Goal: Task Accomplishment & Management: Use online tool/utility

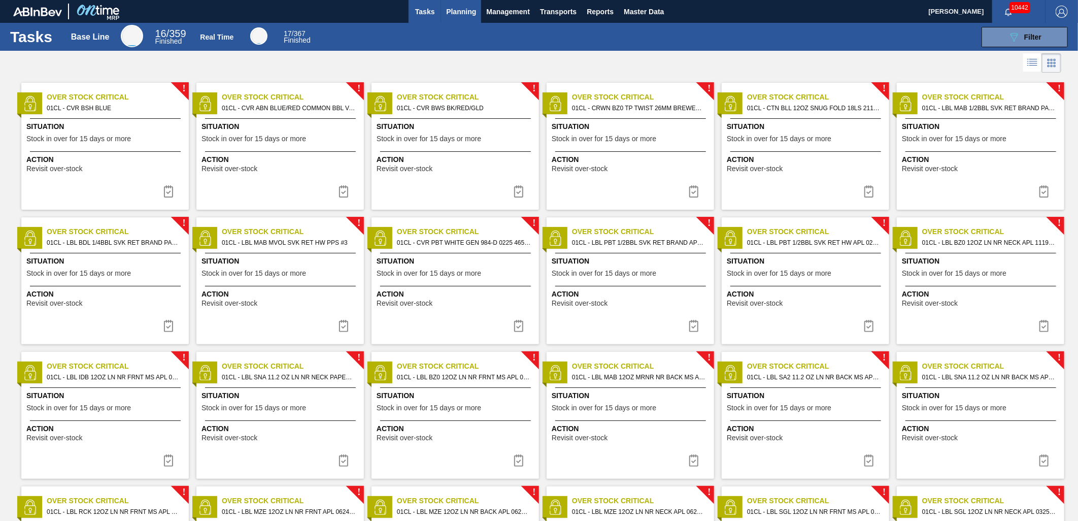
click at [457, 6] on span "Planning" at bounding box center [461, 12] width 30 height 12
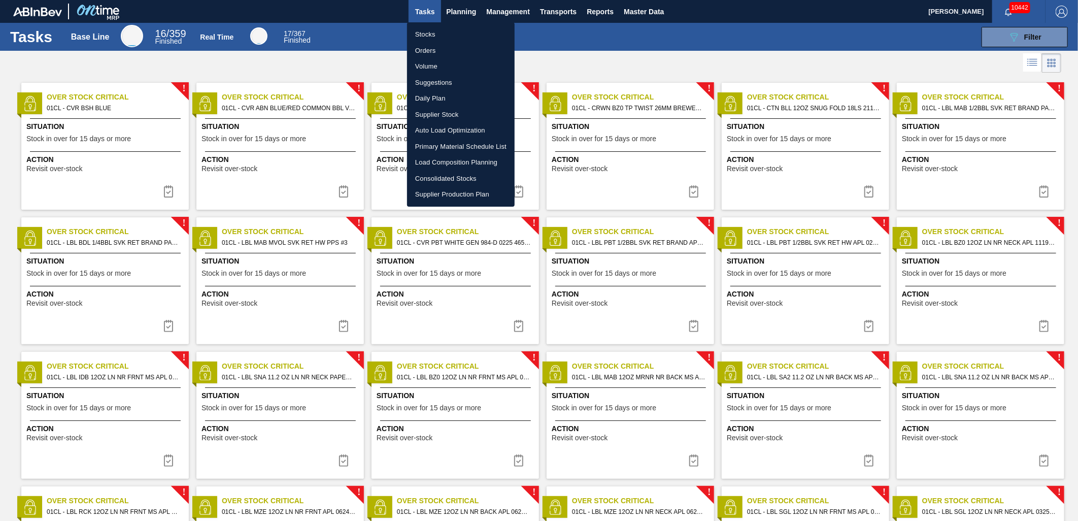
click at [448, 159] on li "Load Composition Planning" at bounding box center [461, 162] width 108 height 16
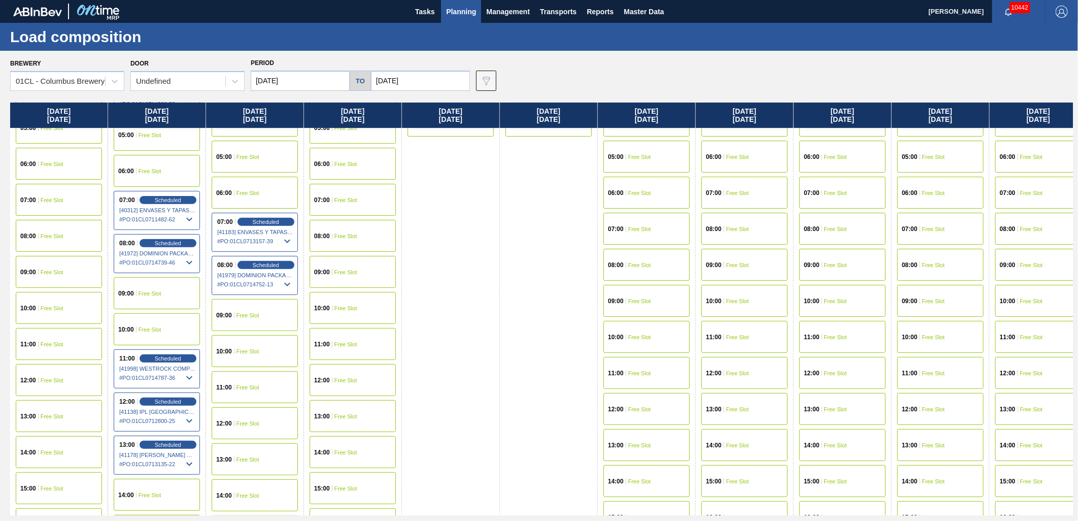
scroll to position [225, 0]
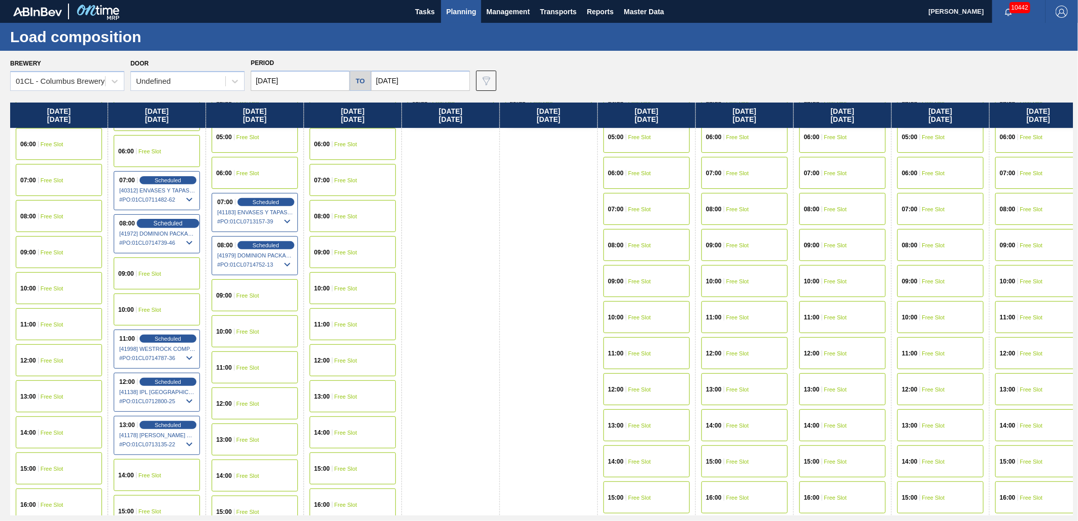
click at [169, 221] on span "Scheduled" at bounding box center [167, 223] width 29 height 7
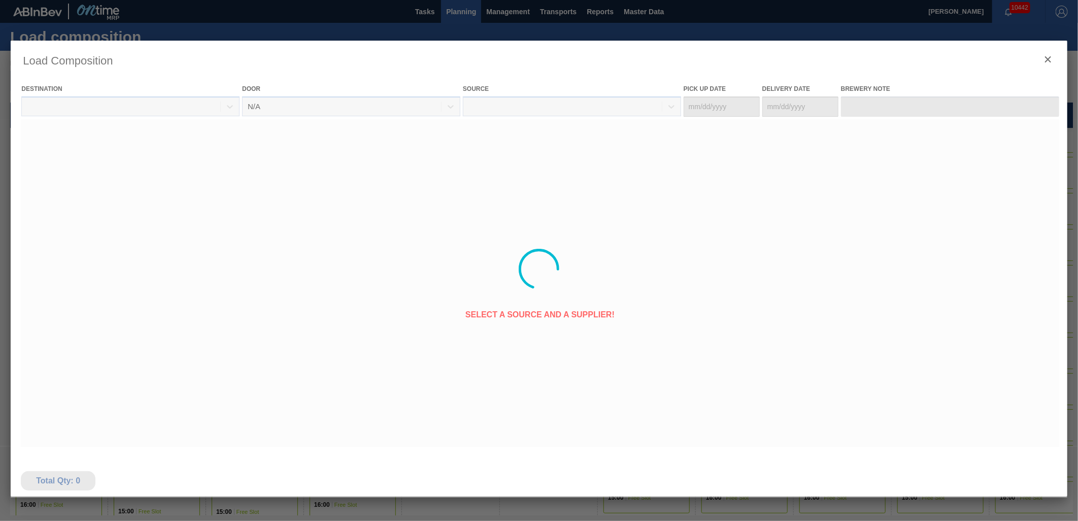
type Date "[DATE]"
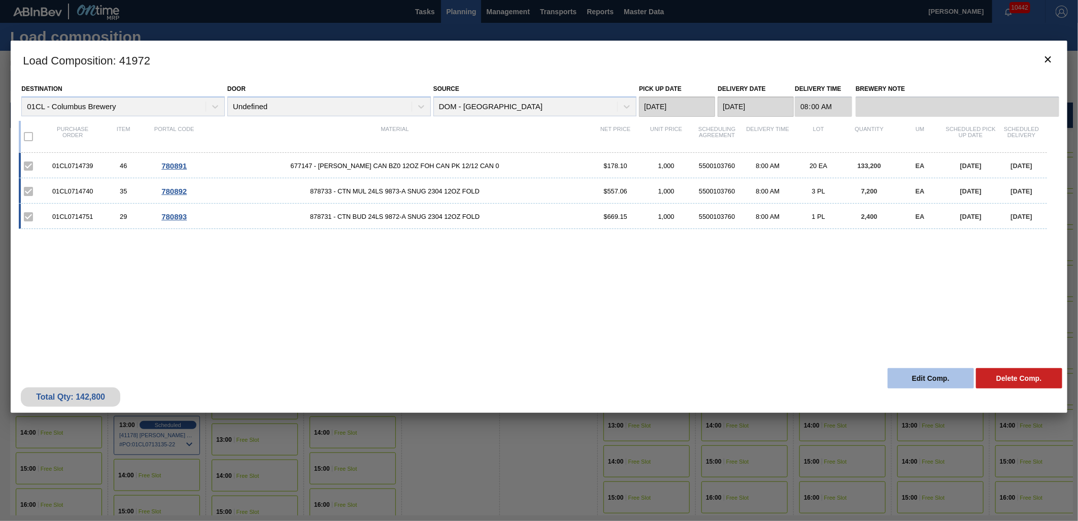
click at [933, 378] on button "Edit Comp." at bounding box center [931, 378] width 86 height 20
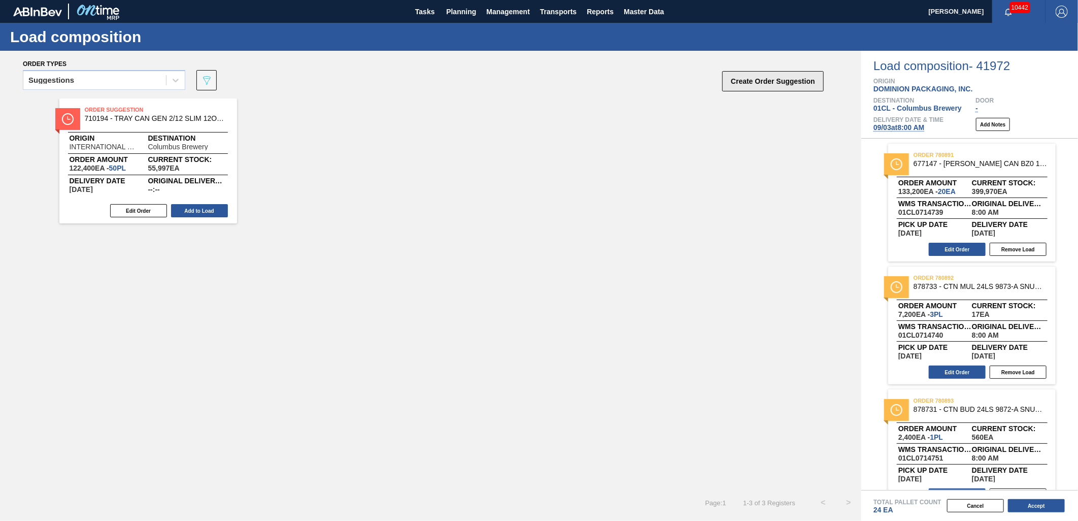
click at [764, 88] on button "Create Order Suggestion" at bounding box center [774, 81] width 102 height 20
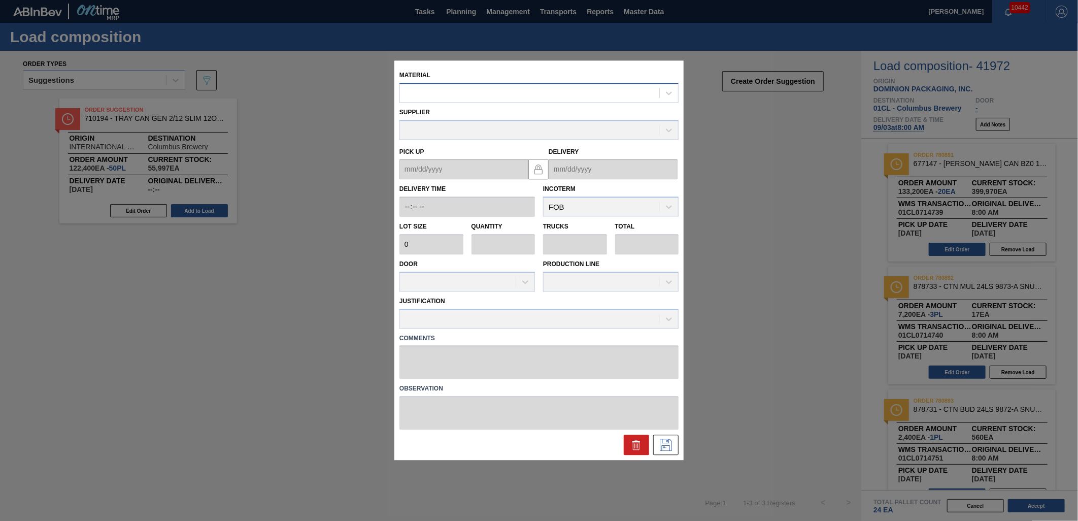
click at [566, 99] on div at bounding box center [529, 93] width 259 height 15
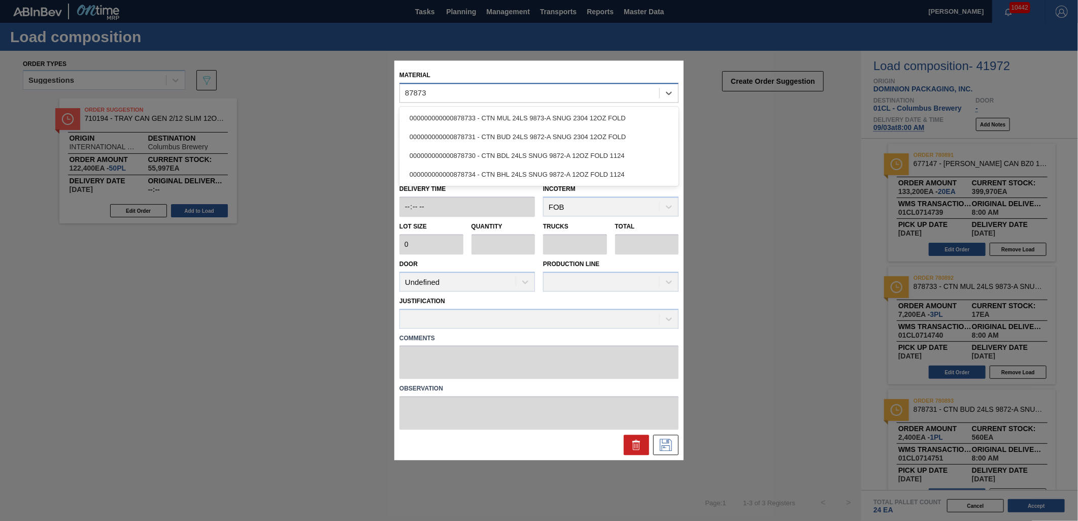
type input "878730"
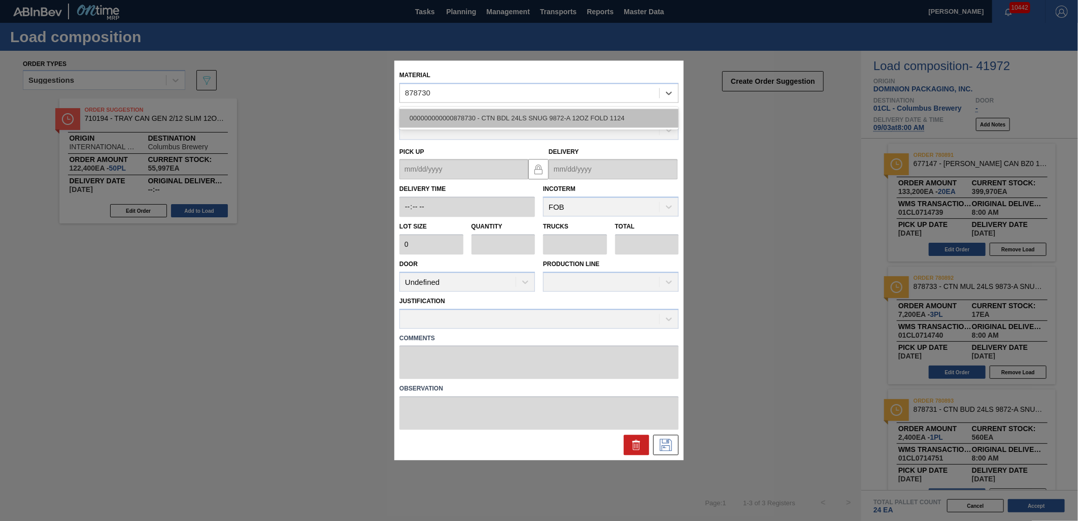
click at [562, 117] on div "000000000000878730 - CTN BDL 24LS SNUG 9872-A 12OZ FOLD 1124" at bounding box center [539, 118] width 279 height 19
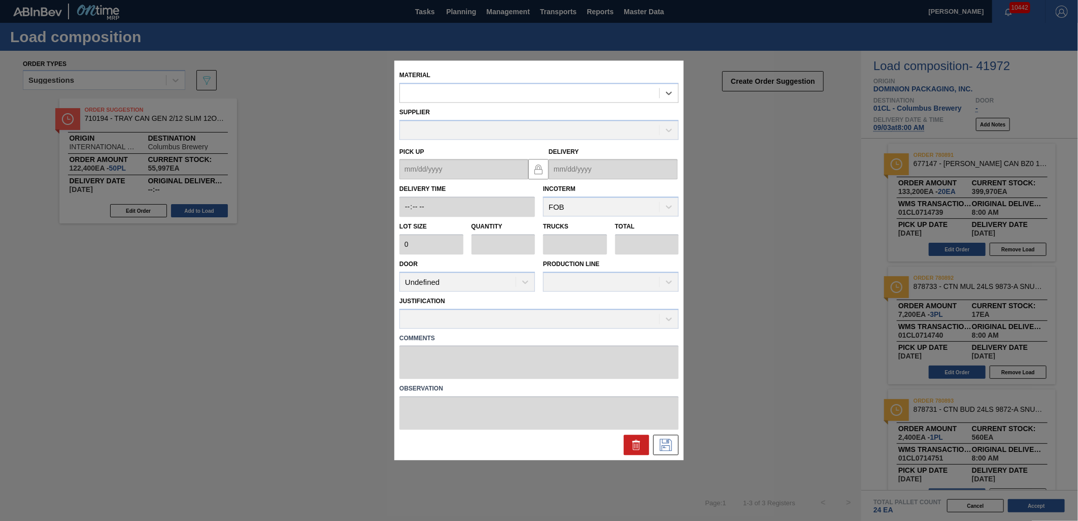
type input "2,400"
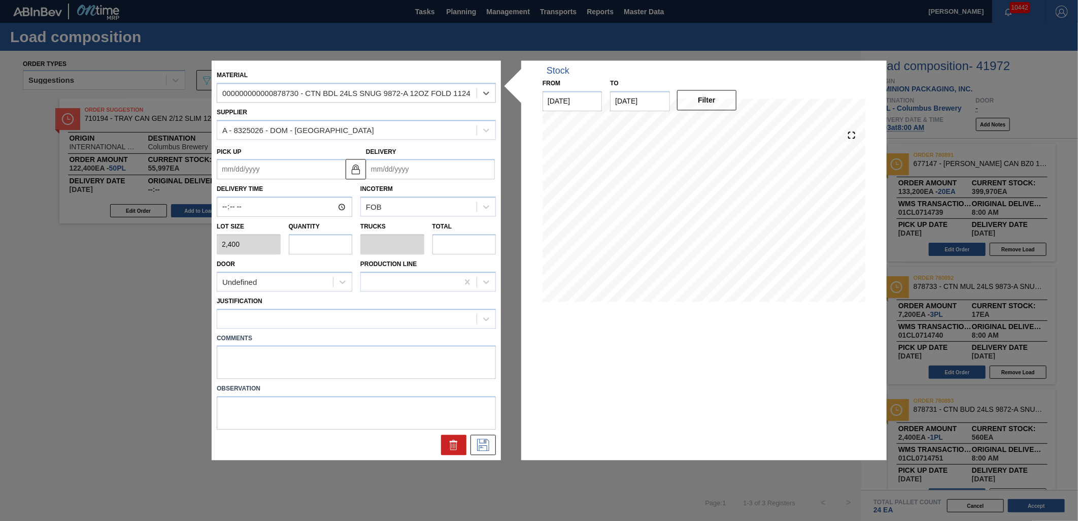
click at [442, 168] on input "Delivery" at bounding box center [430, 169] width 129 height 20
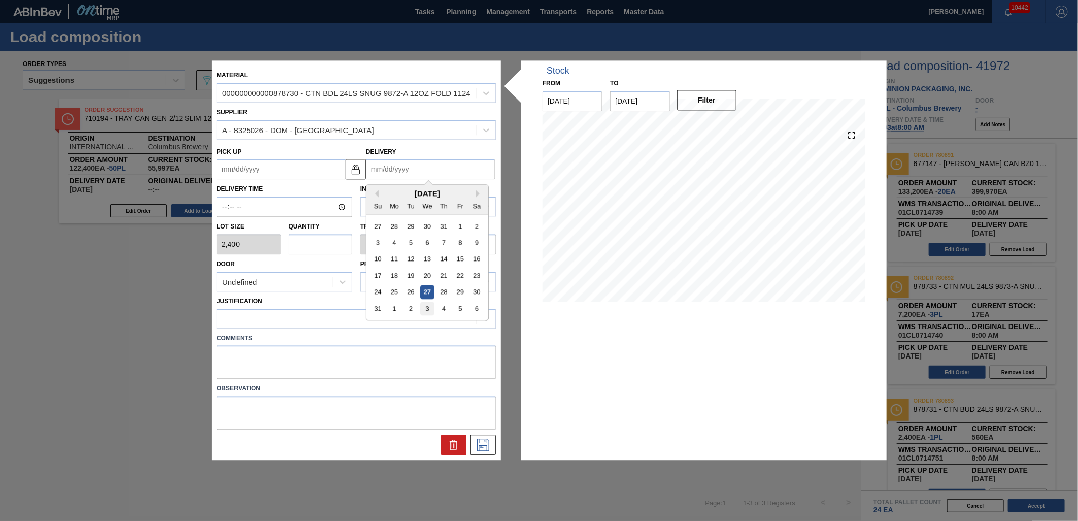
click at [432, 312] on div "3" at bounding box center [427, 309] width 14 height 14
type up "[DATE]"
type input "[DATE]"
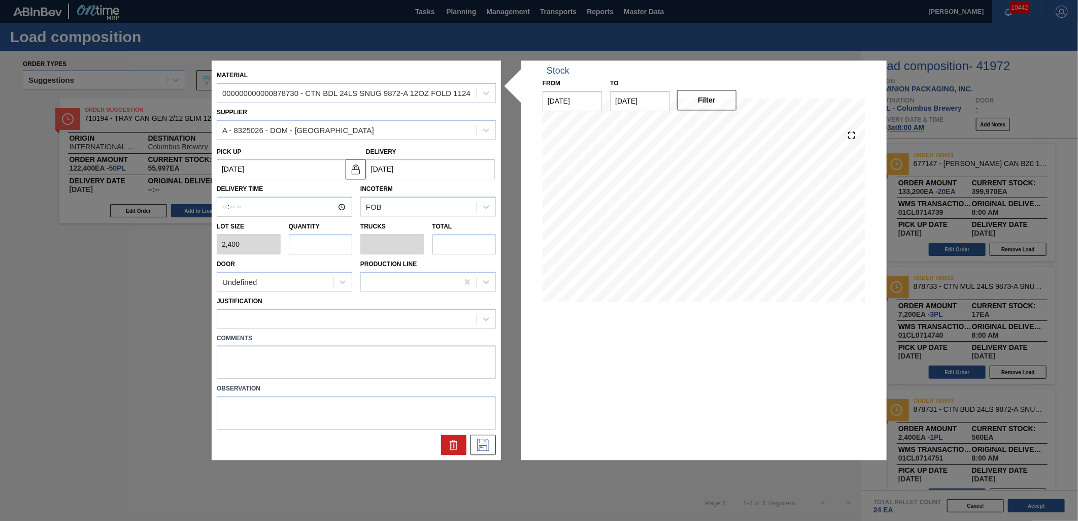
click at [343, 252] on input "text" at bounding box center [321, 244] width 64 height 20
type input "3"
type input "0.125"
type input "7,200"
type input "0"
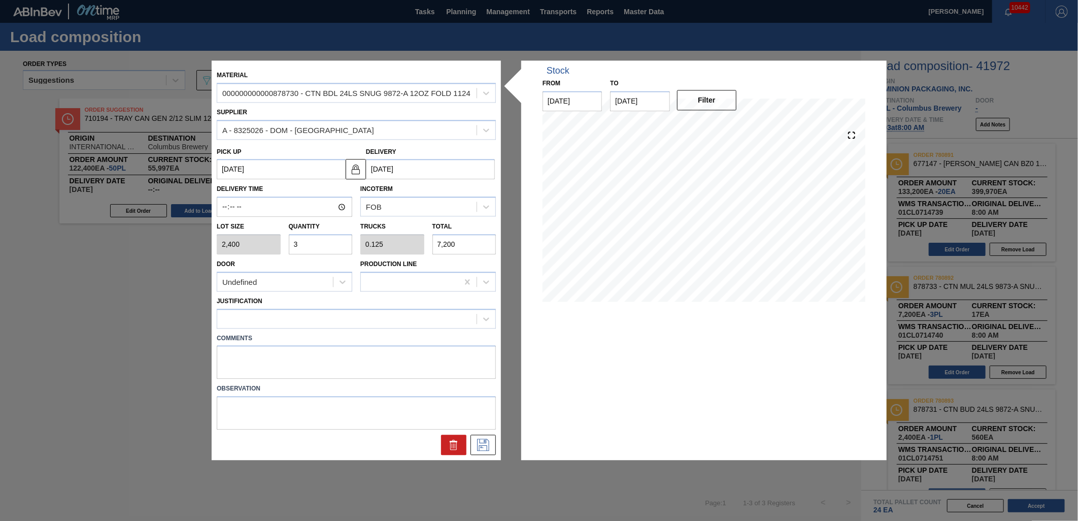
type input "0"
type input "4"
type input "0.167"
type input "9,600"
type input "4"
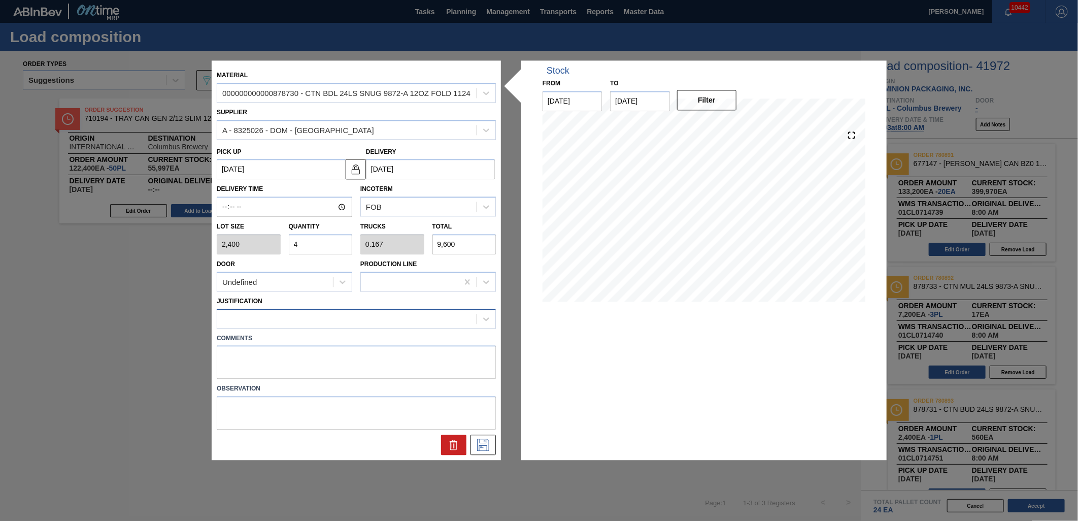
click at [389, 318] on div at bounding box center [346, 318] width 259 height 15
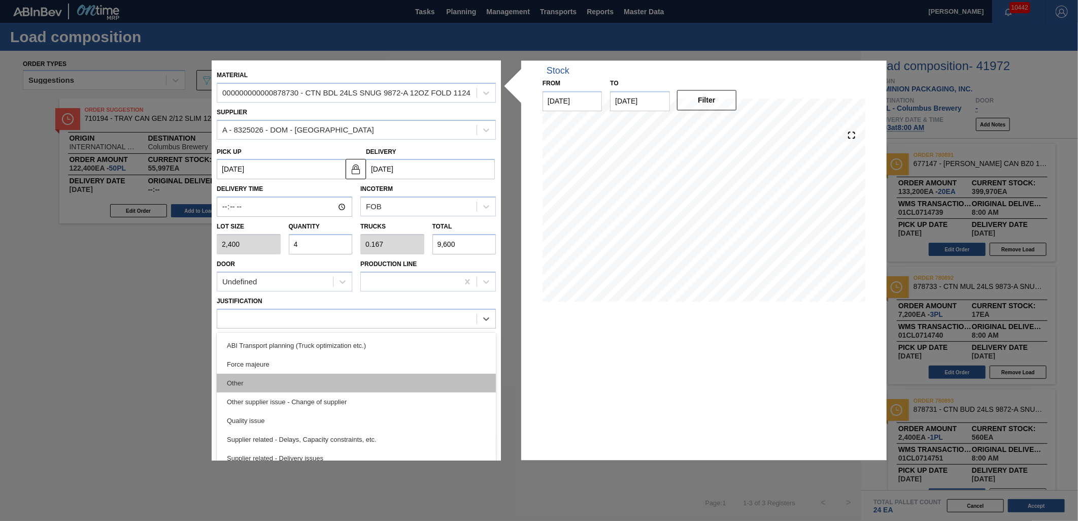
scroll to position [169, 0]
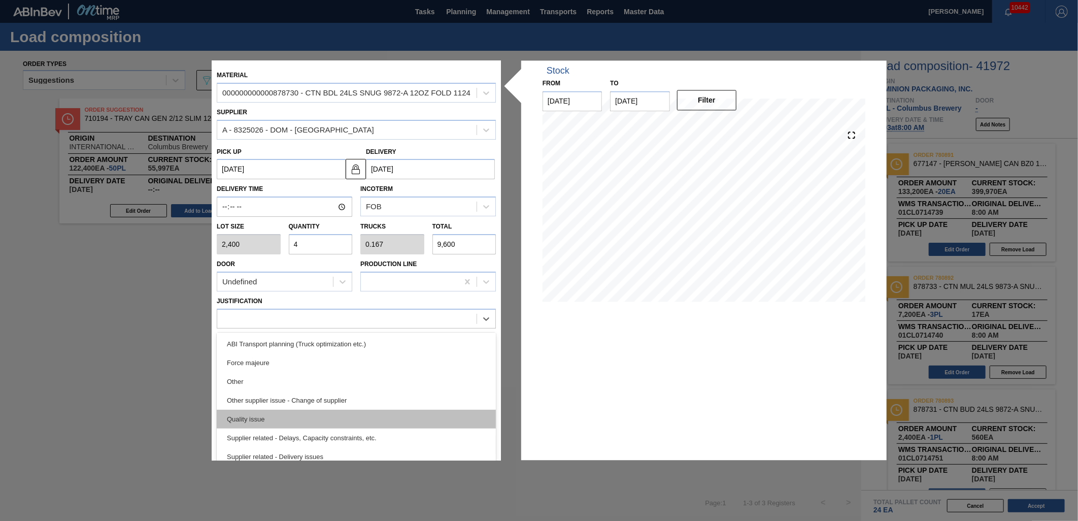
click at [341, 416] on div "Quality issue" at bounding box center [356, 419] width 279 height 19
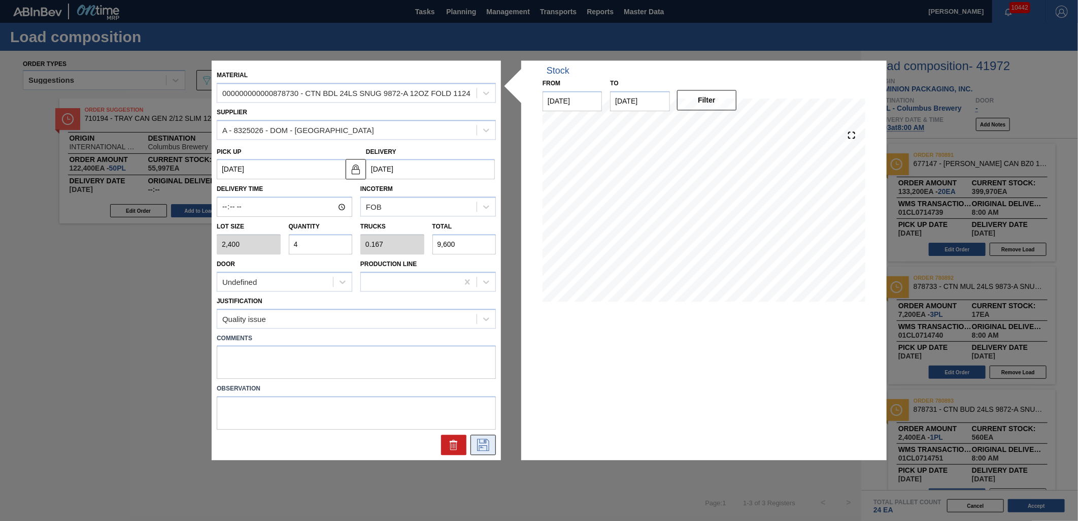
click at [490, 446] on icon at bounding box center [483, 445] width 16 height 12
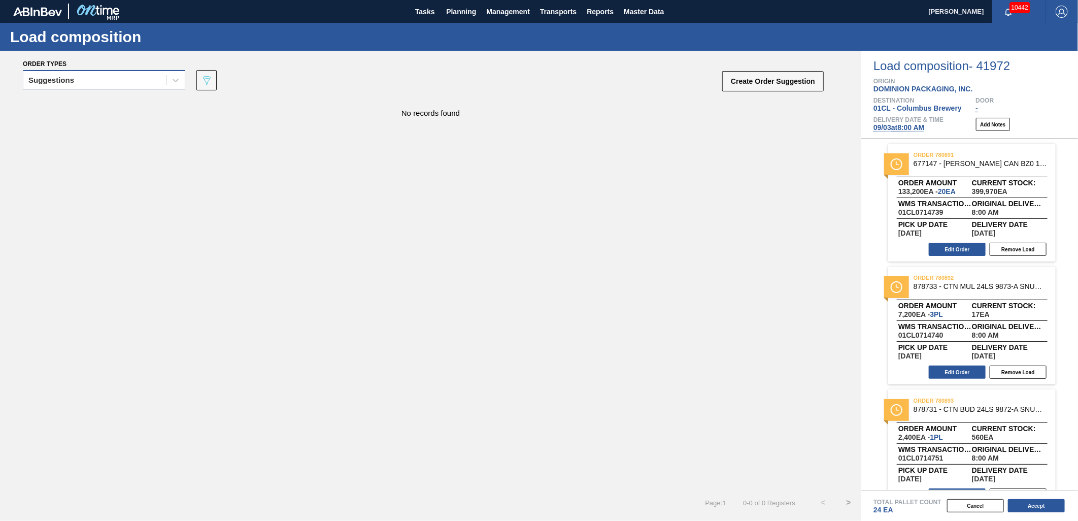
click at [146, 77] on div "Suggestions" at bounding box center [94, 80] width 143 height 15
click at [102, 94] on div "Awaiting load composition Suggestions Released - Awaiting Load Comp." at bounding box center [104, 124] width 162 height 60
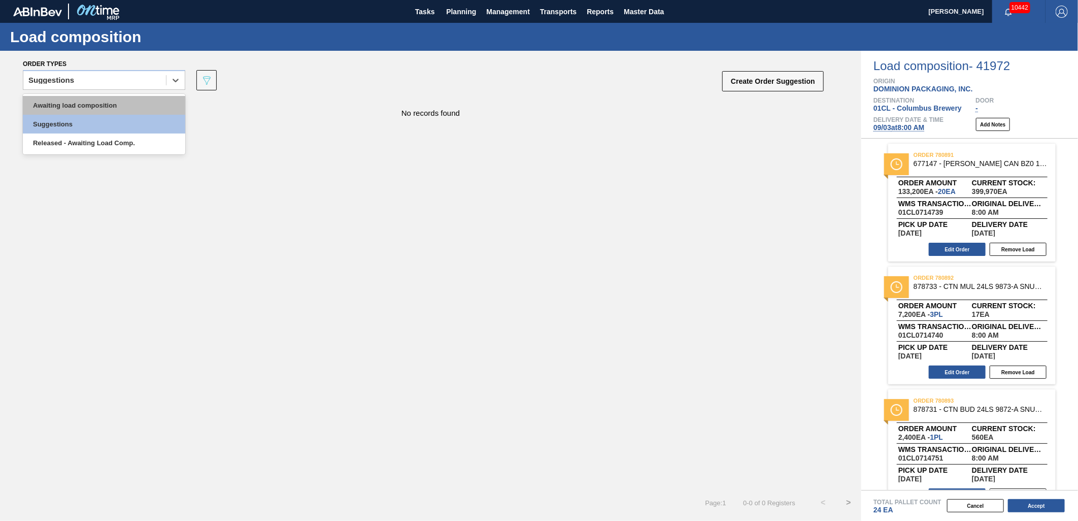
click at [92, 100] on div "Awaiting load composition" at bounding box center [104, 105] width 162 height 19
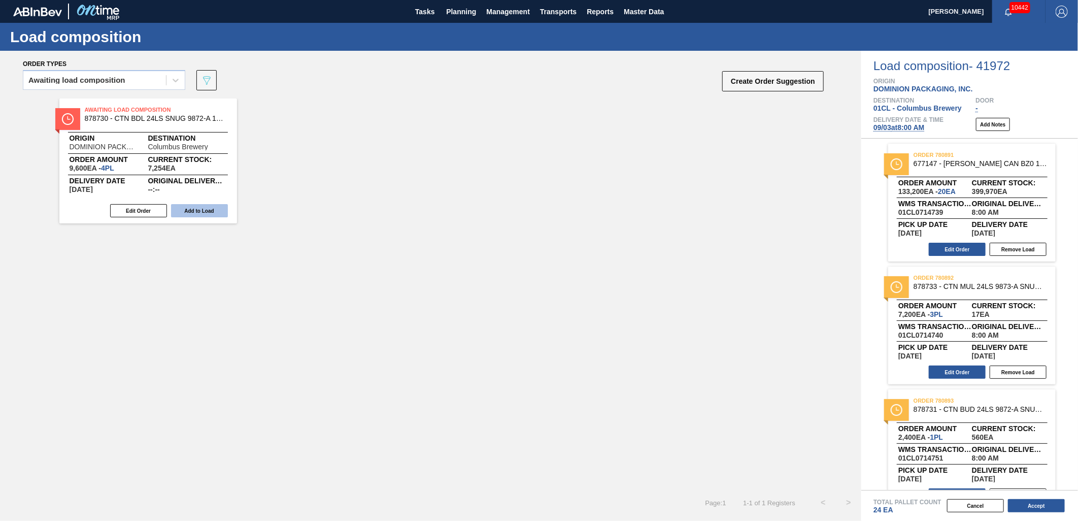
click at [212, 210] on button "Add to Load" at bounding box center [199, 210] width 57 height 13
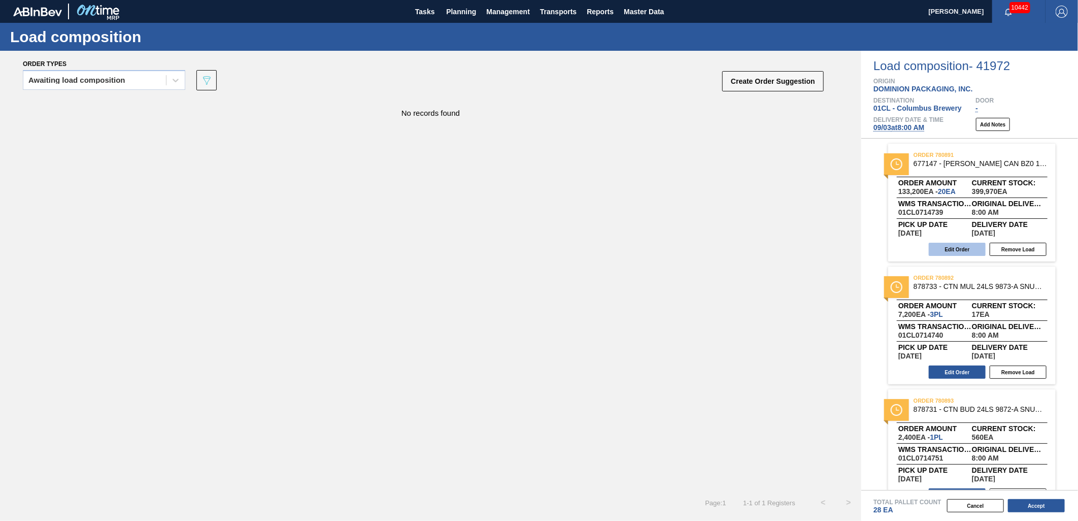
click at [947, 250] on button "Edit Order" at bounding box center [957, 249] width 57 height 13
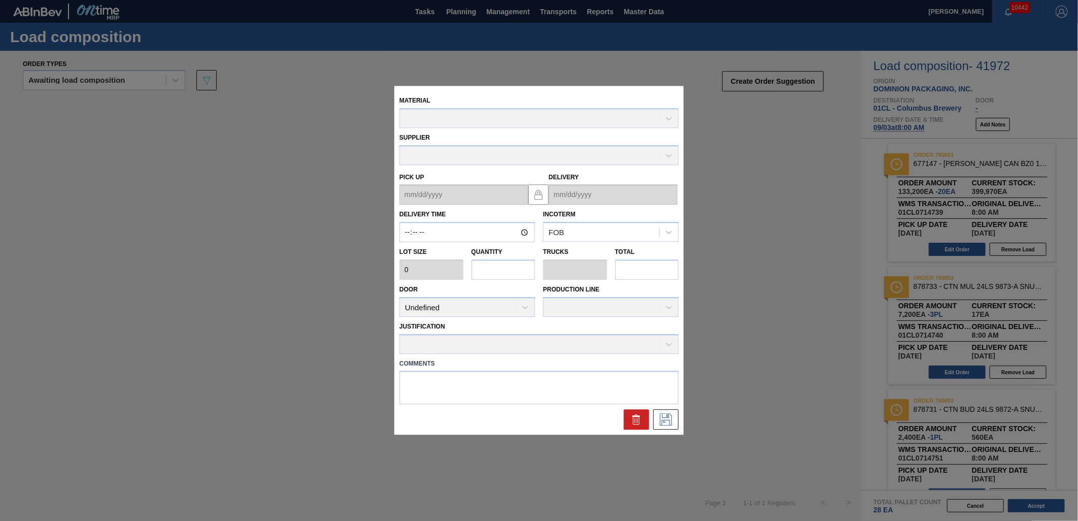
type input "08:00:00"
type input "6,660"
type input "20"
type input "0.769"
type input "133,200"
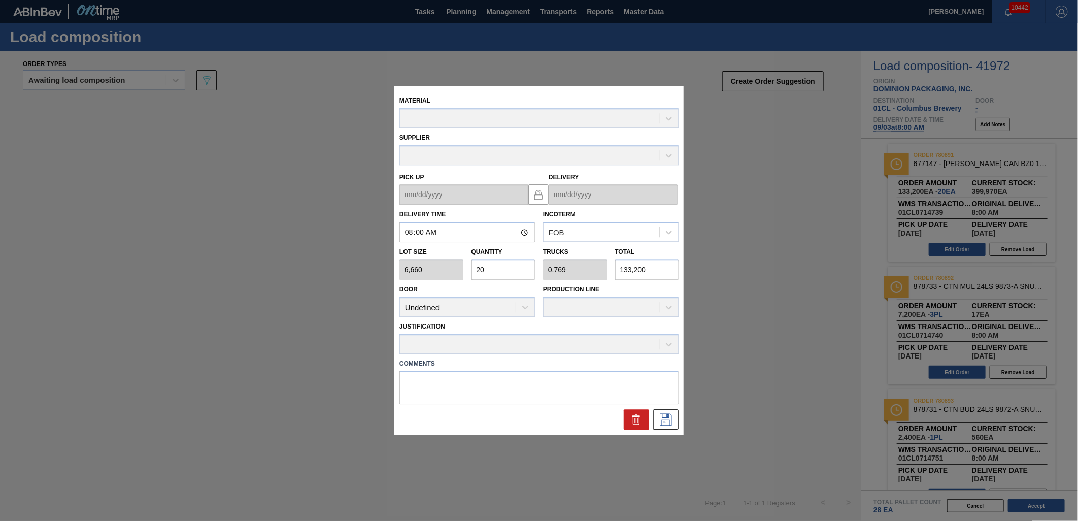
type up "[DATE]"
type input "[DATE]"
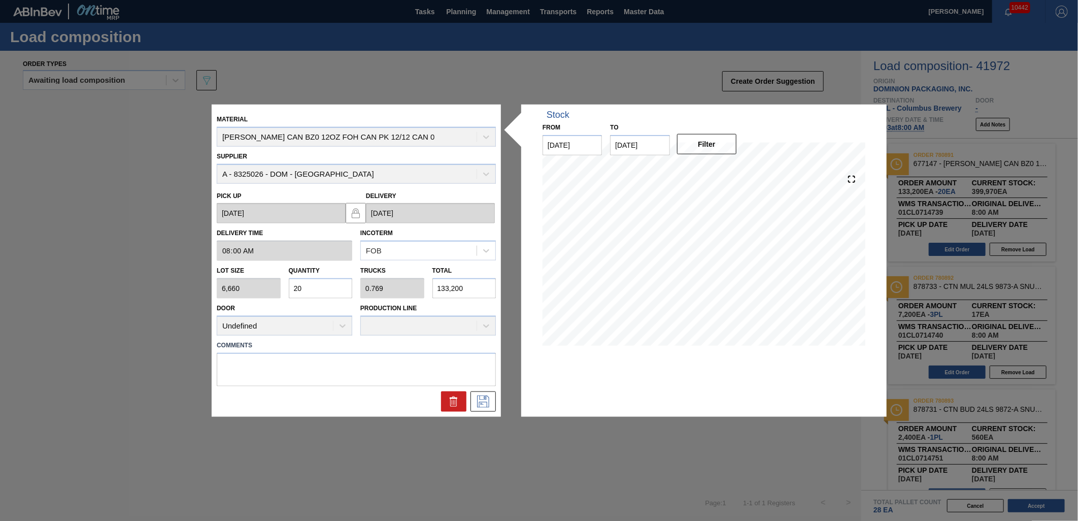
click at [308, 286] on input "20" at bounding box center [321, 288] width 64 height 20
type input "2"
type input "0.077"
type input "13,320"
type input "0"
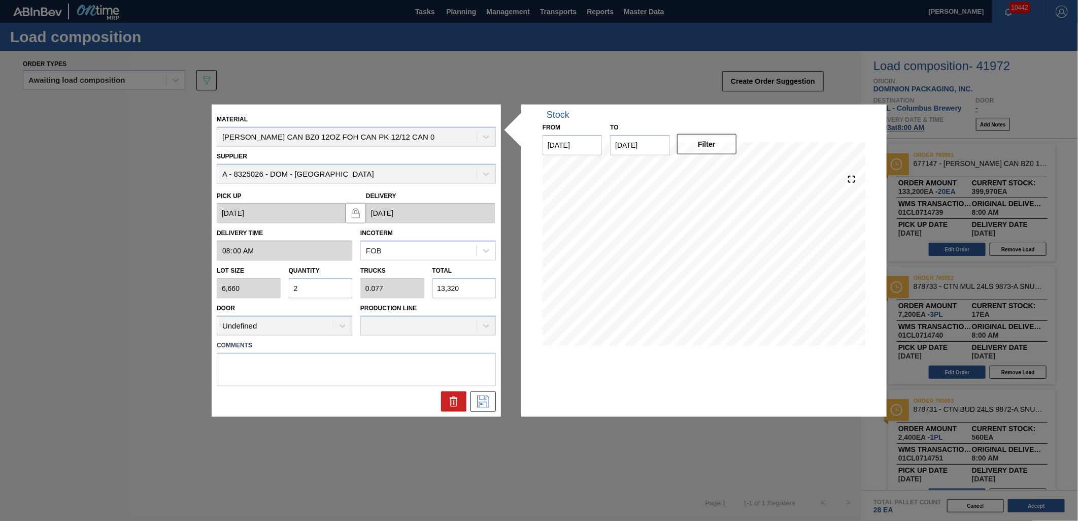
type input "0"
type input "1"
type input "0.038"
type input "6,660"
type input "16"
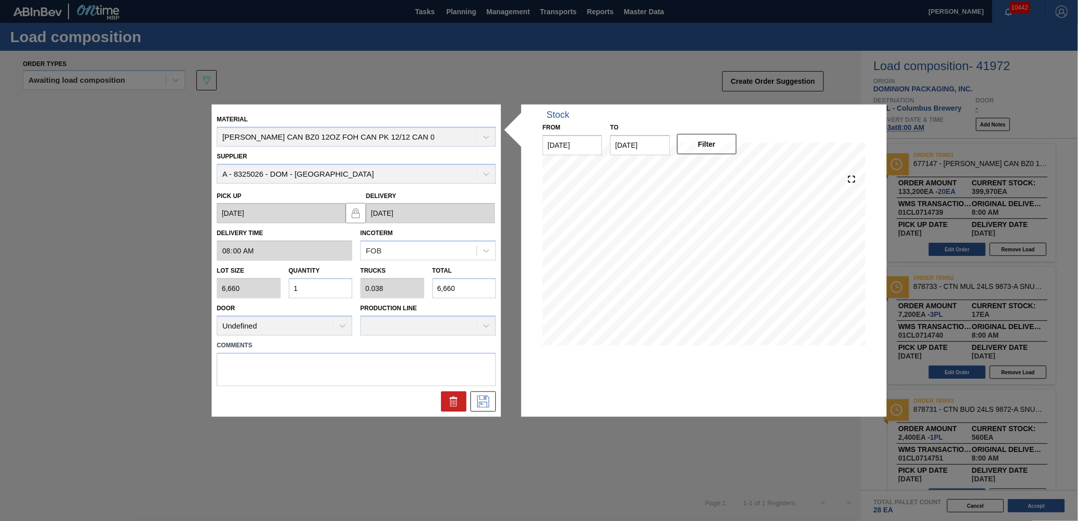
type input "0.615"
type input "106,560"
type input "16"
click at [476, 403] on icon at bounding box center [483, 401] width 16 height 12
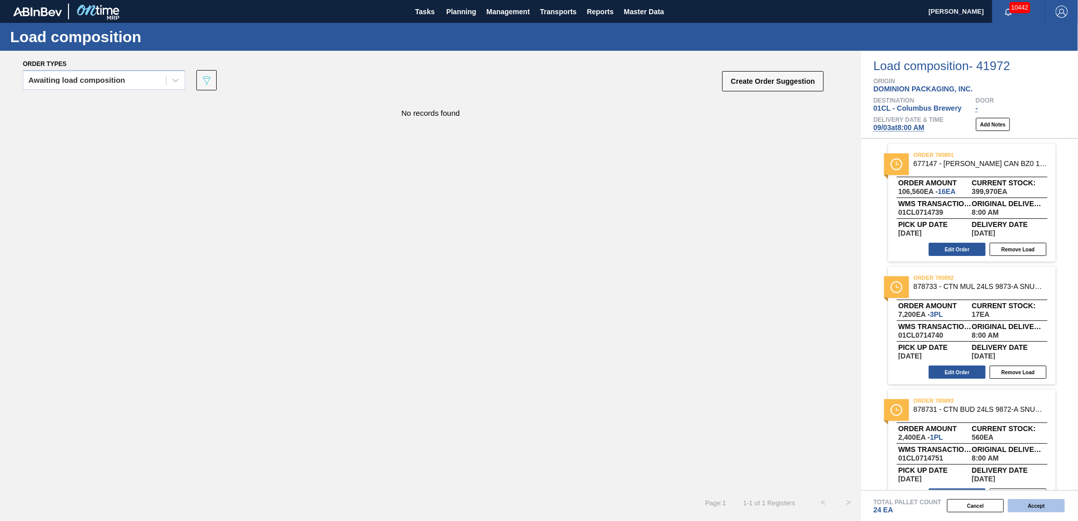
click at [1032, 504] on button "Accept" at bounding box center [1036, 505] width 57 height 13
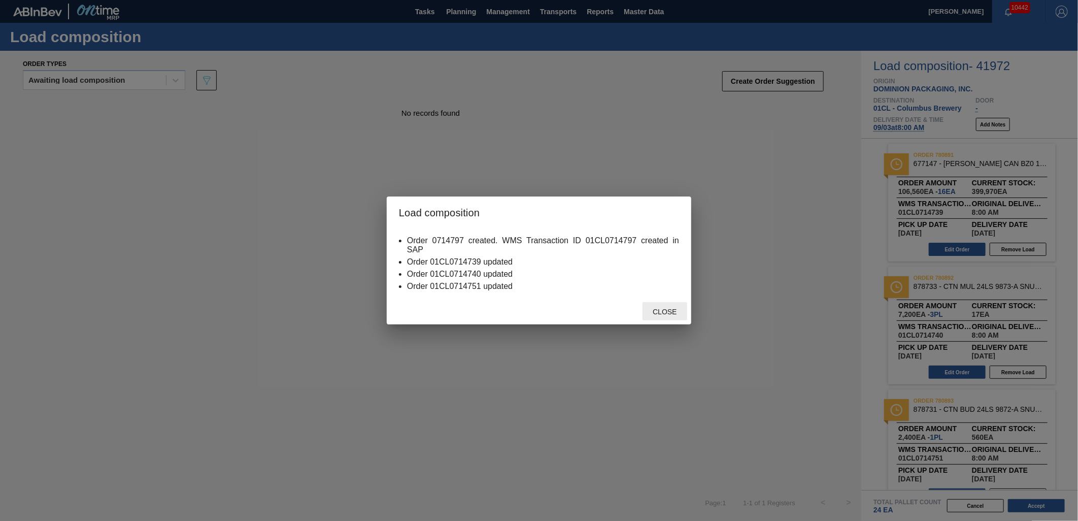
click at [651, 308] on span "Close" at bounding box center [665, 312] width 40 height 8
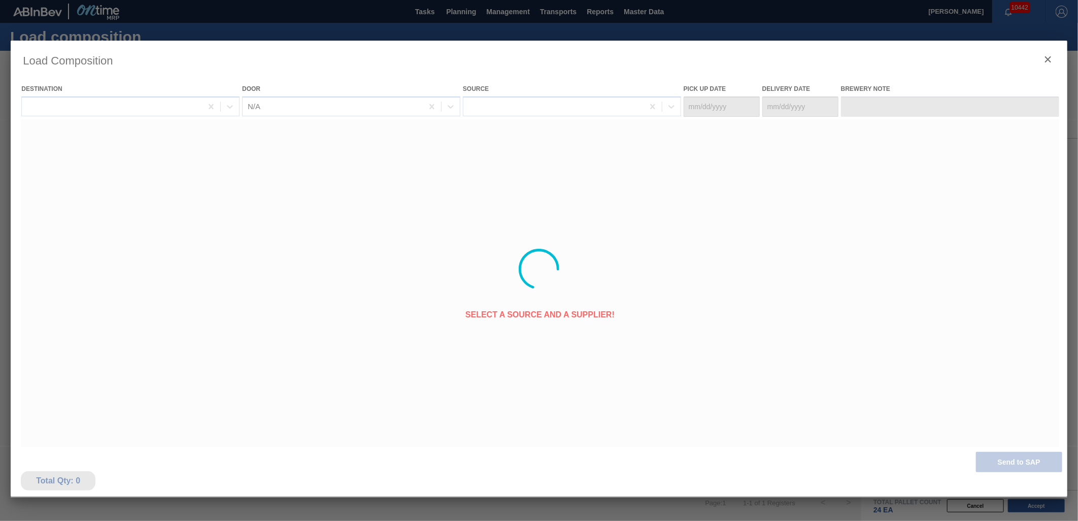
type Date "[DATE]"
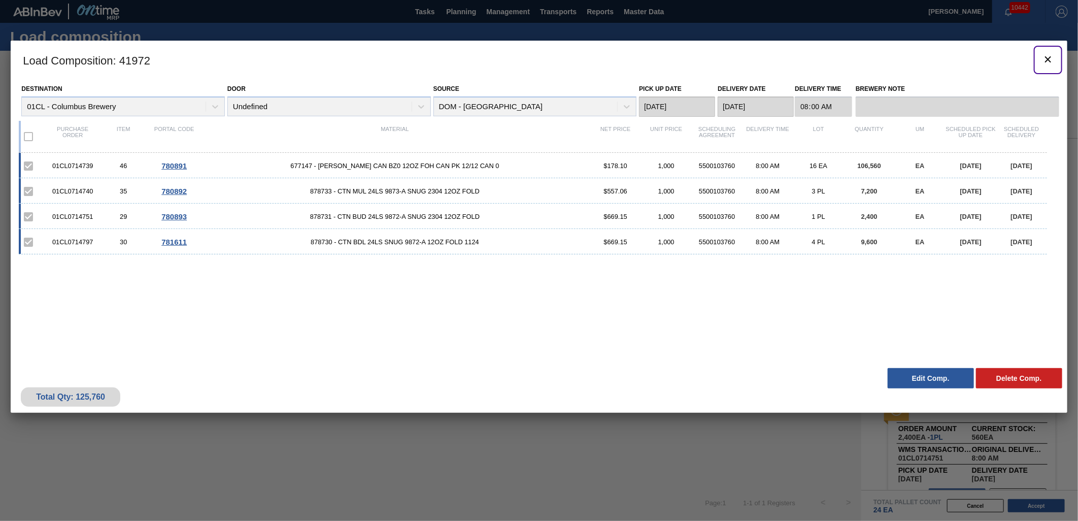
click at [1046, 54] on icon "botão de ícone" at bounding box center [1048, 59] width 12 height 12
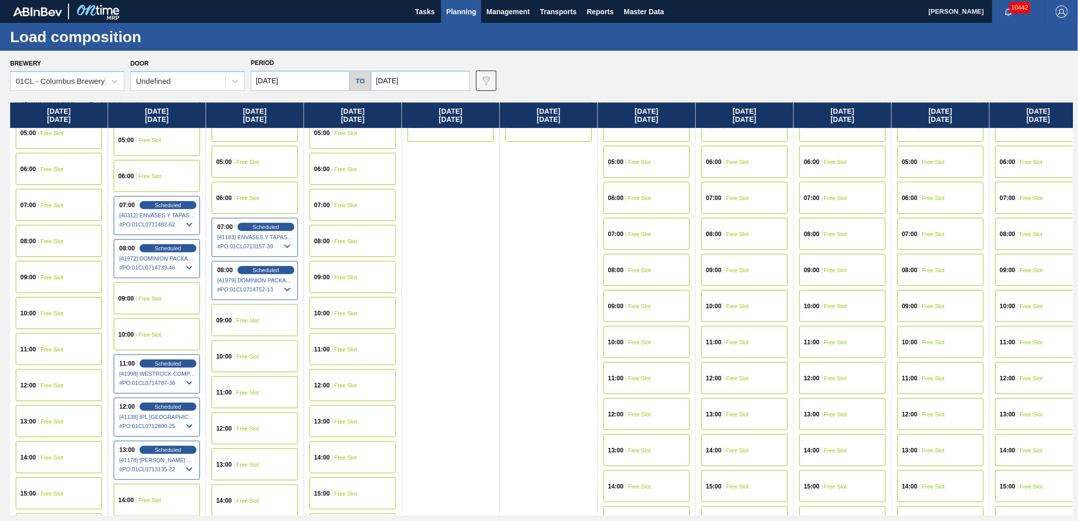
scroll to position [225, 0]
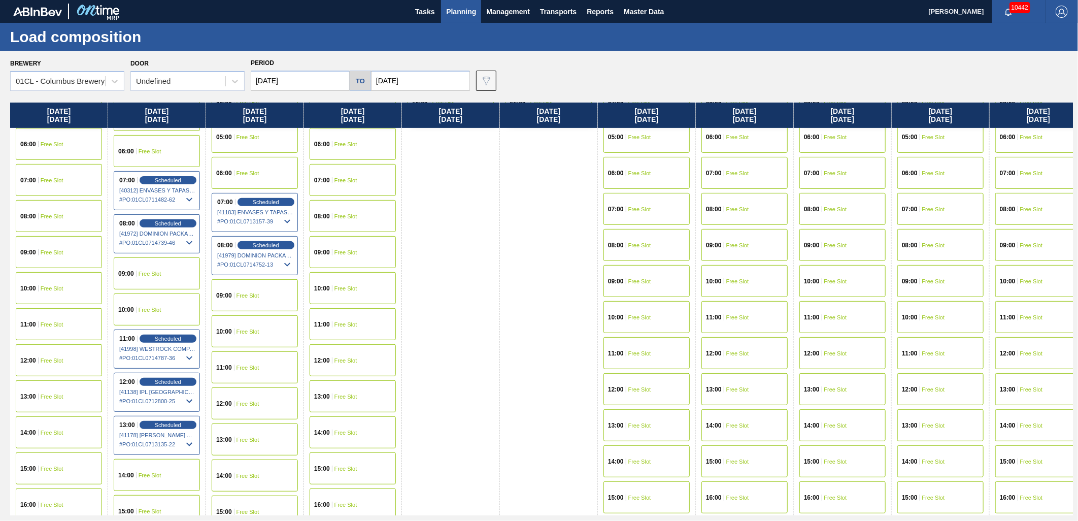
click at [245, 331] on span "Free Slot" at bounding box center [248, 332] width 23 height 6
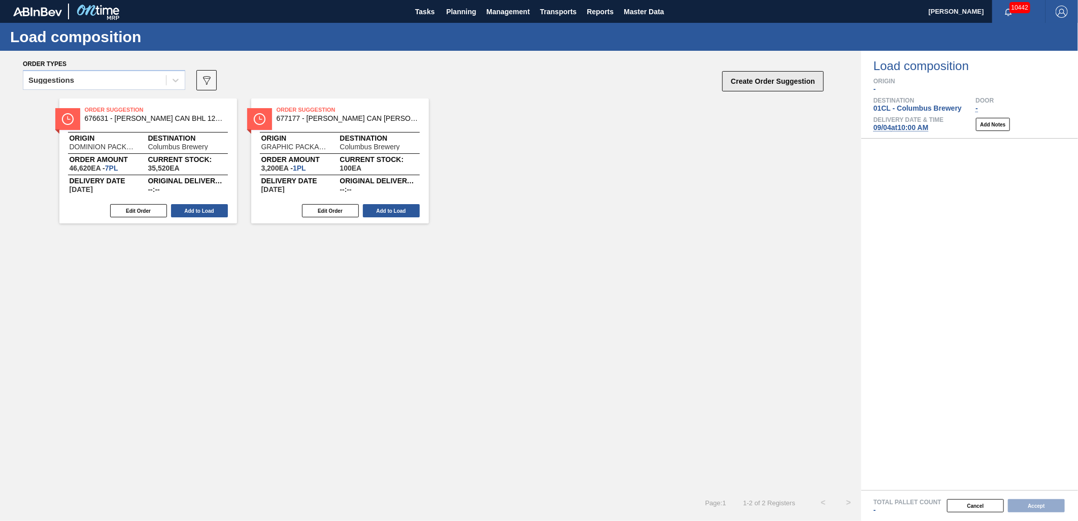
click at [743, 84] on button "Create Order Suggestion" at bounding box center [774, 81] width 102 height 20
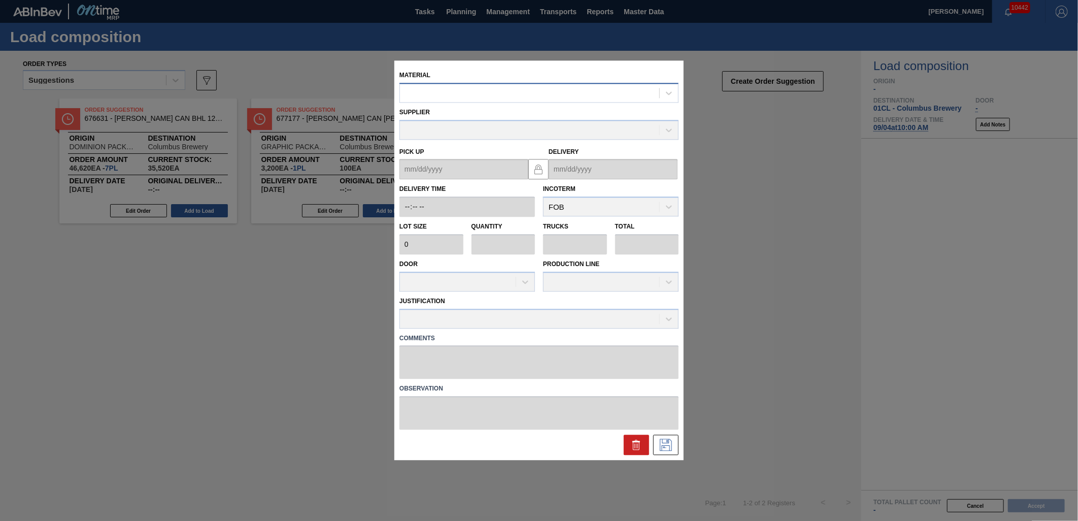
click at [417, 95] on div at bounding box center [529, 93] width 259 height 15
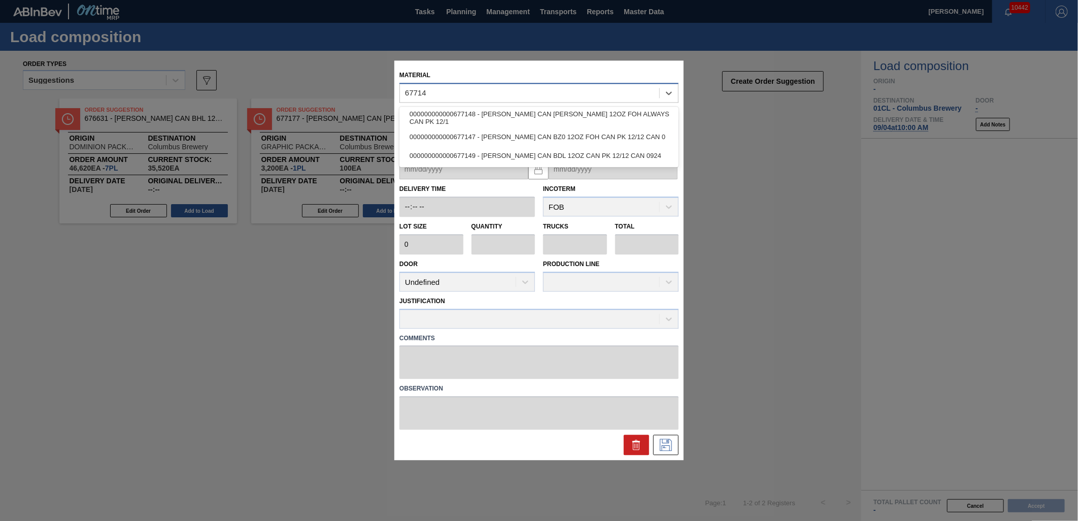
type input "677147"
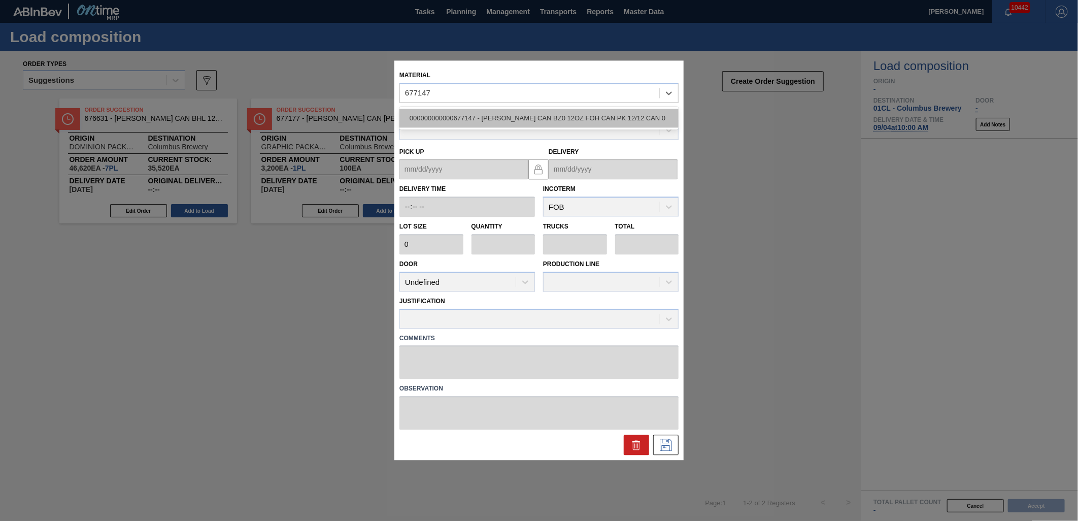
click at [511, 117] on div "000000000000677147 - [PERSON_NAME] CAN BZ0 12OZ FOH CAN PK 12/12 CAN 0" at bounding box center [539, 118] width 279 height 19
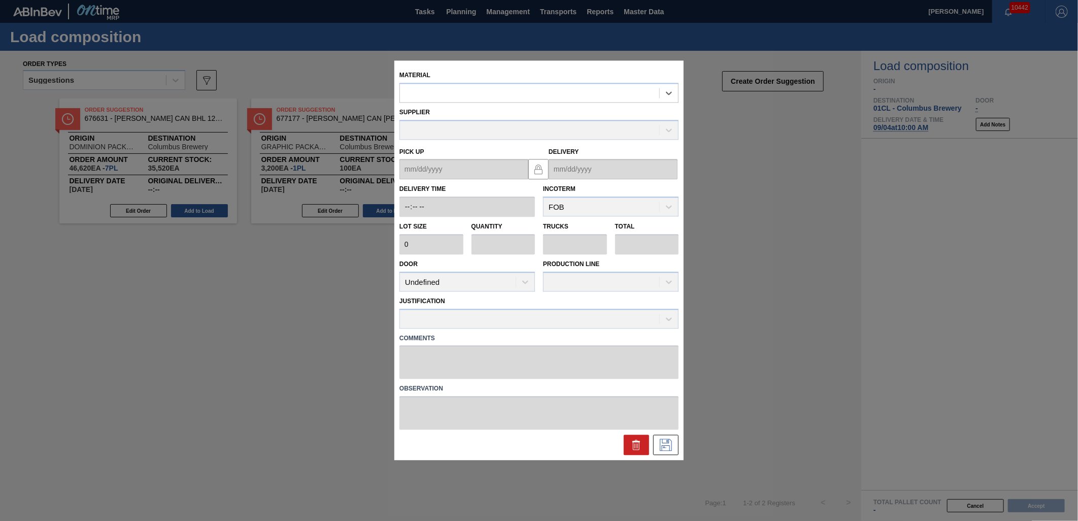
type input "6,660"
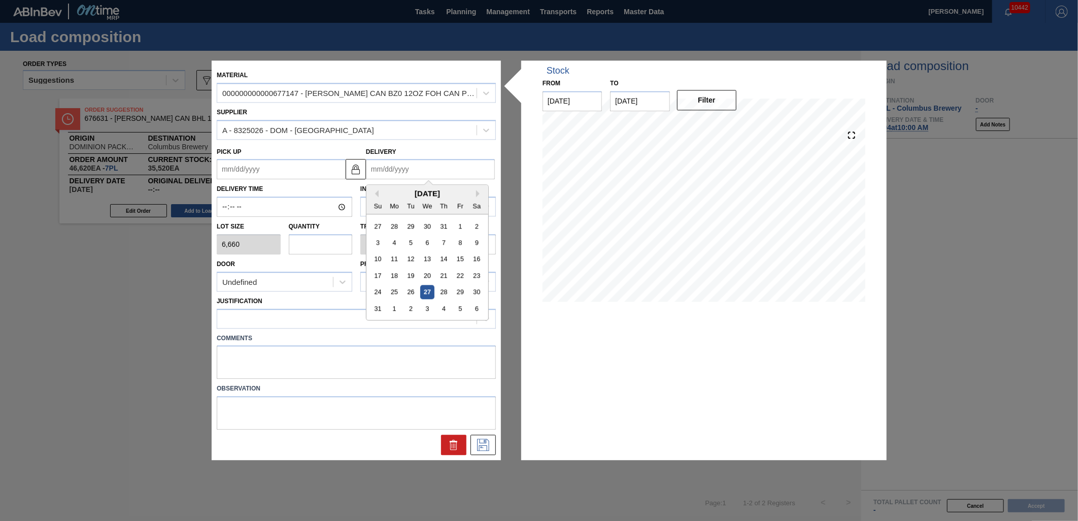
click at [418, 173] on input "Delivery" at bounding box center [430, 169] width 129 height 20
click at [442, 305] on div "4" at bounding box center [444, 309] width 14 height 14
type up "[DATE]"
type input "[DATE]"
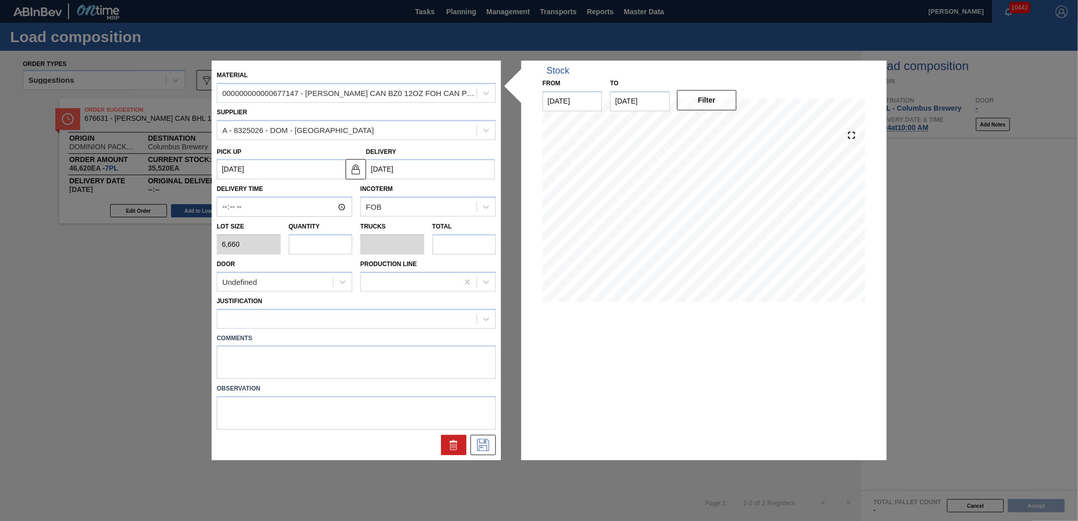
click at [312, 246] on input "text" at bounding box center [321, 244] width 64 height 20
type input "4"
type input "0.154"
type input "26,640"
type input "4"
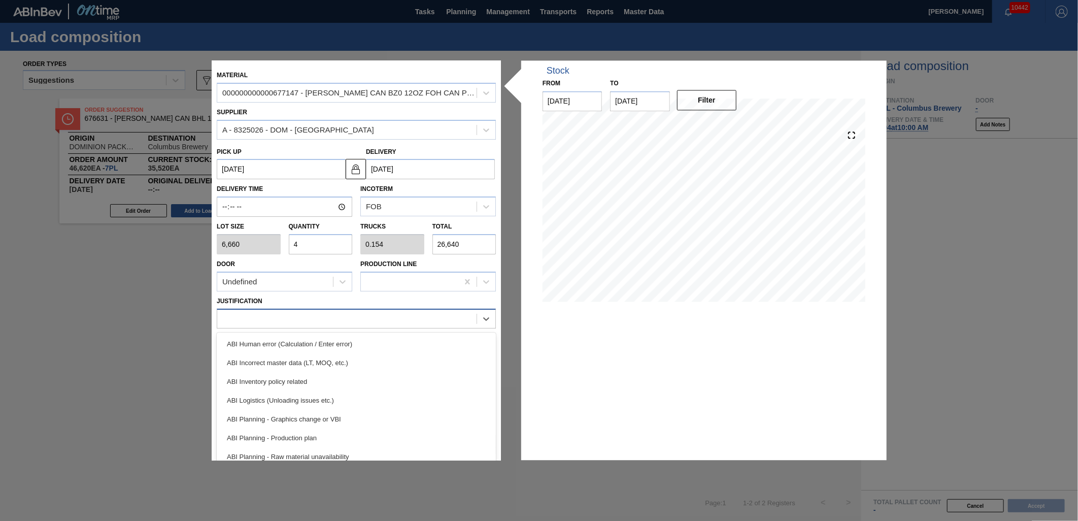
click at [320, 318] on div at bounding box center [346, 318] width 259 height 15
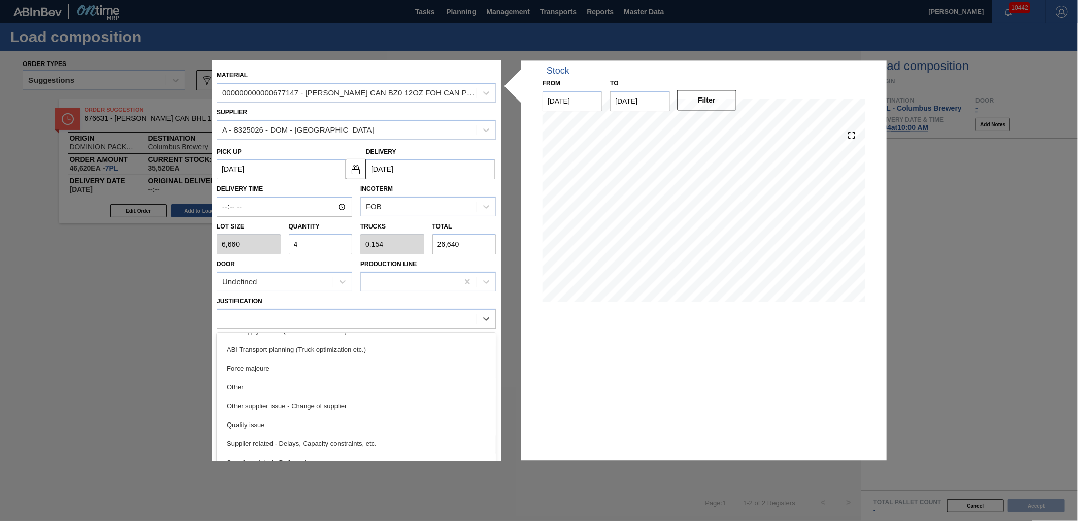
scroll to position [169, 0]
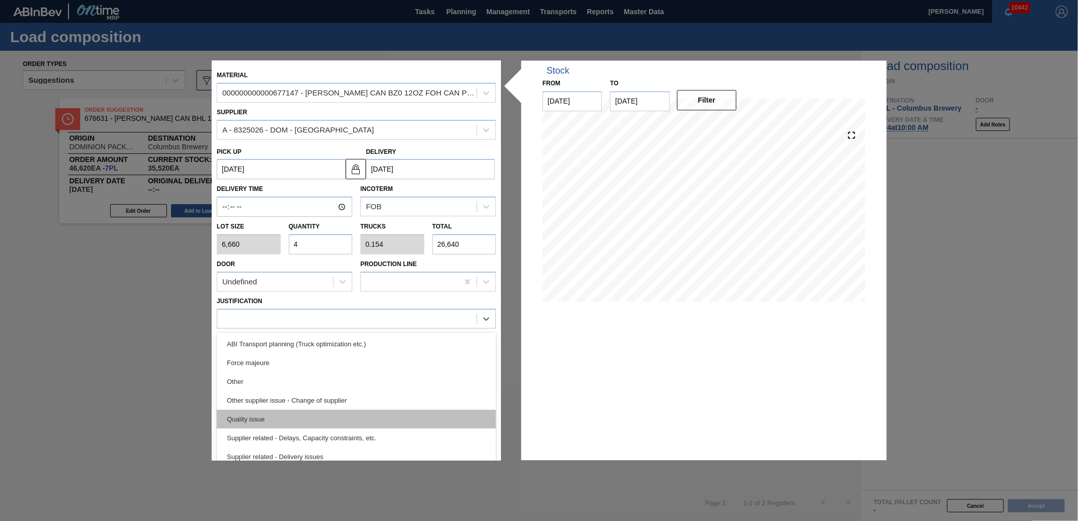
click at [317, 415] on div "Quality issue" at bounding box center [356, 419] width 279 height 19
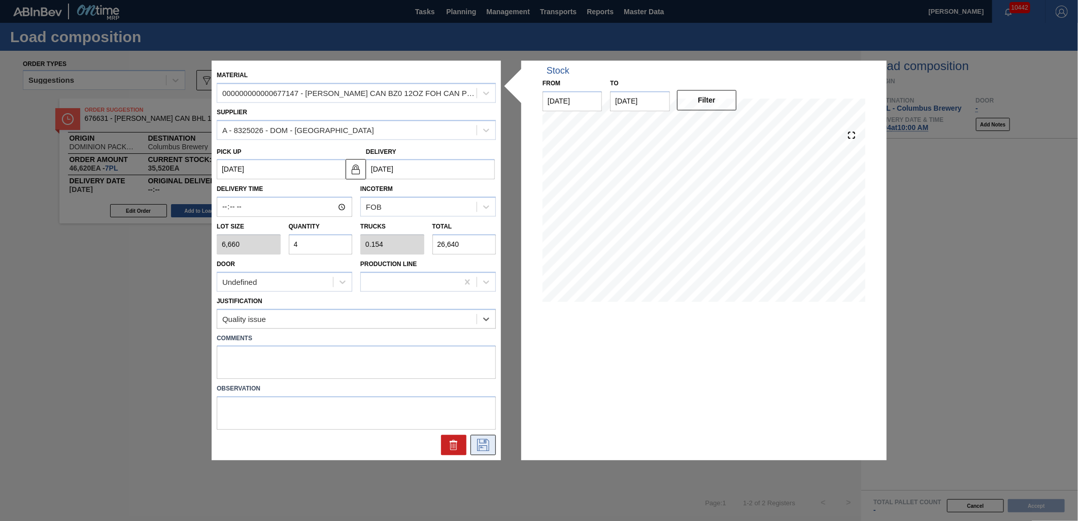
click at [484, 445] on icon at bounding box center [483, 445] width 12 height 12
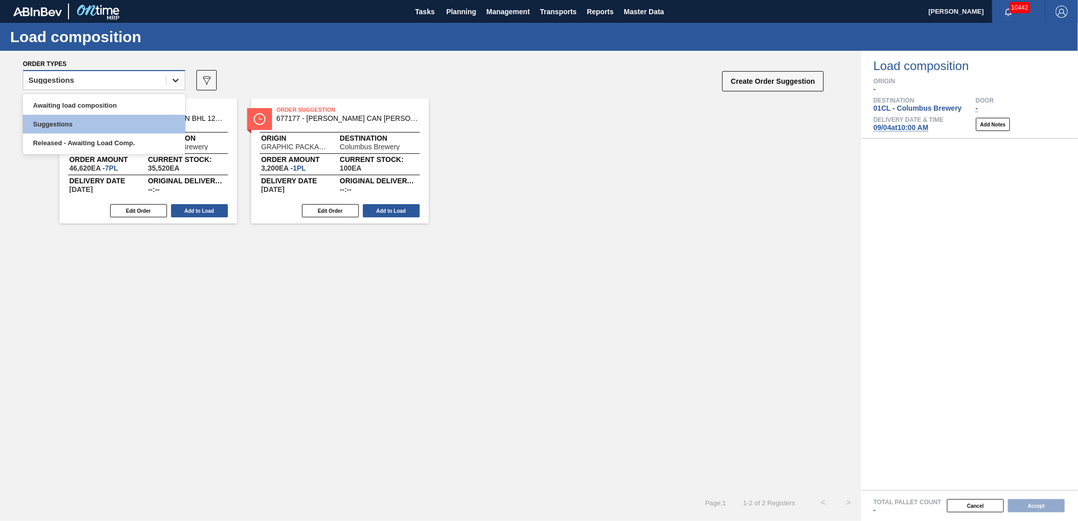
click at [170, 83] on div at bounding box center [176, 80] width 18 height 18
click at [150, 100] on div "Awaiting load composition" at bounding box center [104, 105] width 162 height 19
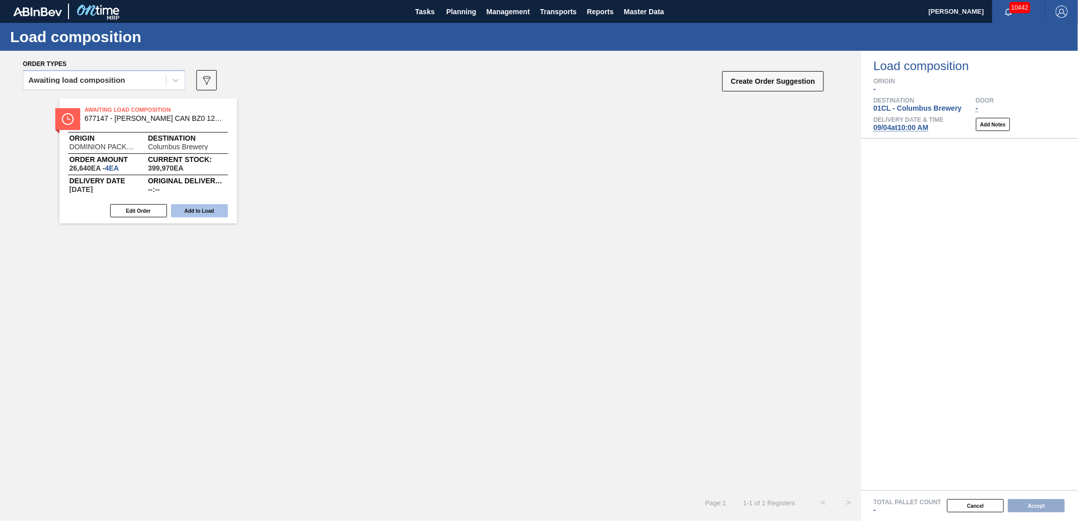
click at [194, 206] on button "Add to Load" at bounding box center [199, 210] width 57 height 13
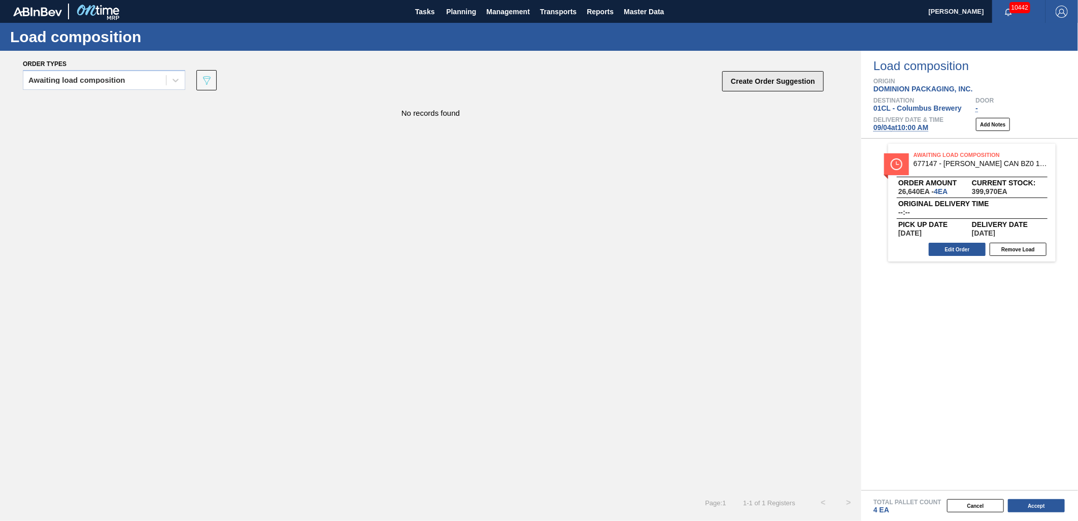
click at [769, 84] on button "Create Order Suggestion" at bounding box center [774, 81] width 102 height 20
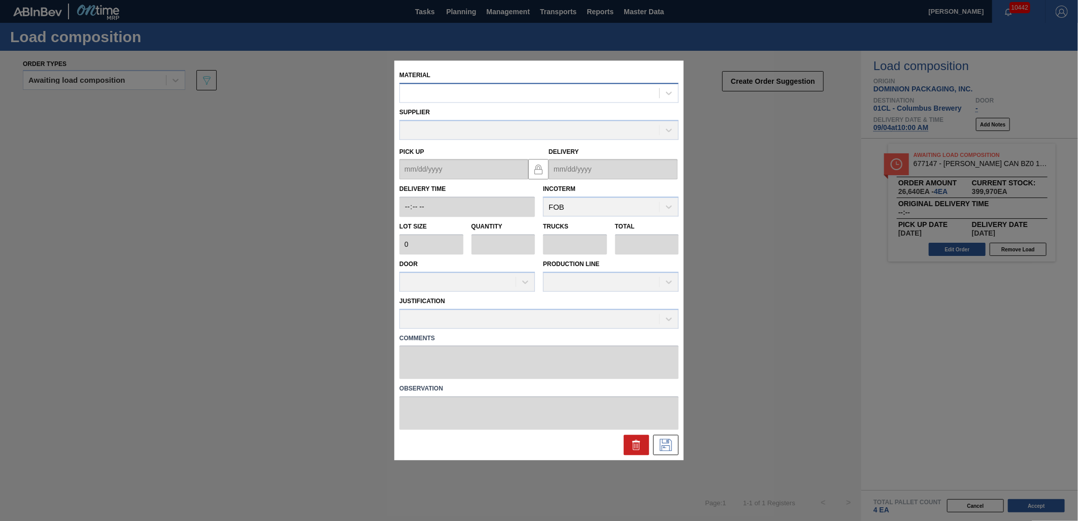
click at [486, 93] on div at bounding box center [529, 93] width 259 height 15
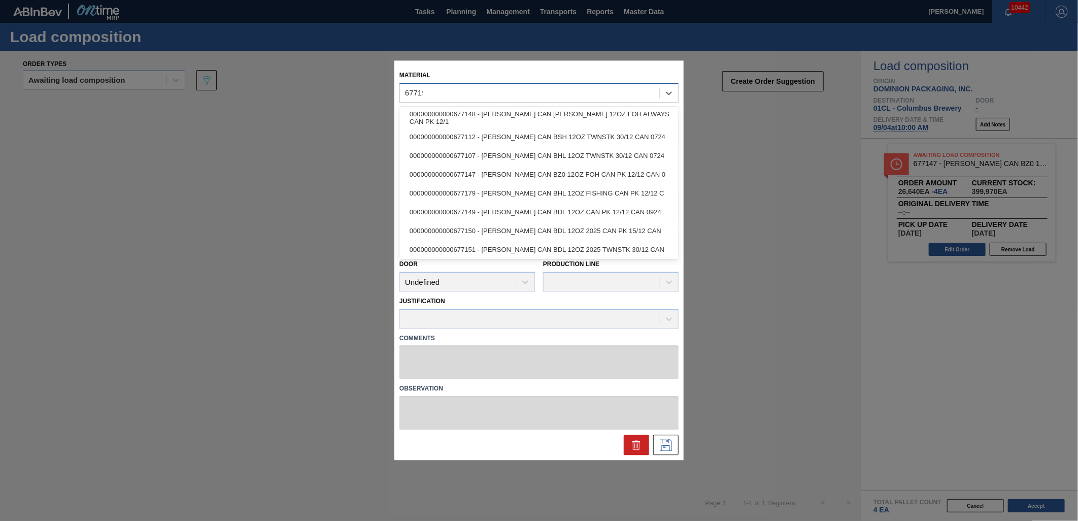
type input "677195"
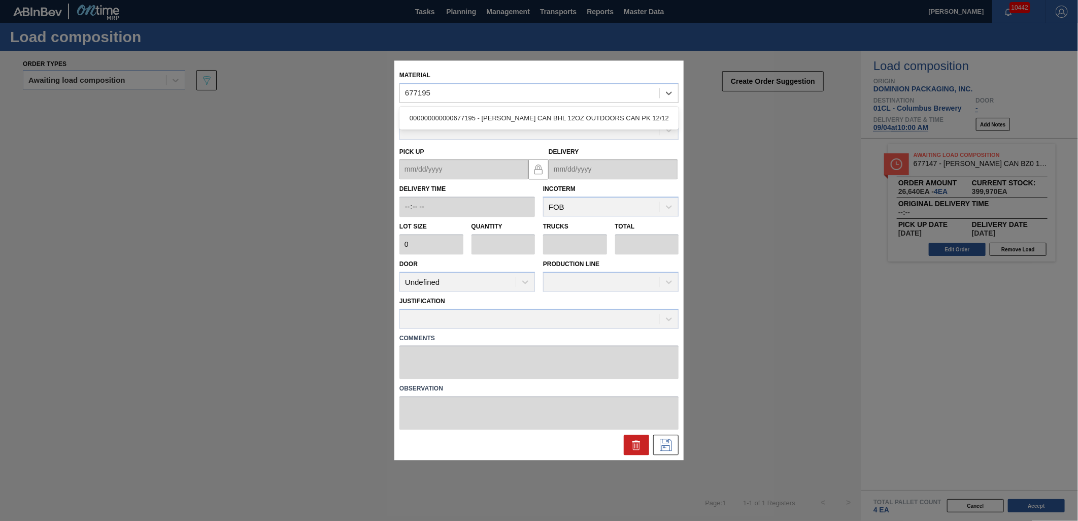
click at [519, 119] on div "000000000000677195 - [PERSON_NAME] CAN BHL 12OZ OUTDOORS CAN PK 12/12" at bounding box center [539, 118] width 279 height 19
type input "6,660"
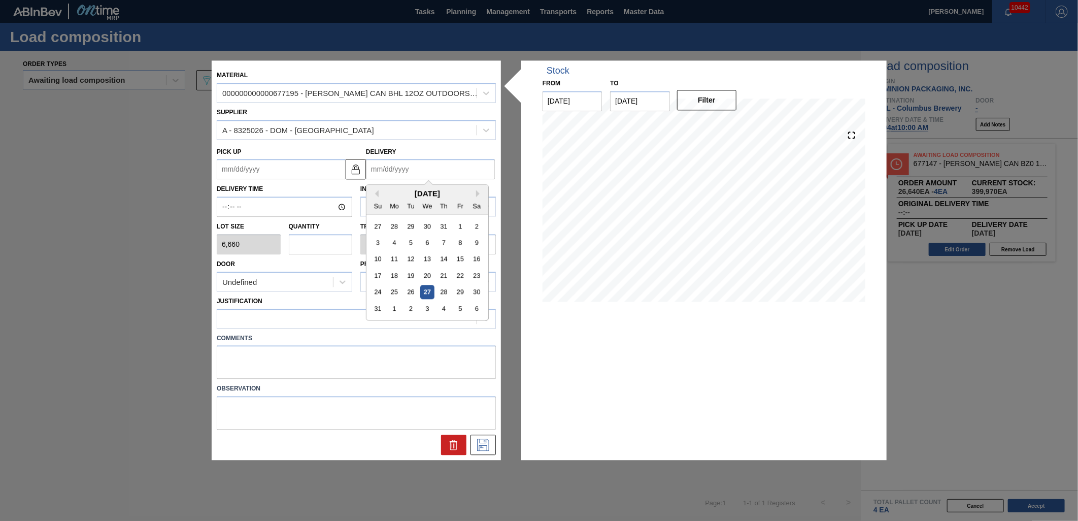
click at [432, 171] on input "Delivery" at bounding box center [430, 169] width 129 height 20
drag, startPoint x: 442, startPoint y: 306, endPoint x: 373, endPoint y: 288, distance: 71.8
click at [442, 306] on div "4" at bounding box center [444, 309] width 14 height 14
type up "[DATE]"
type input "[DATE]"
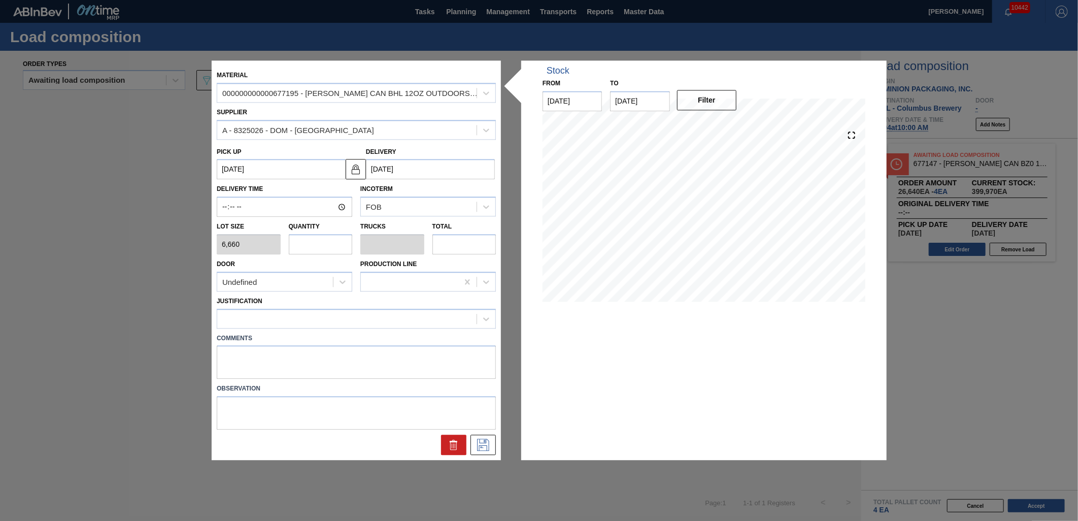
click at [326, 243] on input "text" at bounding box center [321, 244] width 64 height 20
type input "2"
type input "0.077"
type input "13,320"
type input "22"
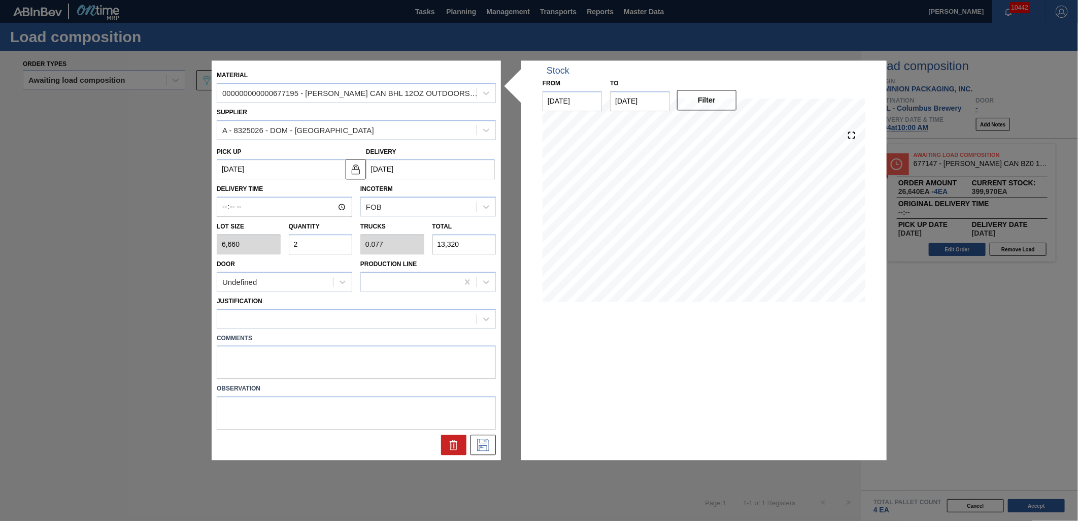
type input "0.846"
type input "146,520"
type input "22"
click at [415, 315] on div at bounding box center [346, 318] width 259 height 15
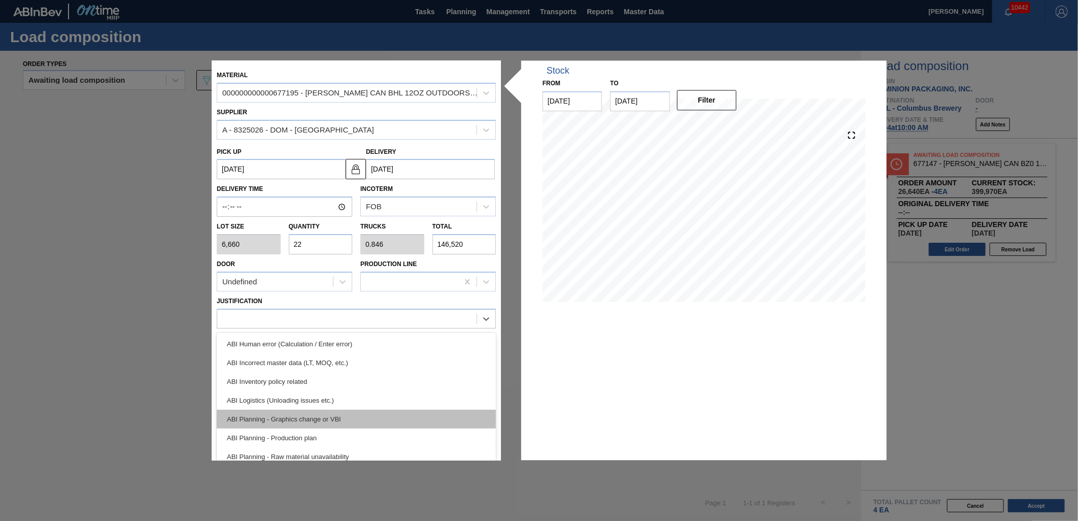
click at [365, 416] on div "ABI Planning - Graphics change or VBI" at bounding box center [356, 419] width 279 height 19
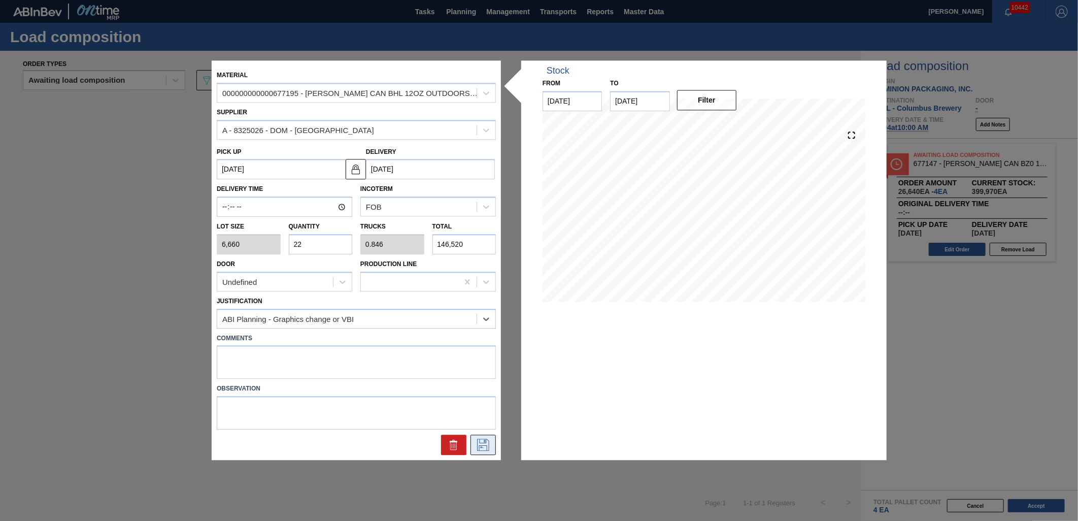
click at [493, 447] on button at bounding box center [483, 445] width 25 height 20
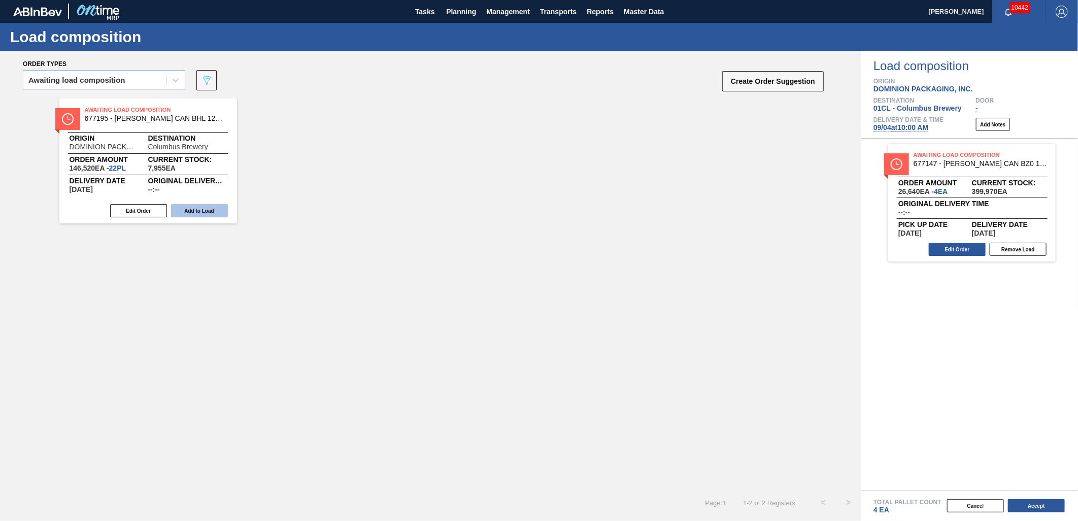
click at [184, 210] on button "Add to Load" at bounding box center [199, 210] width 57 height 13
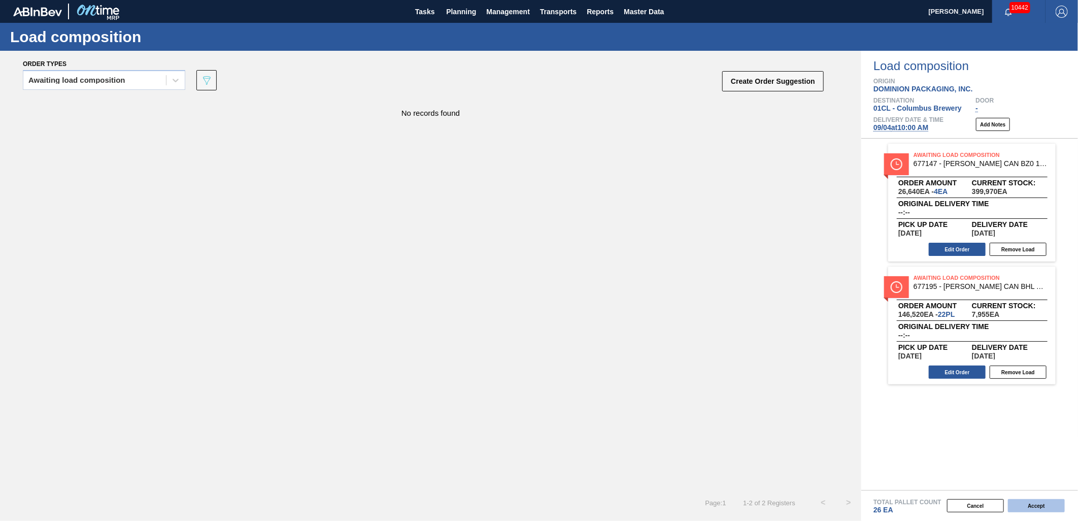
click at [1030, 510] on button "Accept" at bounding box center [1036, 505] width 57 height 13
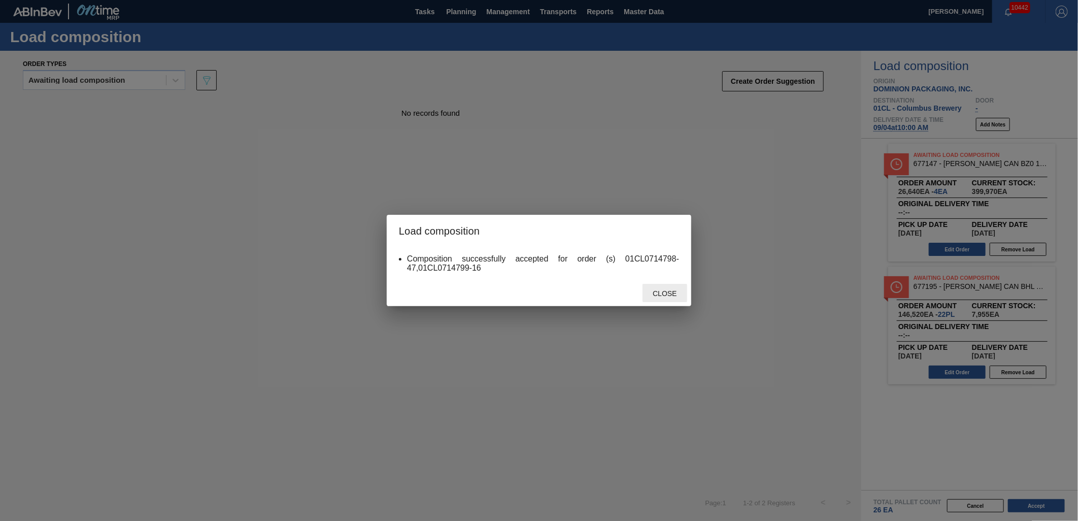
click at [678, 298] on div "Close" at bounding box center [665, 293] width 45 height 19
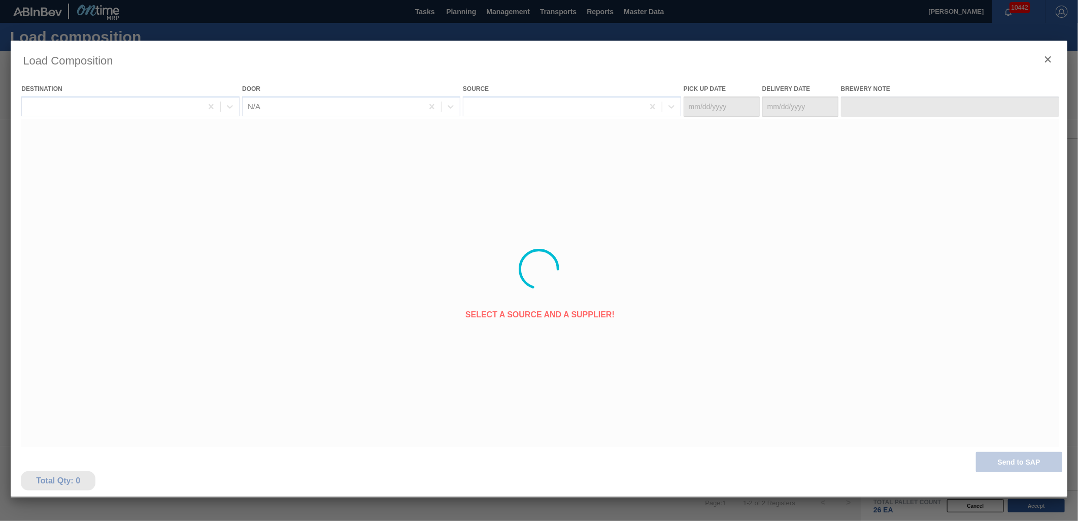
type Date "[DATE]"
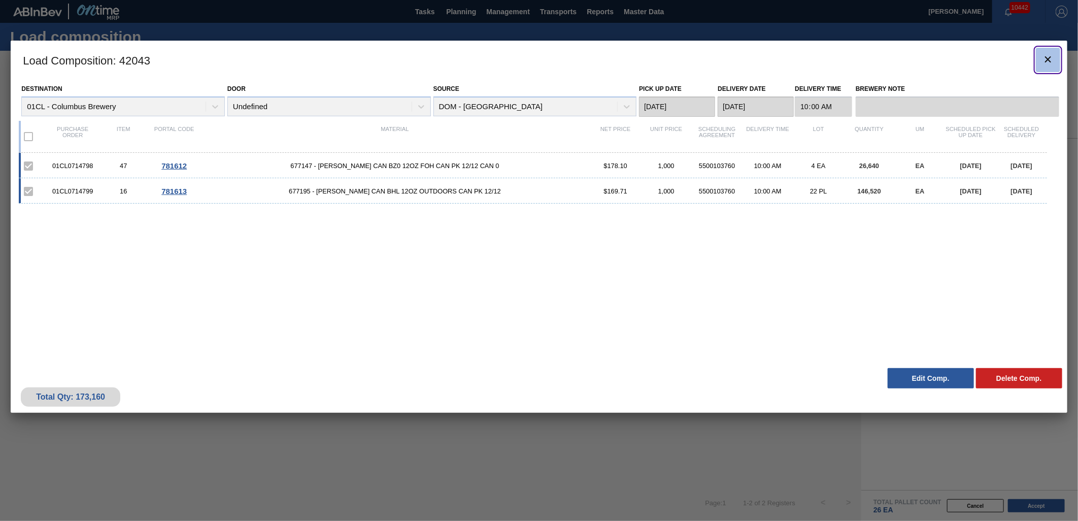
click at [1043, 63] on icon "botão de ícone" at bounding box center [1048, 59] width 12 height 12
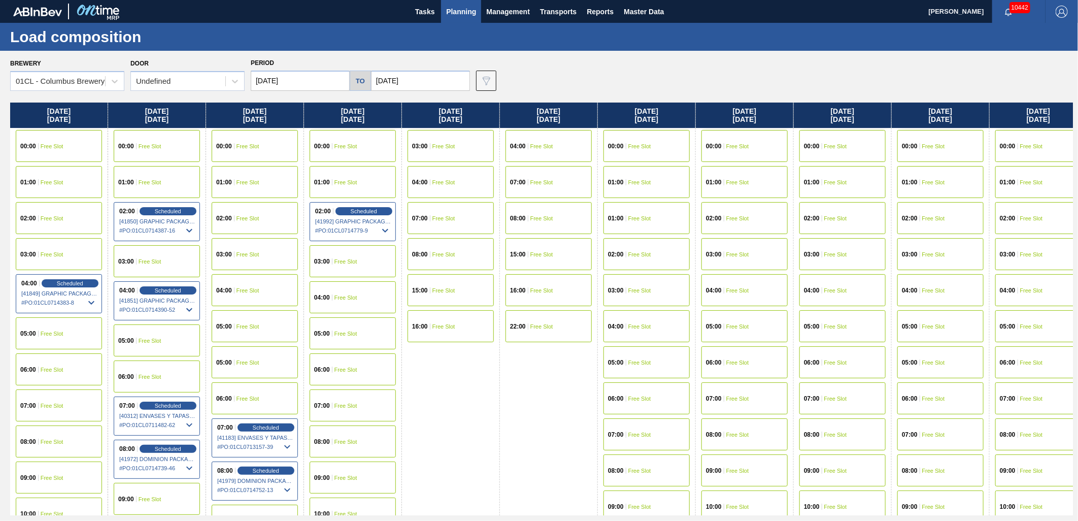
click at [461, 15] on span "Planning" at bounding box center [461, 12] width 30 height 12
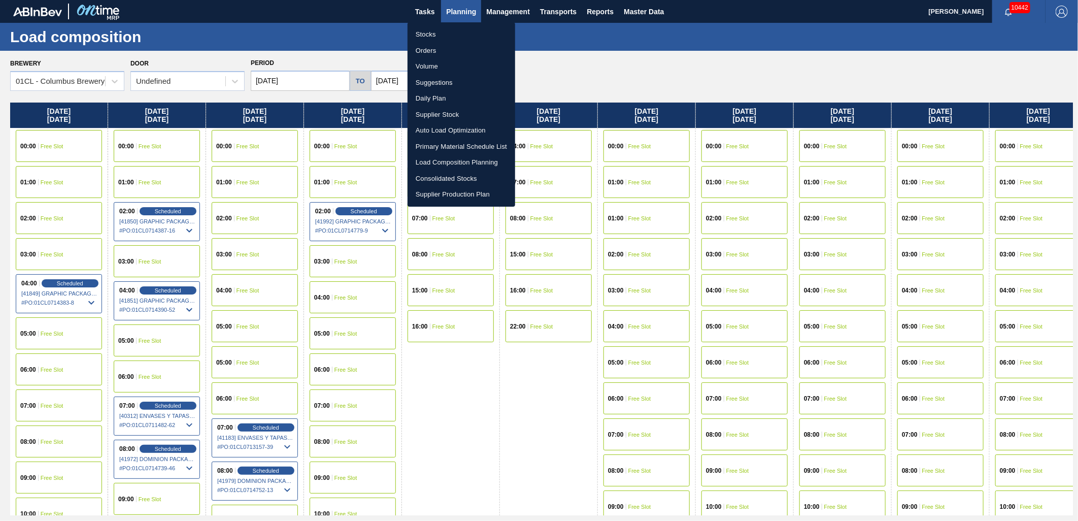
click at [452, 38] on li "Stocks" at bounding box center [462, 34] width 108 height 16
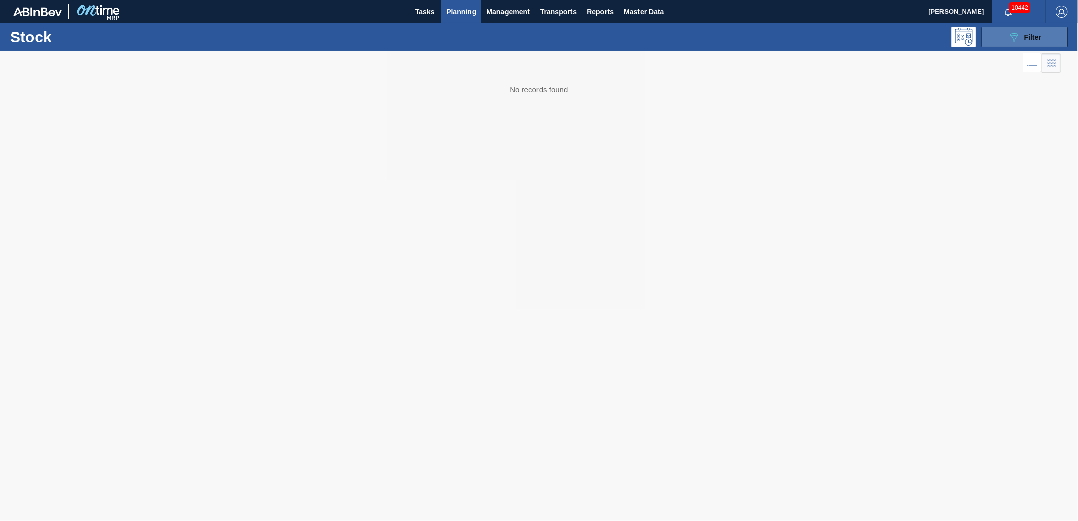
click at [1016, 42] on icon "089F7B8B-B2A5-4AFE-B5C0-19BA573D28AC" at bounding box center [1014, 37] width 12 height 12
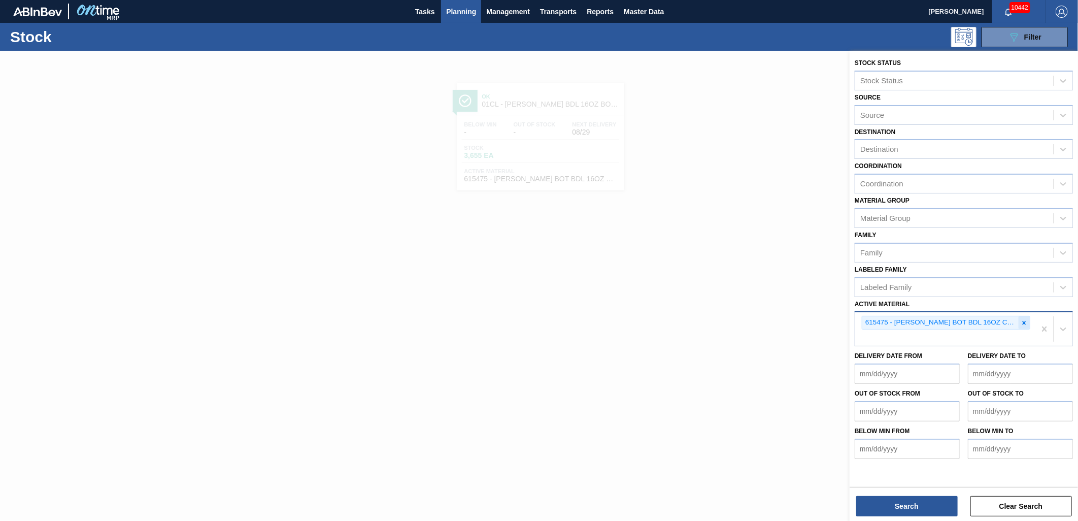
click at [1028, 320] on div at bounding box center [1024, 322] width 11 height 13
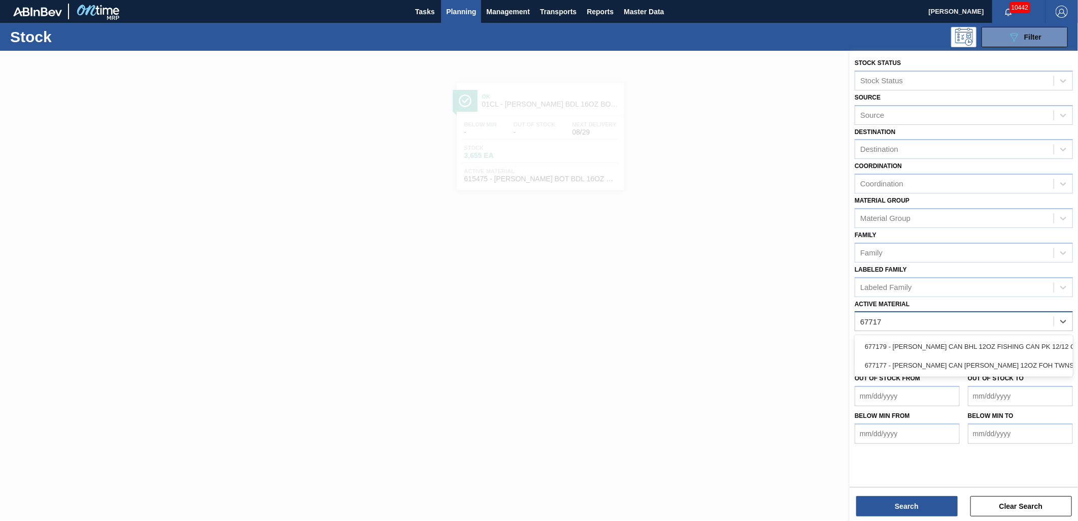
type Material "677177"
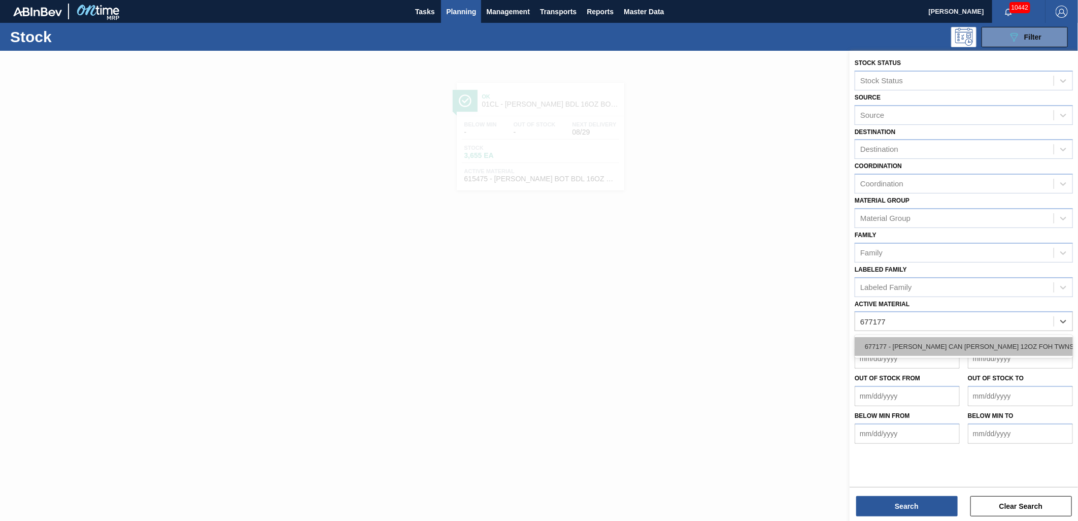
click at [961, 337] on div "677177 - [PERSON_NAME] CAN [PERSON_NAME] 12OZ FOH TWNSTK 30/12 CAN 1" at bounding box center [964, 346] width 218 height 19
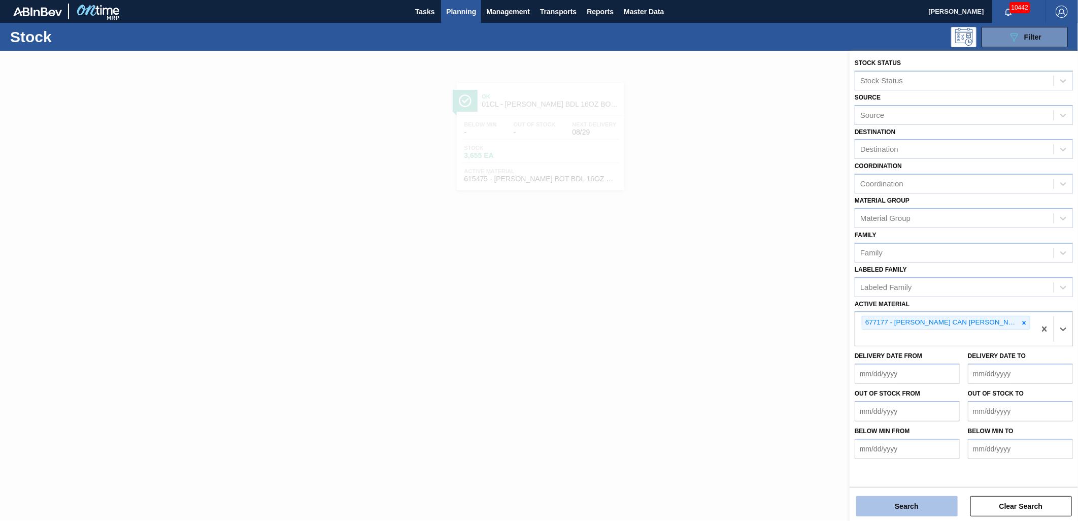
click at [903, 512] on button "Search" at bounding box center [908, 506] width 102 height 20
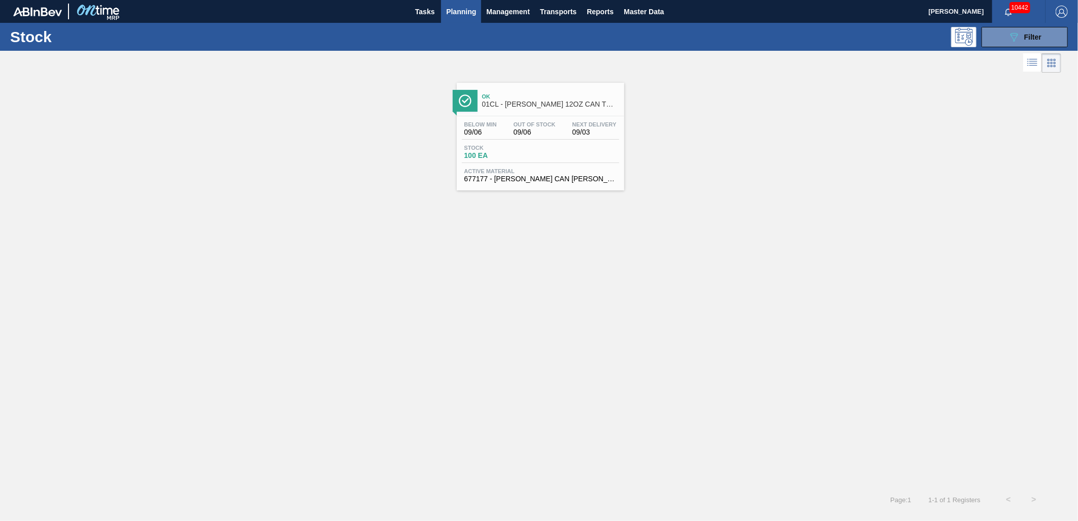
click at [521, 168] on div "Below Min 09/06 Out Of Stock 09/06 Next Delivery 09/03 Stock 100 EA Active Mate…" at bounding box center [541, 150] width 168 height 69
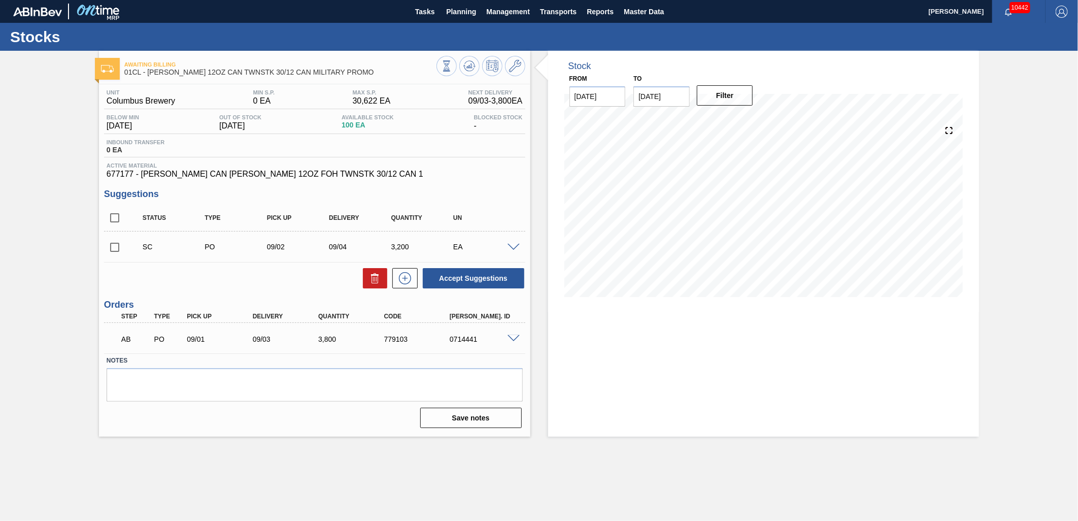
click at [510, 338] on span at bounding box center [514, 339] width 12 height 8
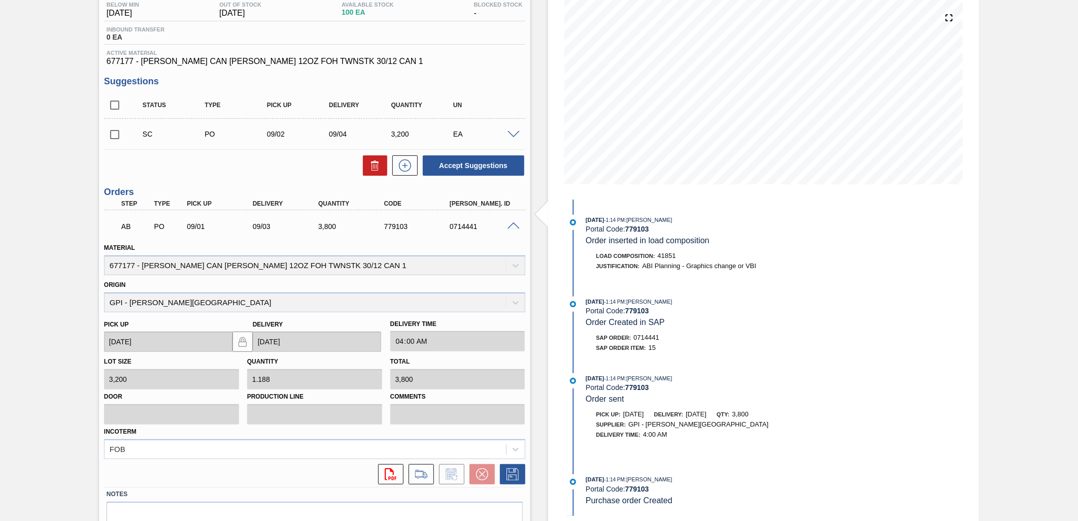
scroll to position [160, 0]
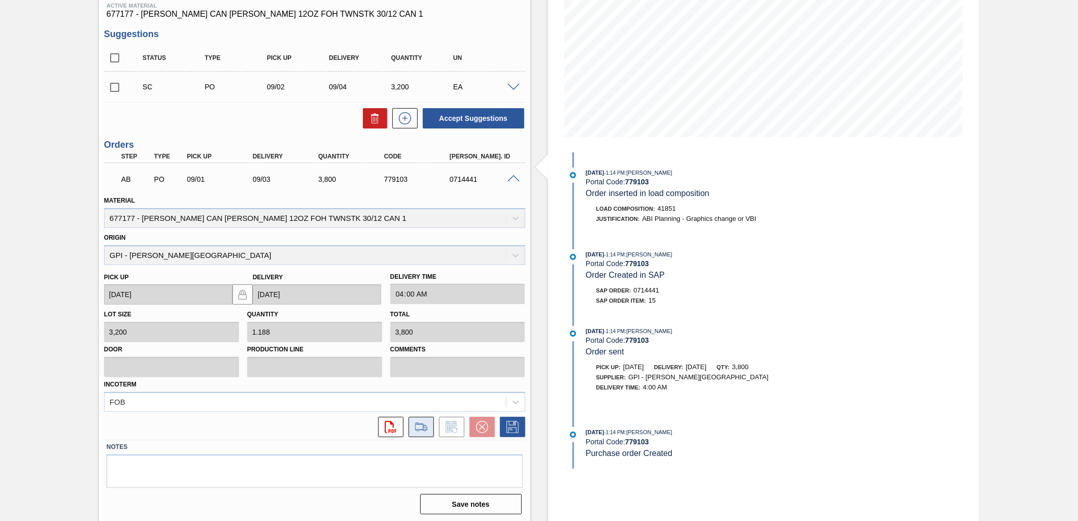
click at [418, 430] on icon at bounding box center [421, 427] width 16 height 12
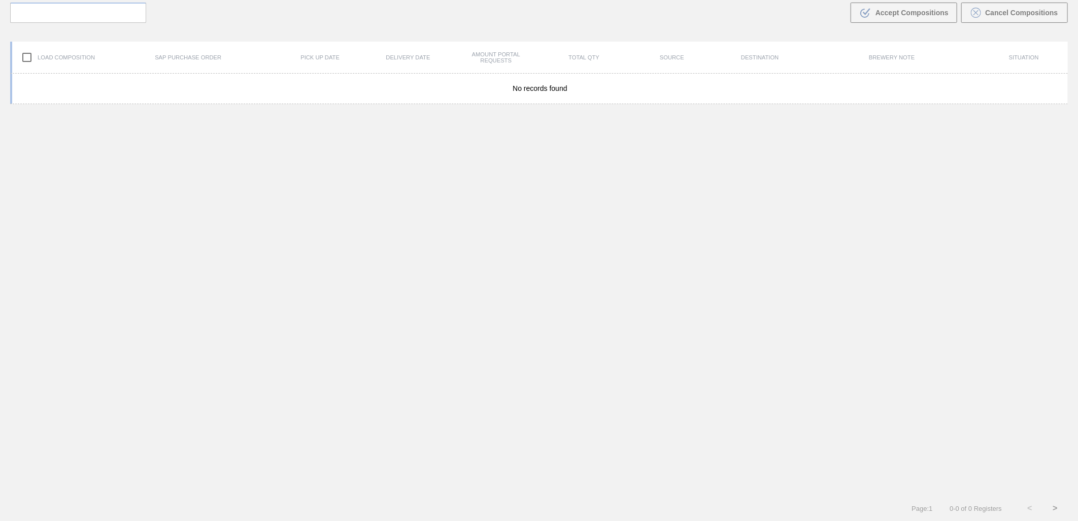
scroll to position [73, 0]
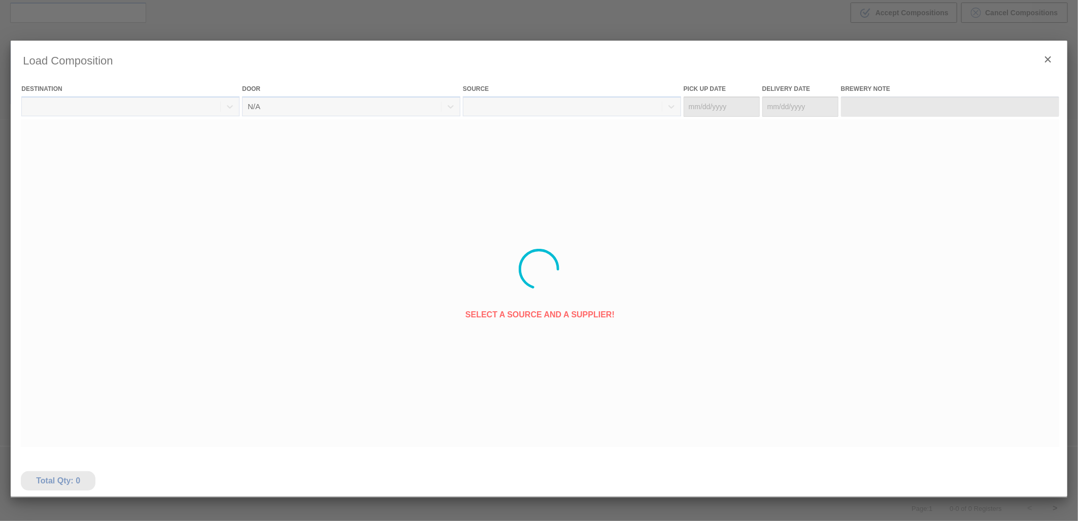
type Date "[DATE]"
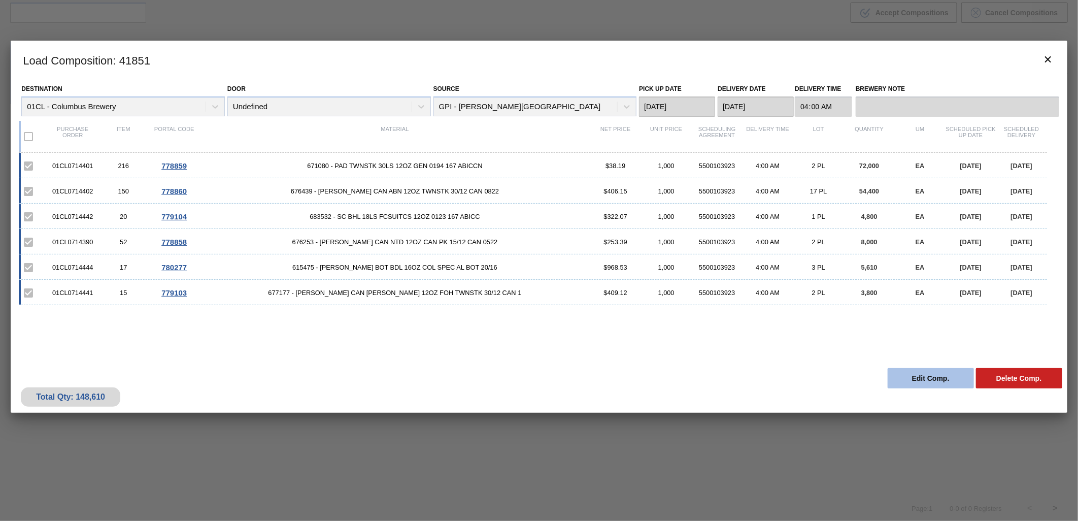
click at [914, 381] on button "Edit Comp." at bounding box center [931, 378] width 86 height 20
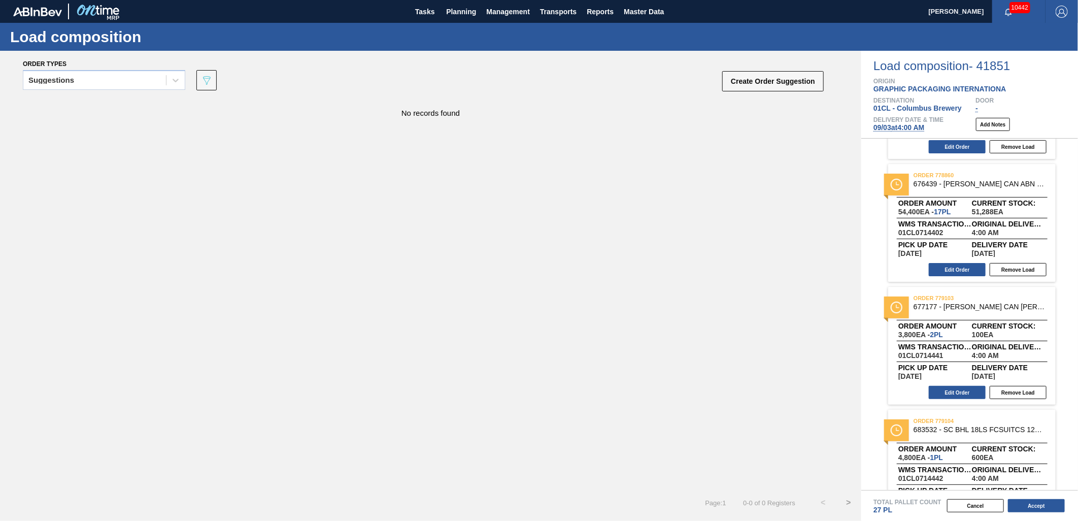
scroll to position [282, 0]
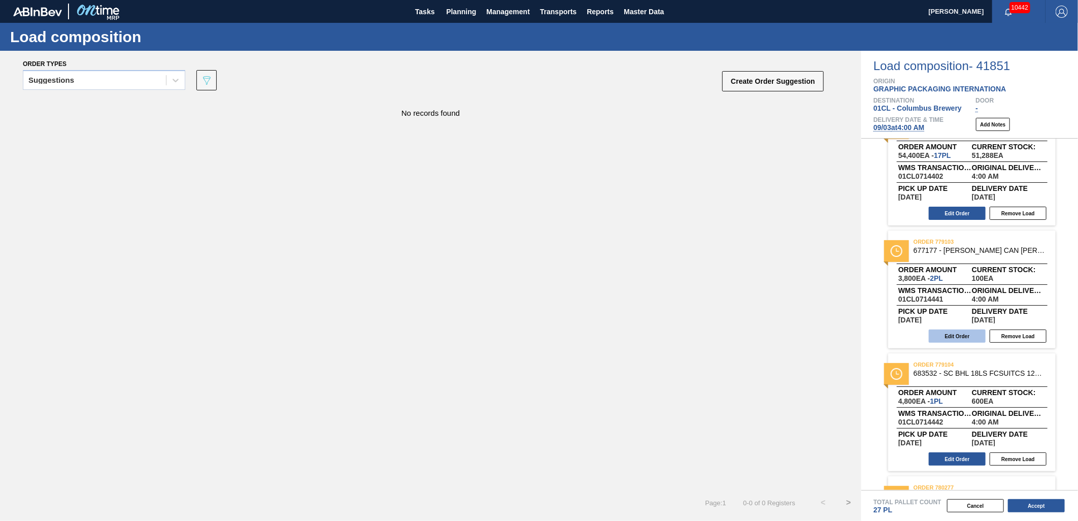
click at [950, 336] on button "Edit Order" at bounding box center [957, 336] width 57 height 13
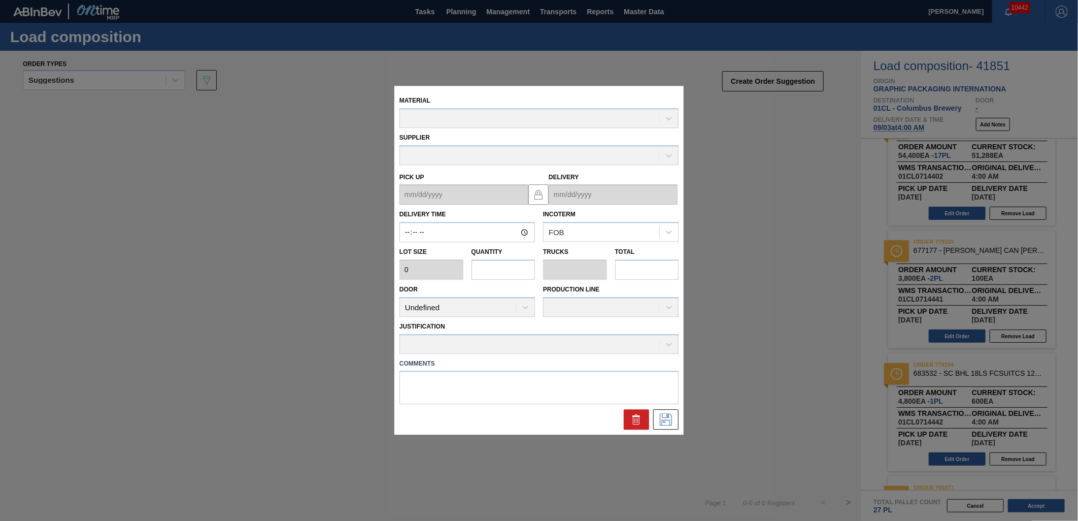
type input "04:00:00"
type input "3,200"
type input "1.1875"
type input "0.046"
type input "3,800"
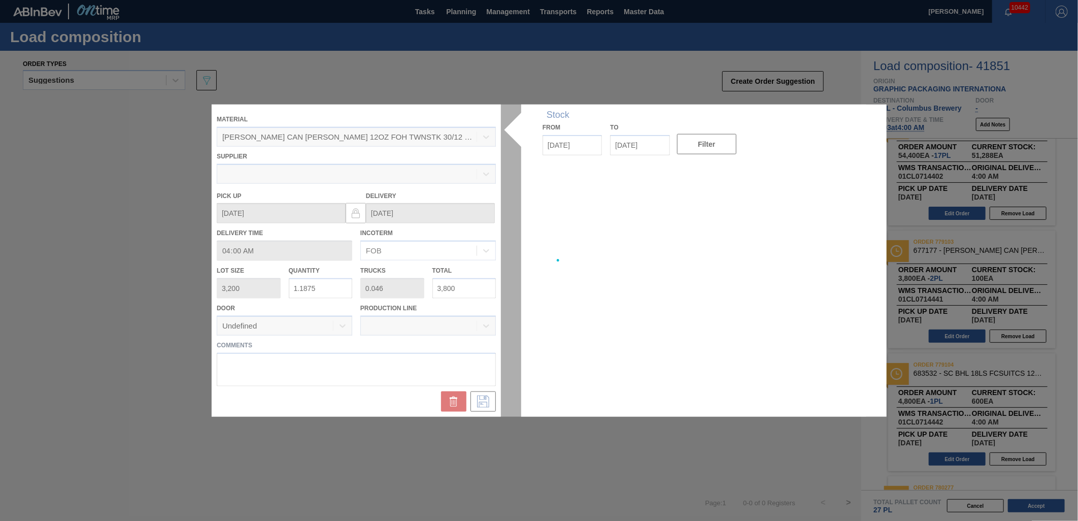
type up "[DATE]"
type input "[DATE]"
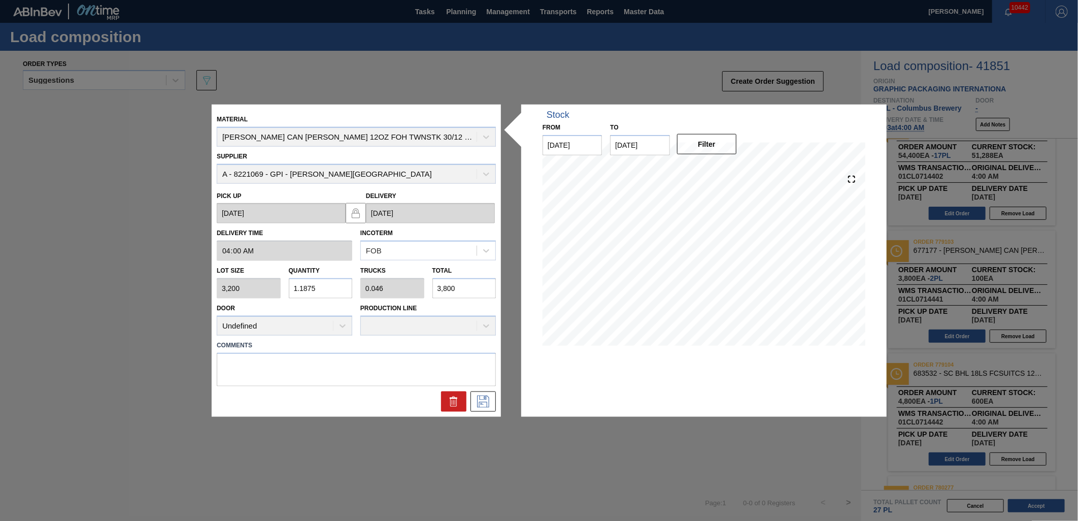
click at [455, 287] on input "3,800" at bounding box center [465, 288] width 64 height 20
type input "0.119"
type input "0.005"
type input "380"
type input "0.012"
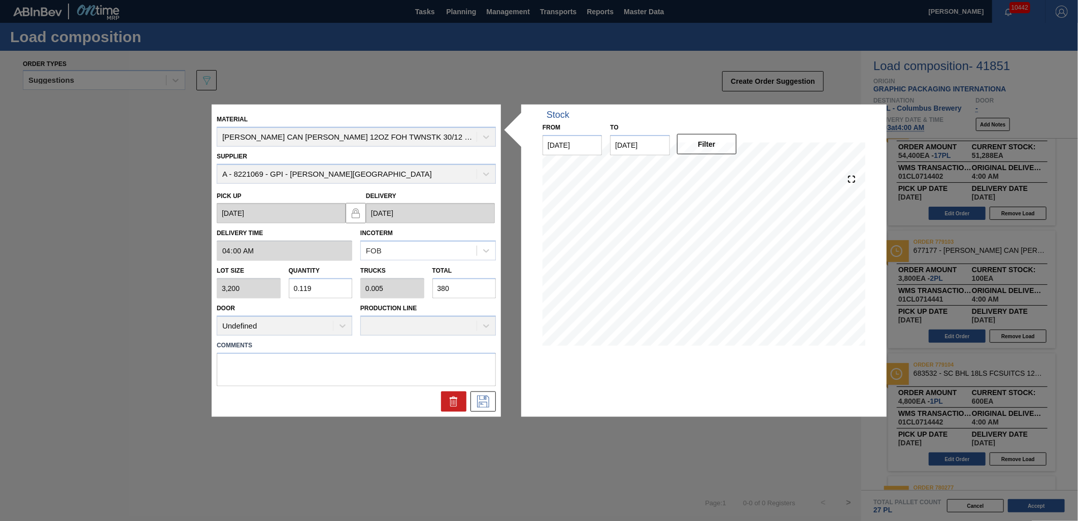
type input "0"
type input "38"
type input "0.001"
type input "3"
type input "0.01"
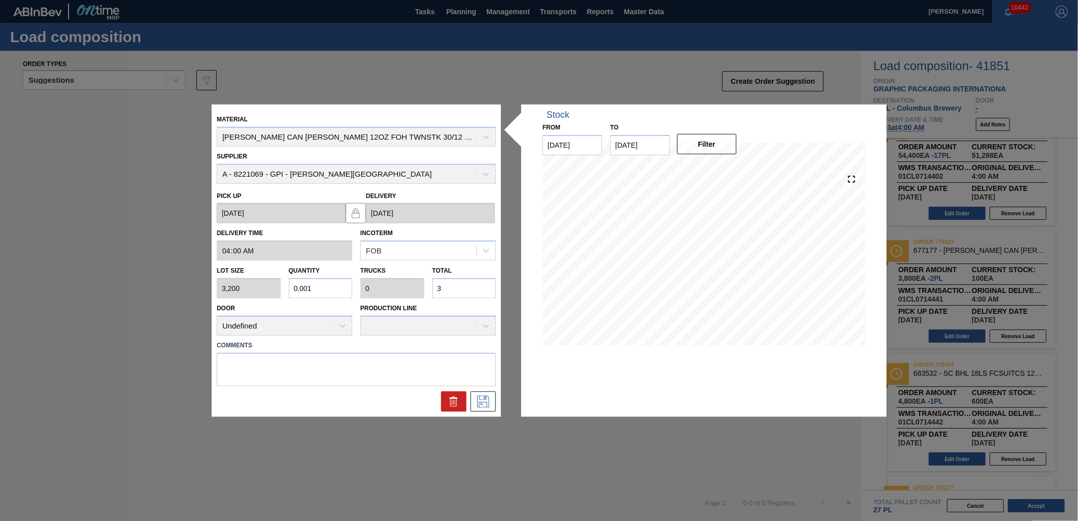
type input "32"
type input "0.1"
type input "0.004"
type input "320"
type input "1"
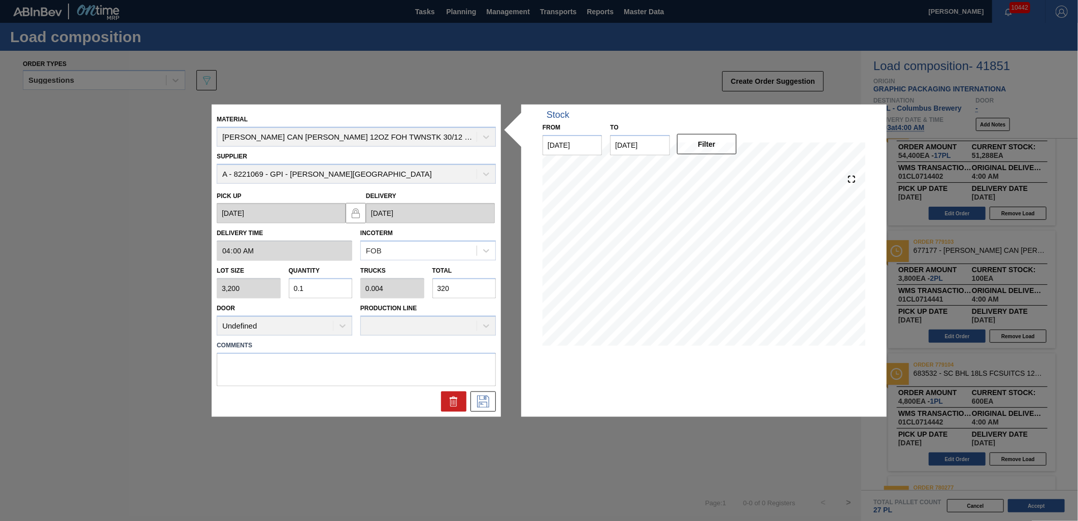
type input "0.038"
type input "3,200"
click at [488, 407] on icon at bounding box center [483, 401] width 12 height 12
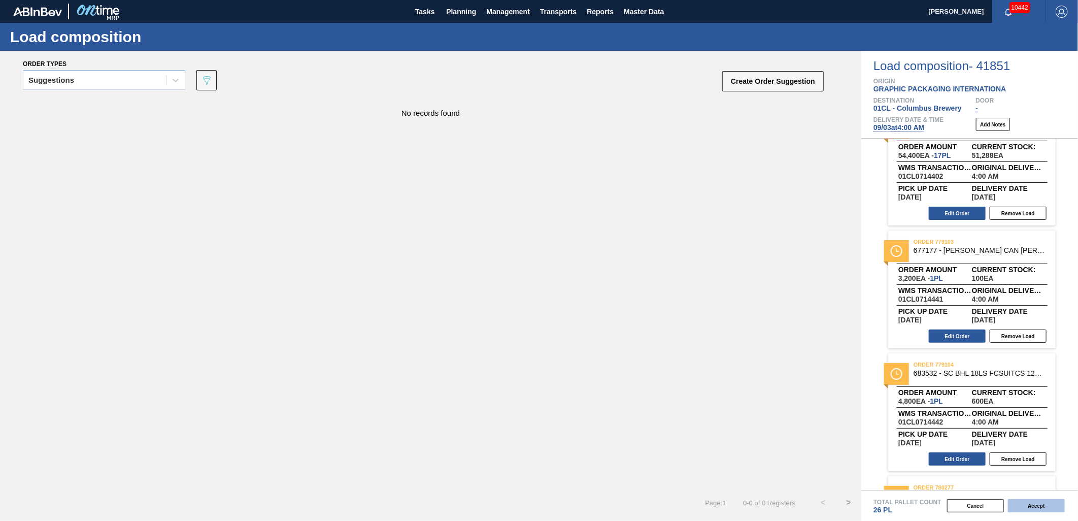
click at [1021, 506] on button "Accept" at bounding box center [1036, 505] width 57 height 13
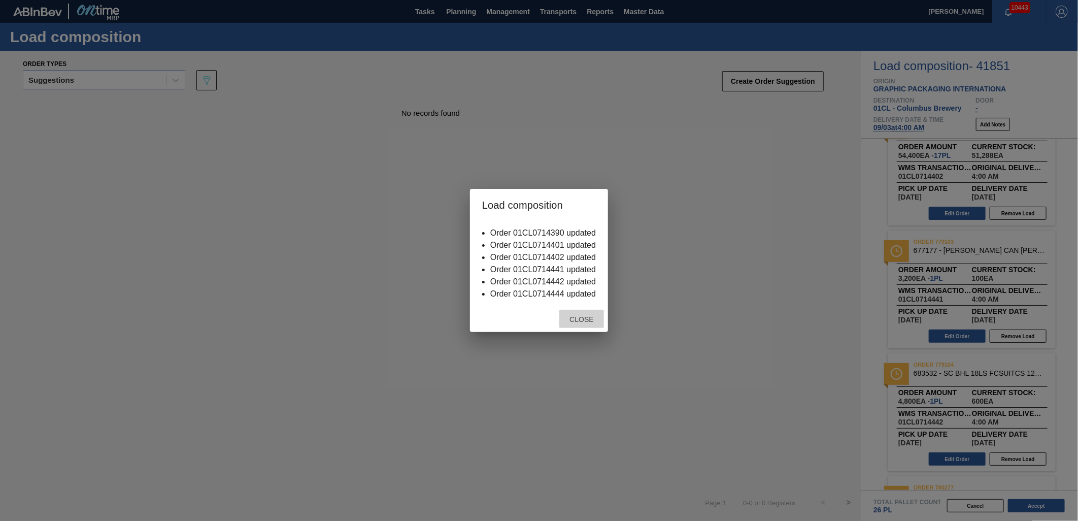
click at [591, 323] on div "Close" at bounding box center [582, 319] width 45 height 19
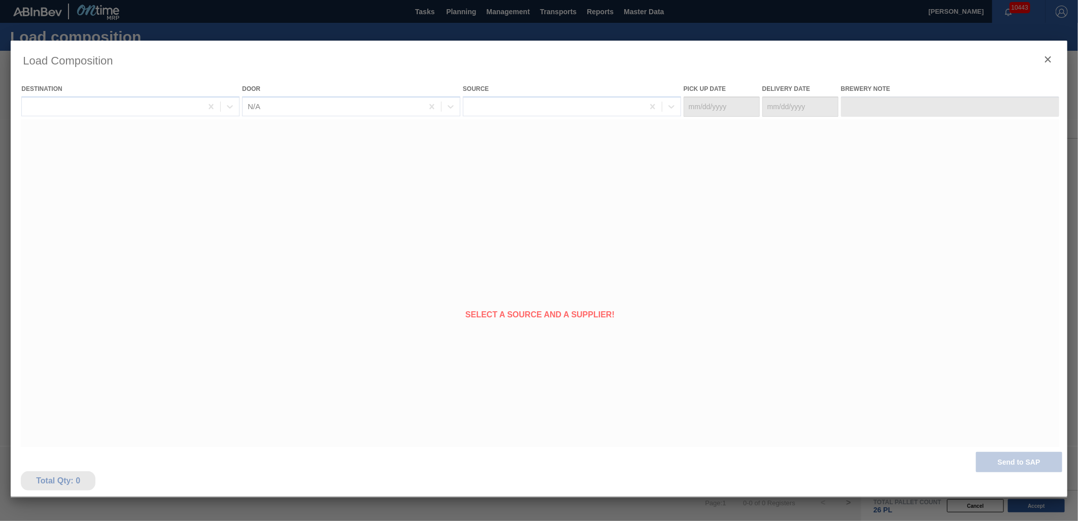
type Date "[DATE]"
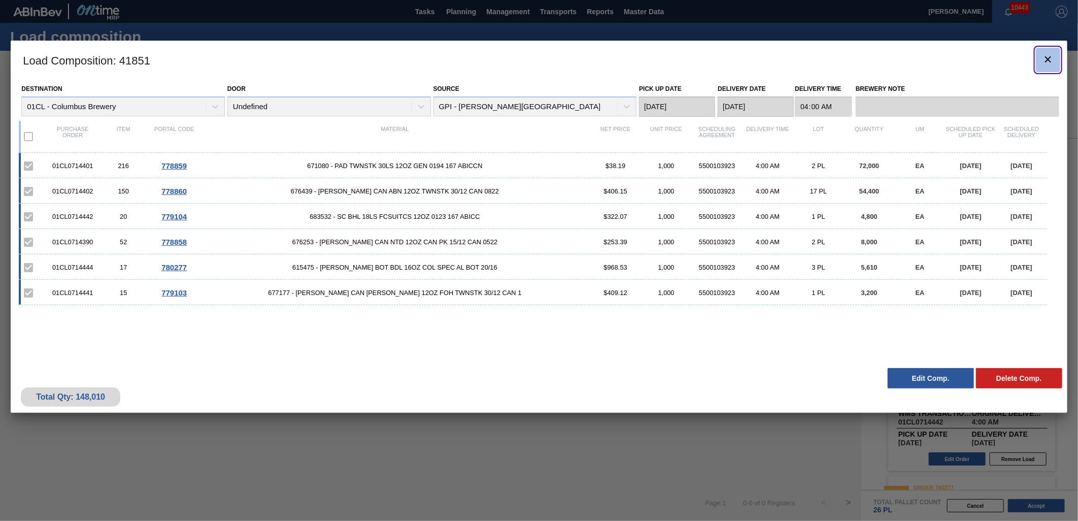
click at [1050, 64] on icon "botão de ícone" at bounding box center [1048, 59] width 12 height 12
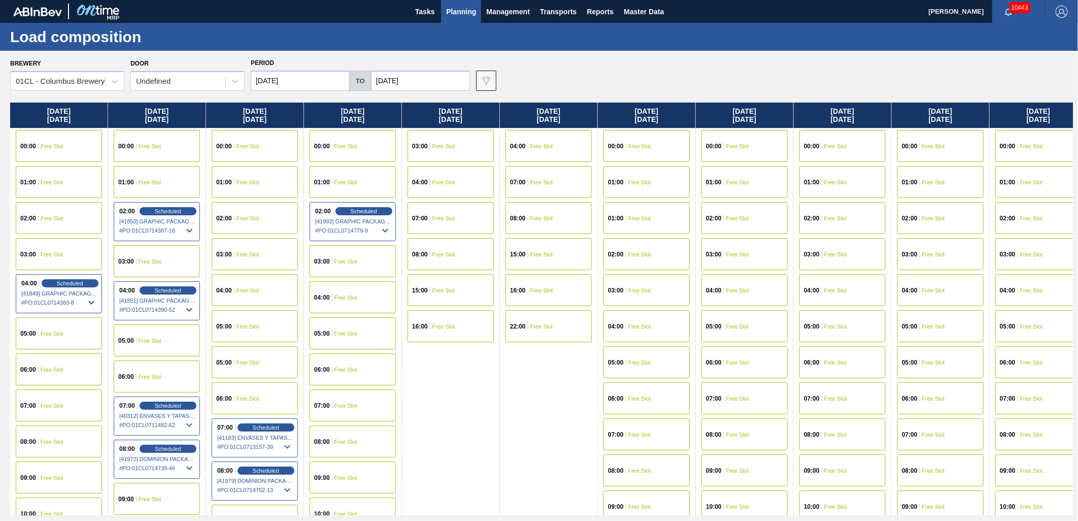
click at [457, 12] on span "Planning" at bounding box center [461, 12] width 30 height 12
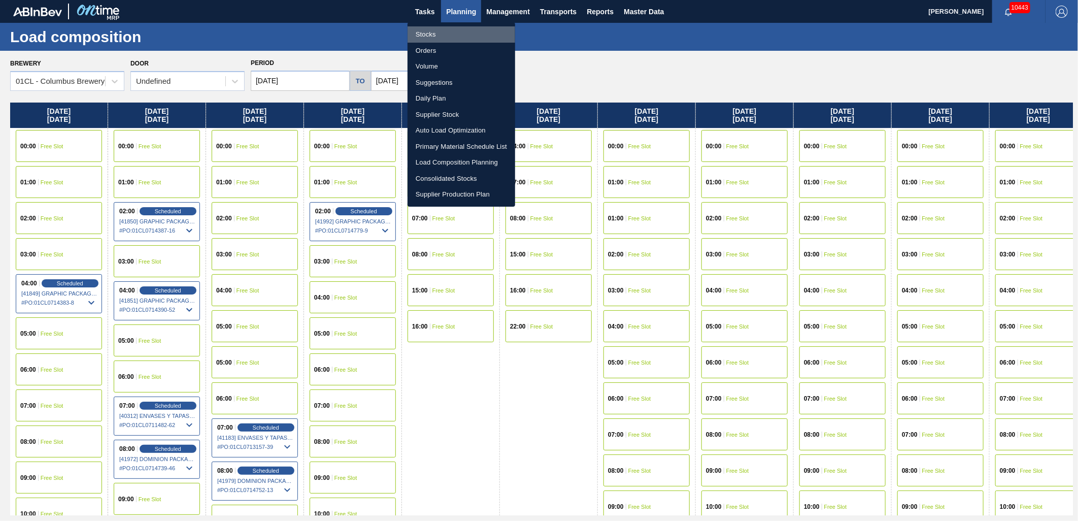
click at [447, 28] on li "Stocks" at bounding box center [462, 34] width 108 height 16
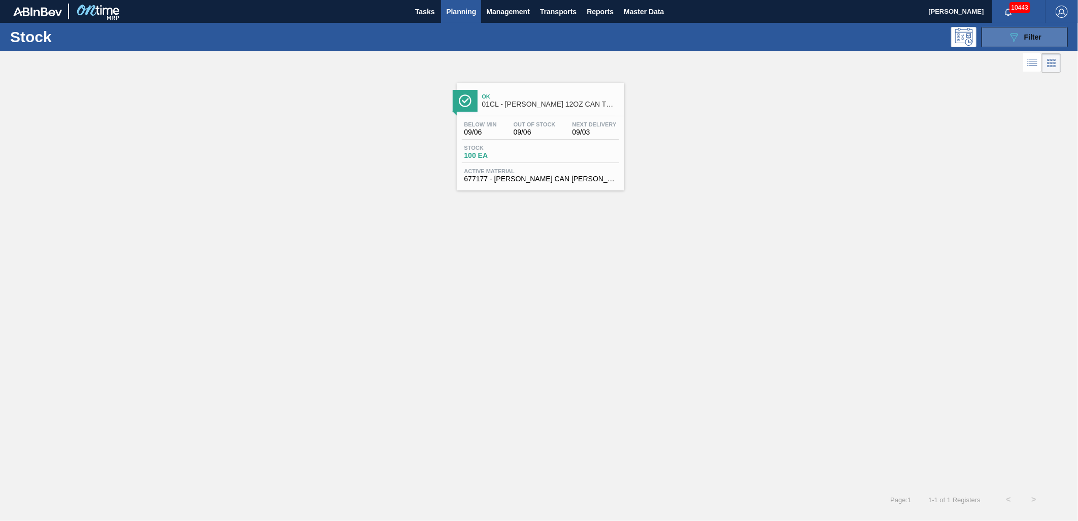
click at [1033, 36] on span "Filter" at bounding box center [1033, 37] width 17 height 8
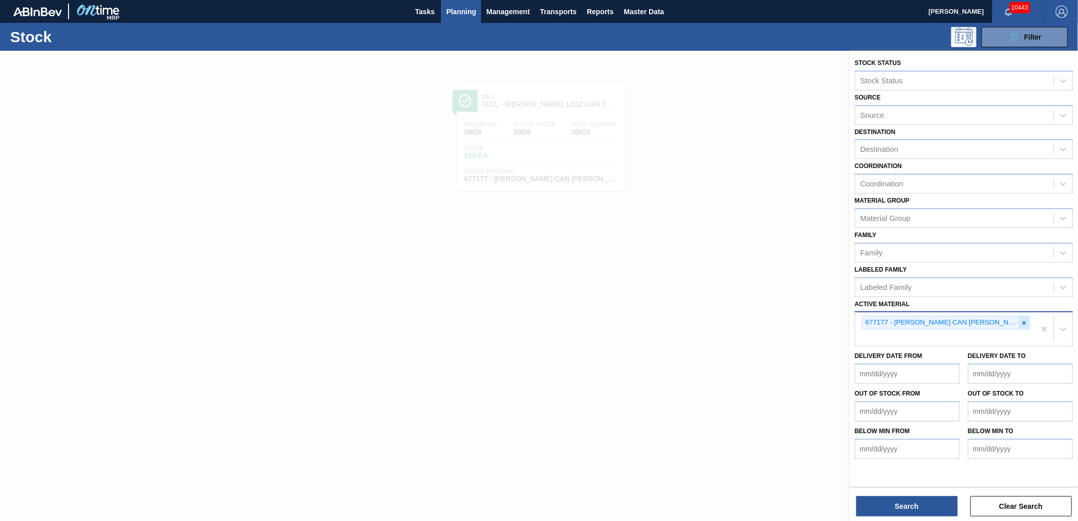
click at [1022, 321] on icon at bounding box center [1024, 322] width 7 height 7
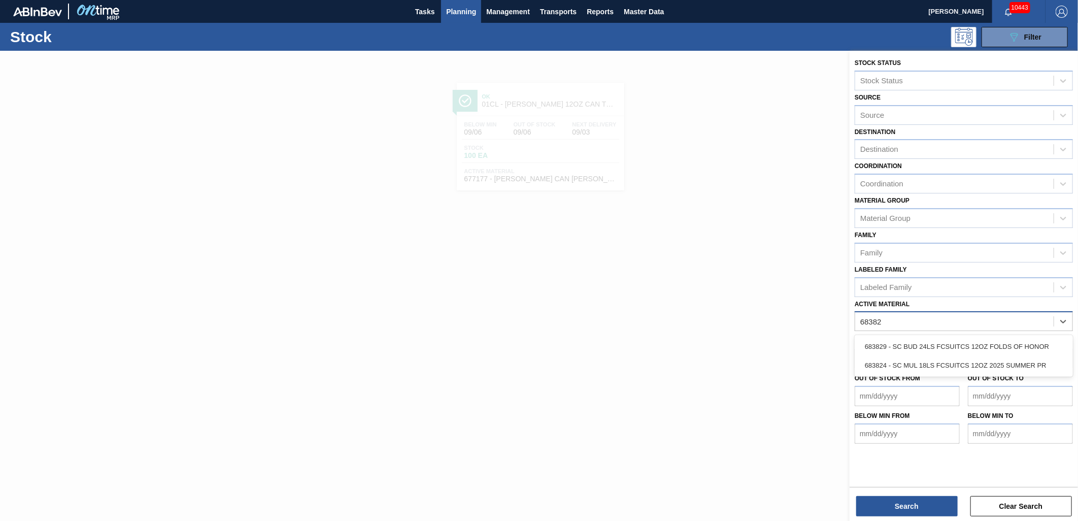
type Material "683829"
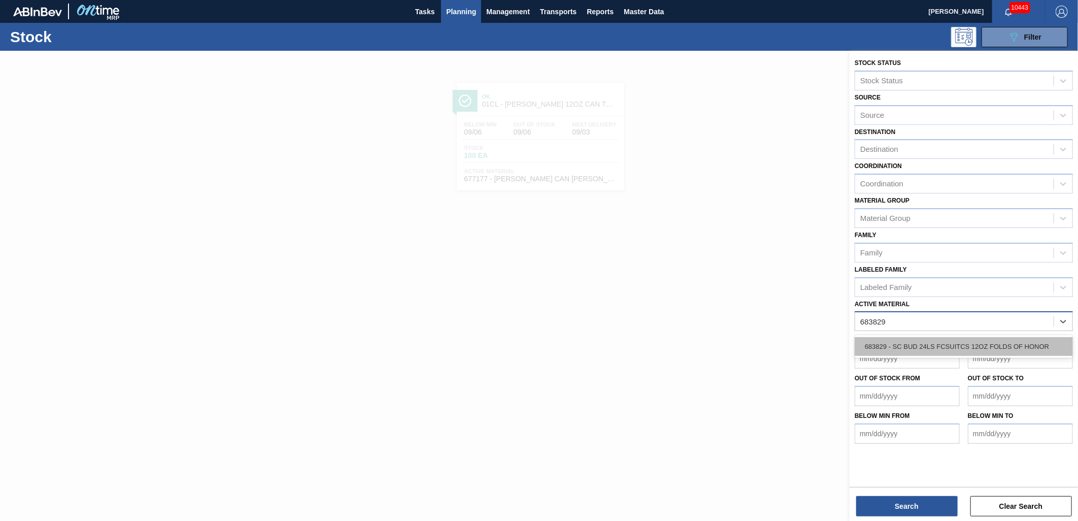
click at [986, 347] on div "683829 - SC BUD 24LS FCSUITCS 12OZ FOLDS OF HONOR" at bounding box center [964, 346] width 218 height 19
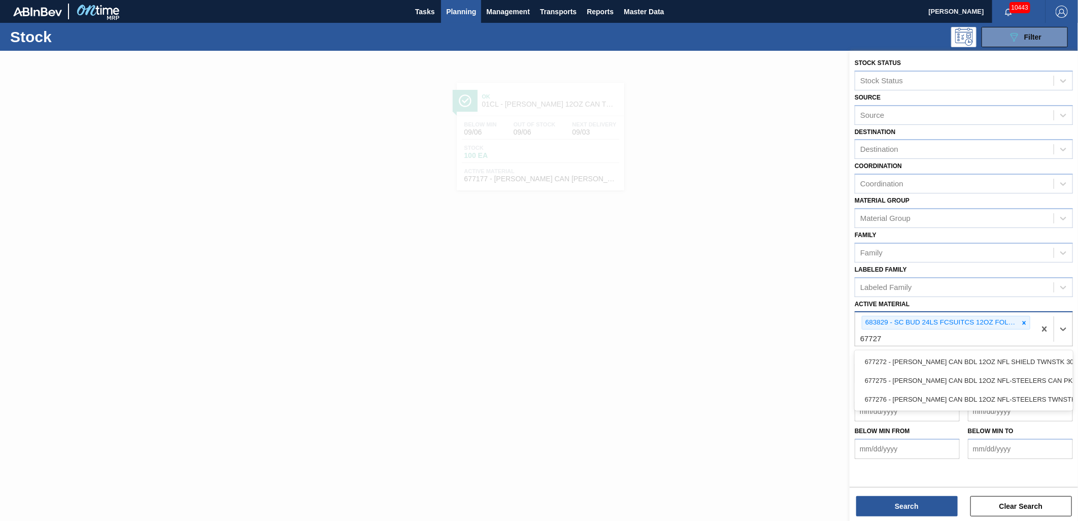
type Material "677275"
click at [891, 356] on div "677275 - [PERSON_NAME] CAN BDL 12OZ NFL-STEELERS CAN PK 15" at bounding box center [964, 361] width 218 height 19
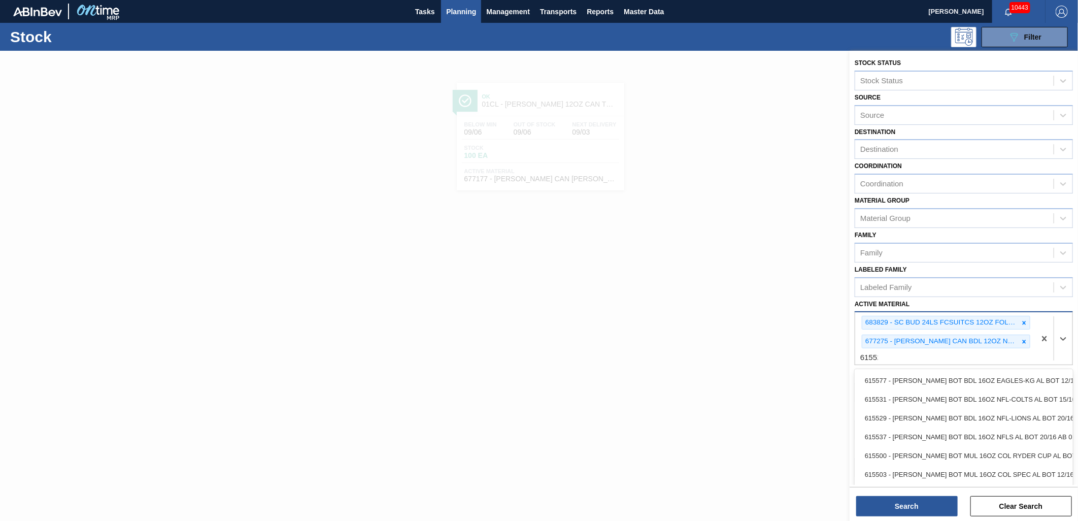
type Material "615529"
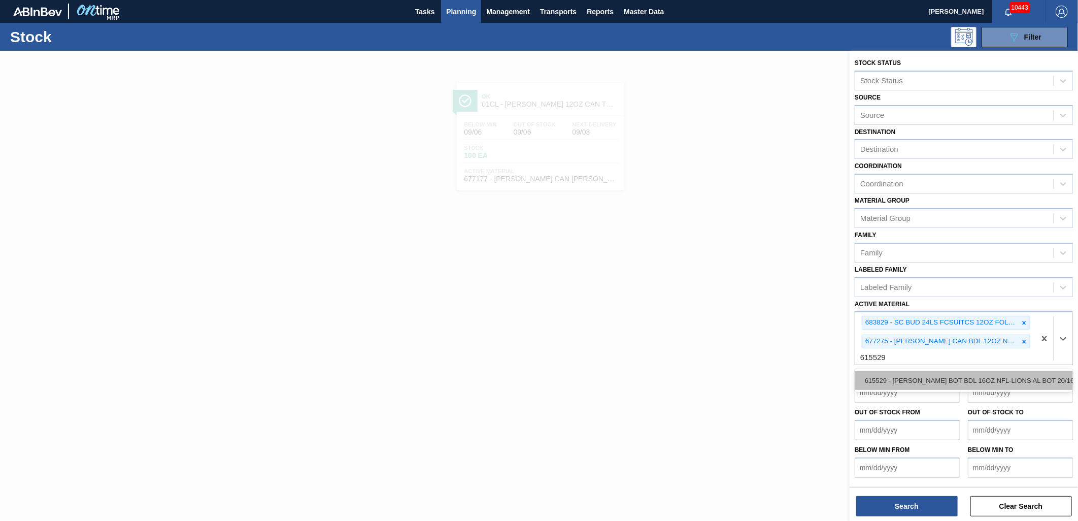
click at [891, 373] on div "615529 - [PERSON_NAME] BOT BDL 16OZ NFL-LIONS AL BOT 20/16" at bounding box center [964, 380] width 218 height 19
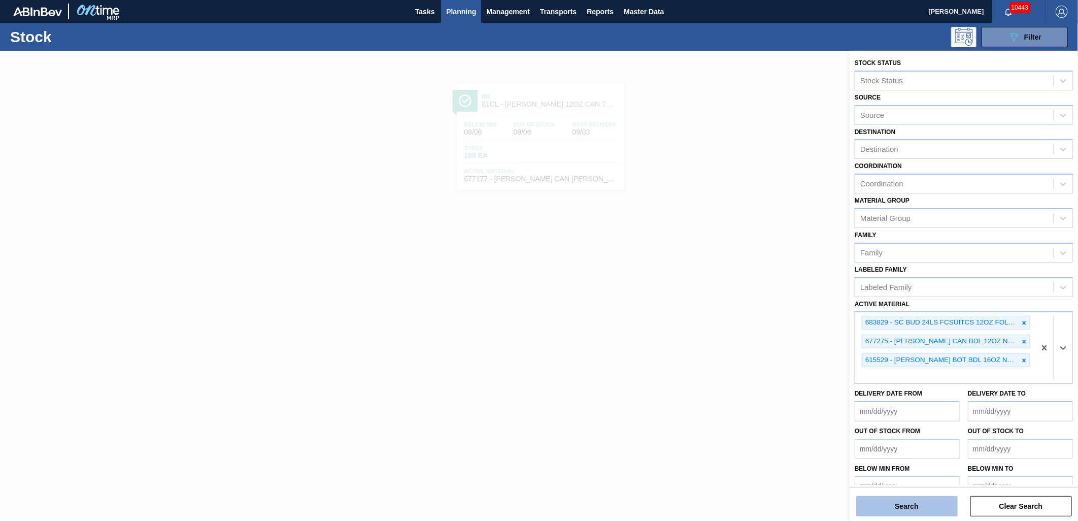
click at [894, 500] on button "Search" at bounding box center [908, 506] width 102 height 20
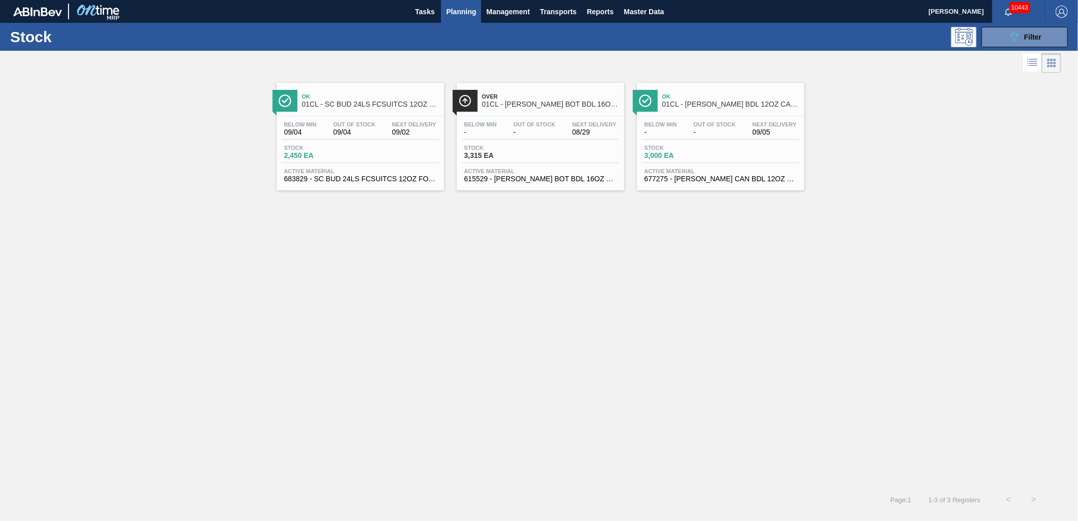
click at [339, 163] on div "Below Min 09/04 Out Of Stock 09/04 Next Delivery 09/02 Stock 2,450 EA Active Ma…" at bounding box center [361, 150] width 168 height 69
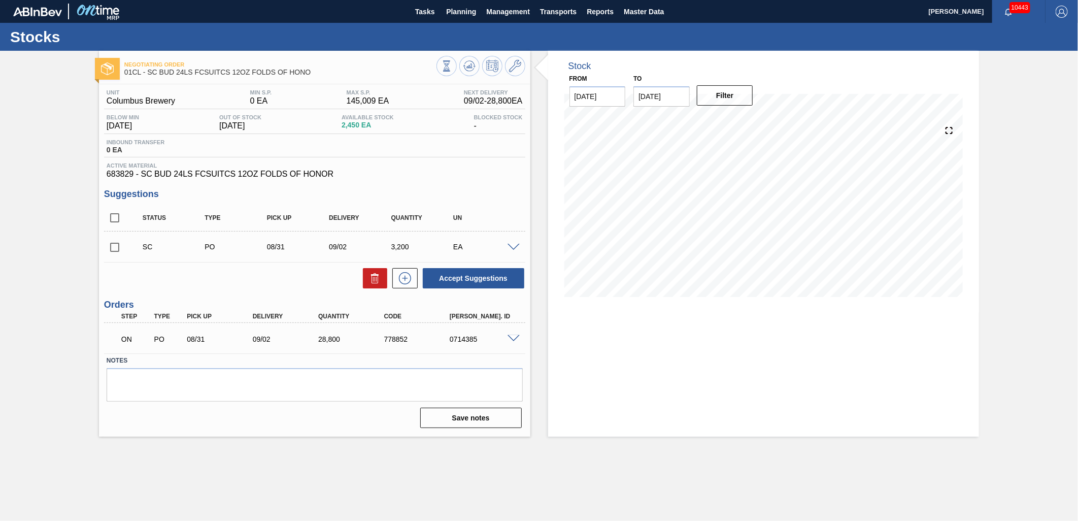
click at [509, 337] on span at bounding box center [514, 339] width 12 height 8
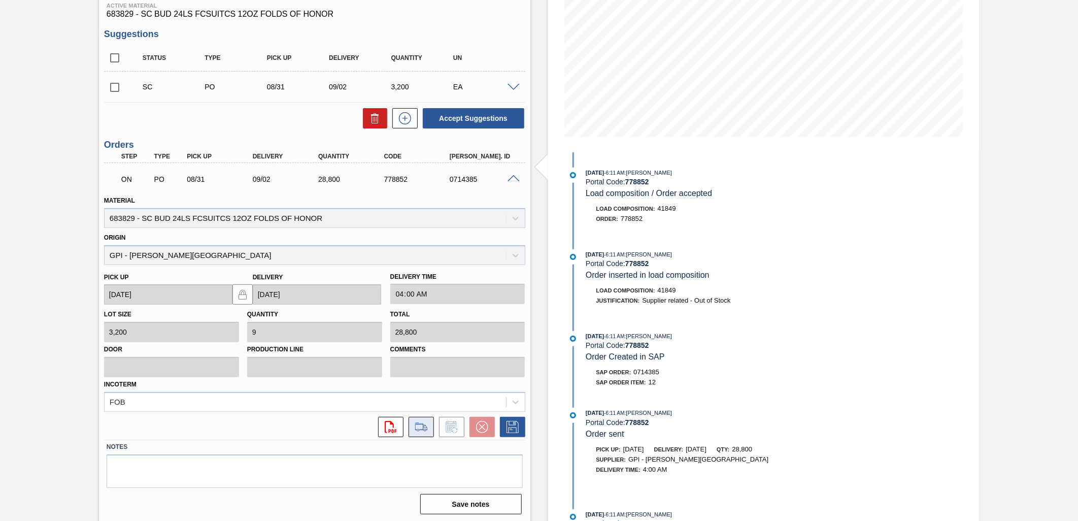
click at [419, 429] on icon at bounding box center [421, 426] width 12 height 7
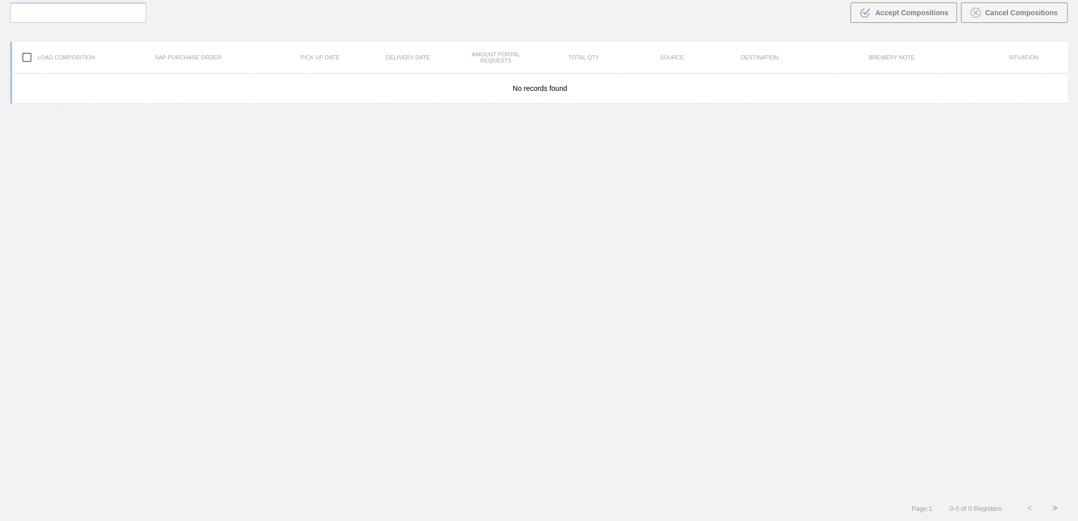
scroll to position [73, 0]
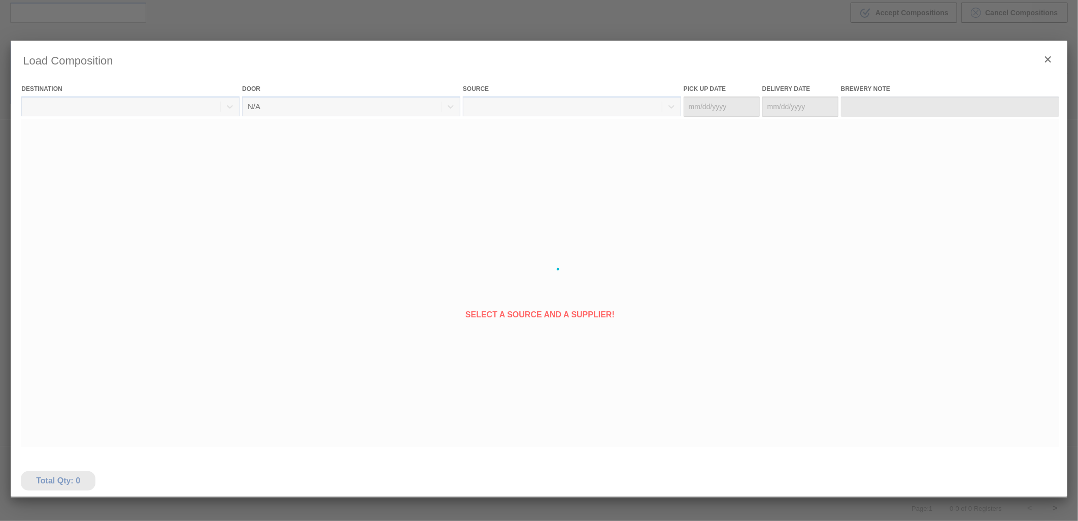
type Date "[DATE]"
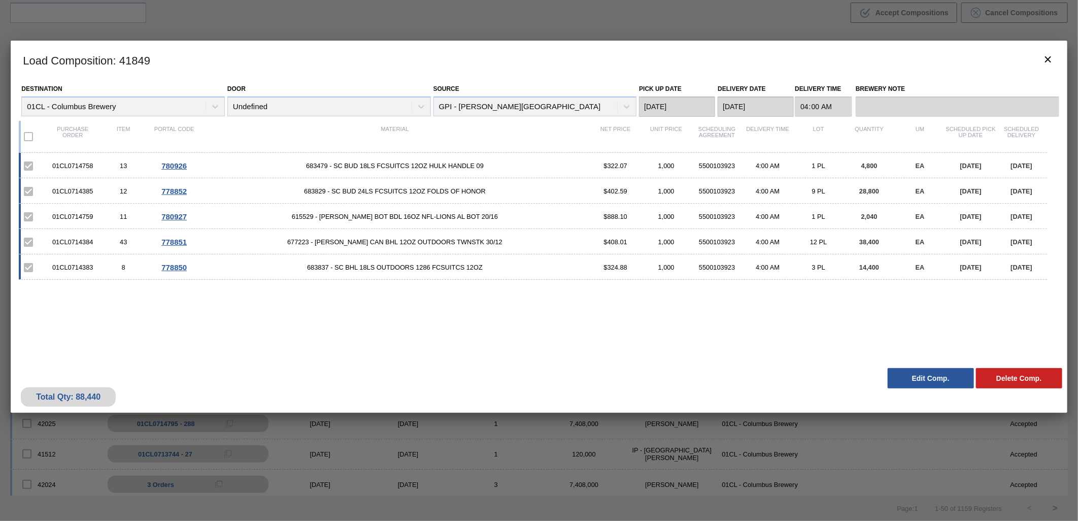
click at [906, 380] on button "Edit Comp." at bounding box center [931, 378] width 86 height 20
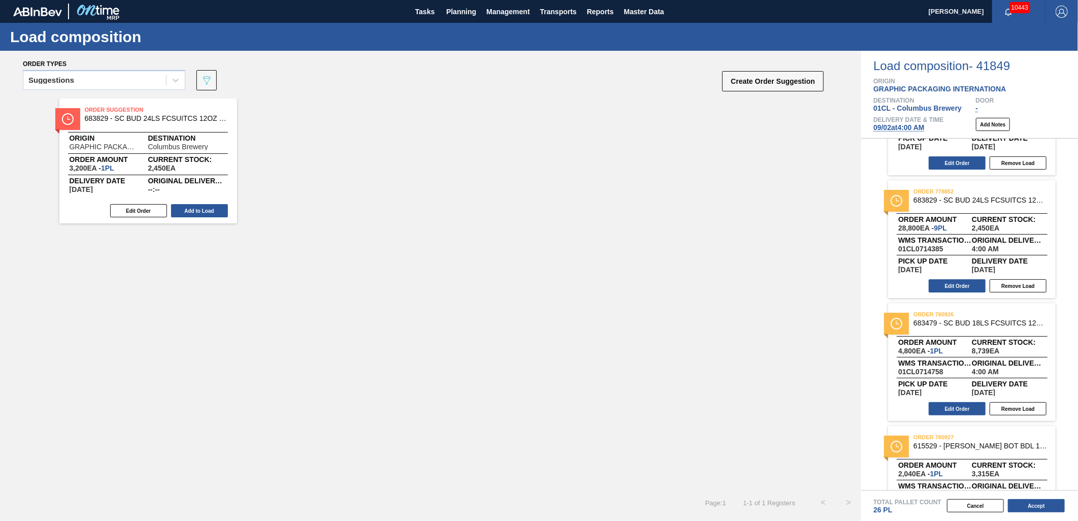
scroll to position [225, 0]
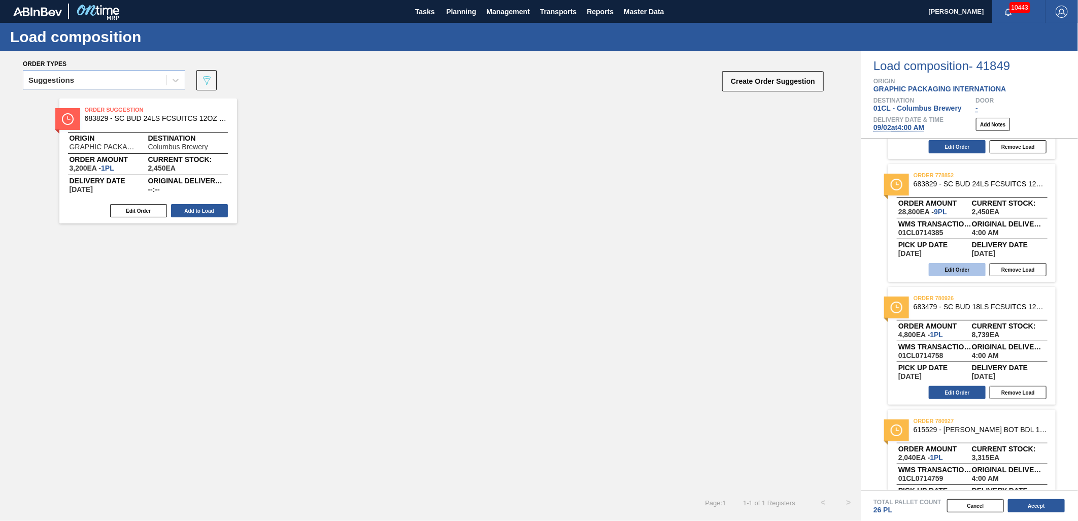
click at [951, 269] on button "Edit Order" at bounding box center [957, 269] width 57 height 13
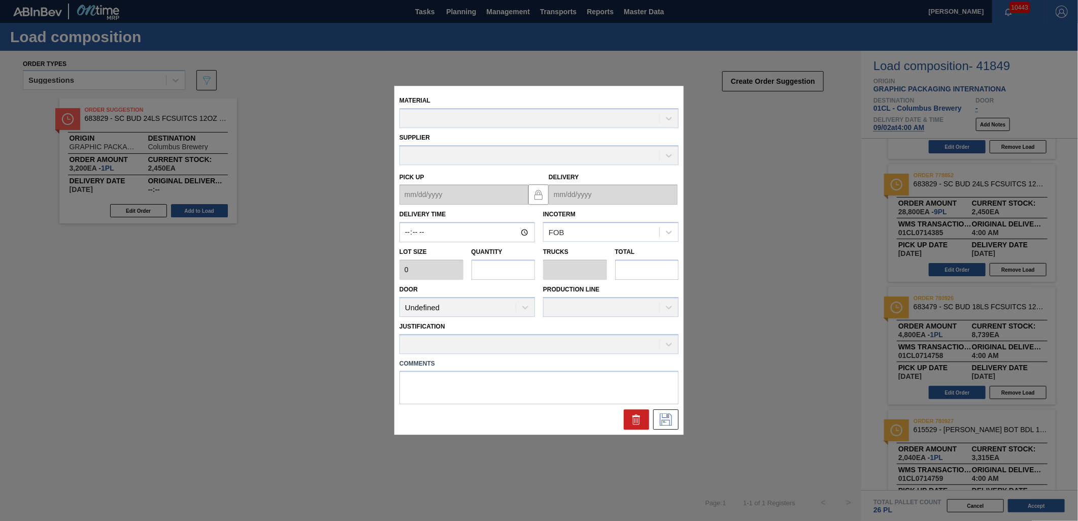
type input "04:00:00"
type input "3,200"
type input "9"
type input "0.346"
type input "28,800"
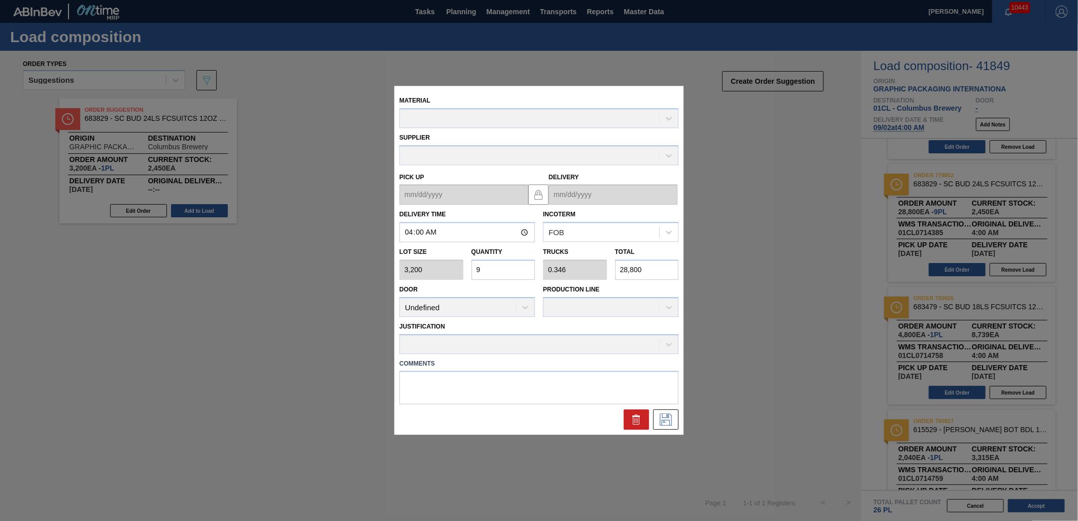
type up "[DATE]"
type input "[DATE]"
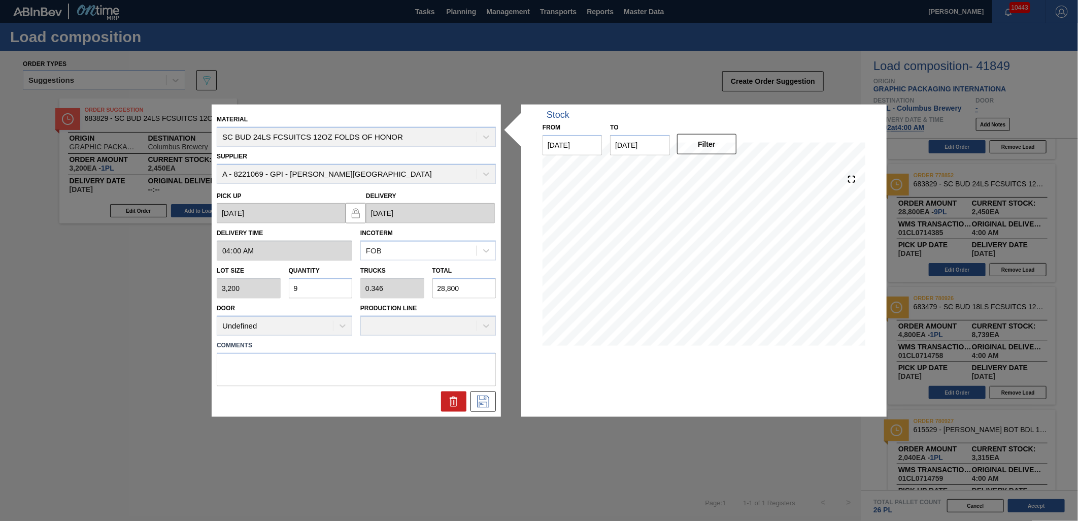
click at [449, 290] on input "28,800" at bounding box center [465, 288] width 64 height 20
type input "0.875"
type input "0.034"
type input "2,800"
type input "8.906"
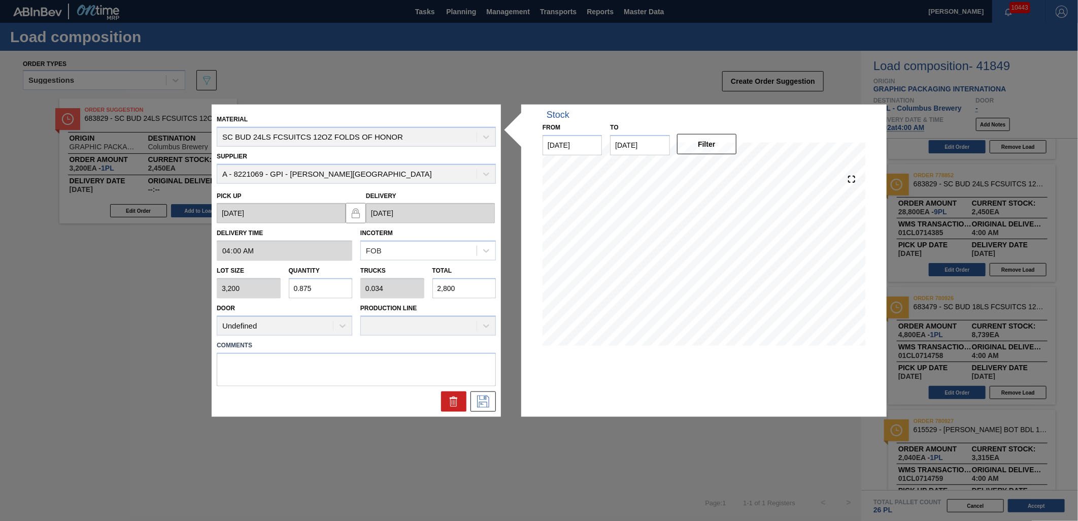
type input "0.343"
type input "28,500"
click at [480, 397] on icon at bounding box center [483, 401] width 16 height 12
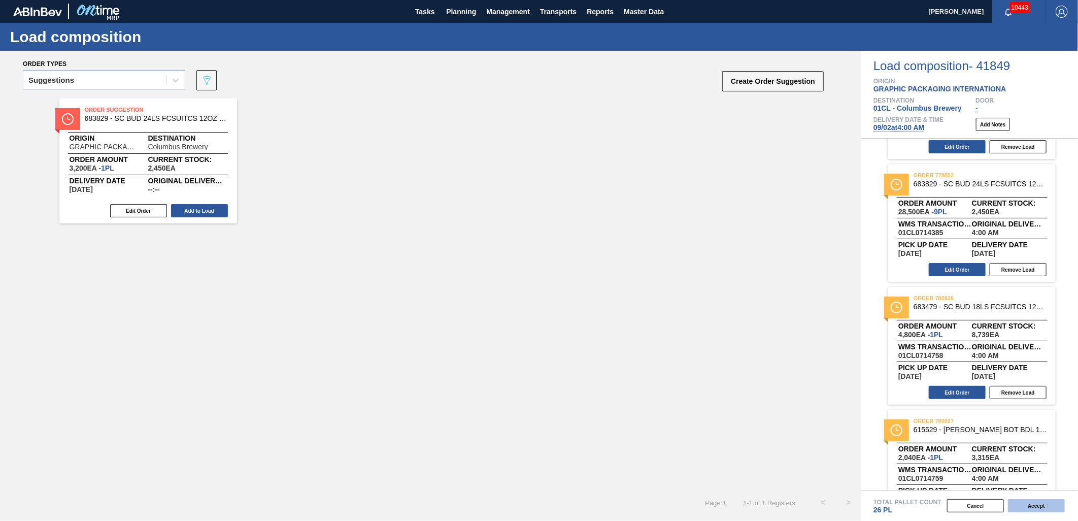
click at [1033, 506] on button "Accept" at bounding box center [1036, 505] width 57 height 13
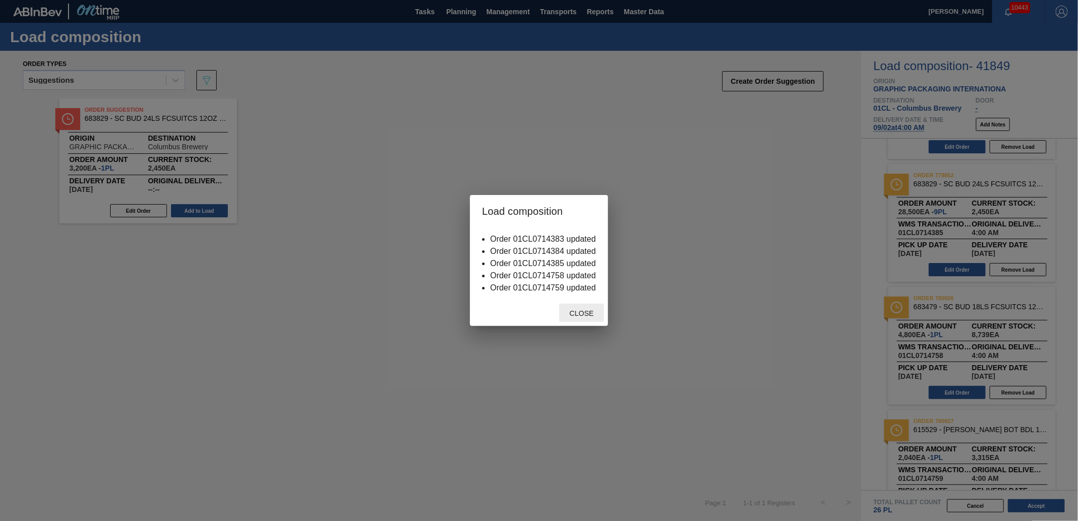
click at [597, 315] on span "Close" at bounding box center [582, 313] width 40 height 8
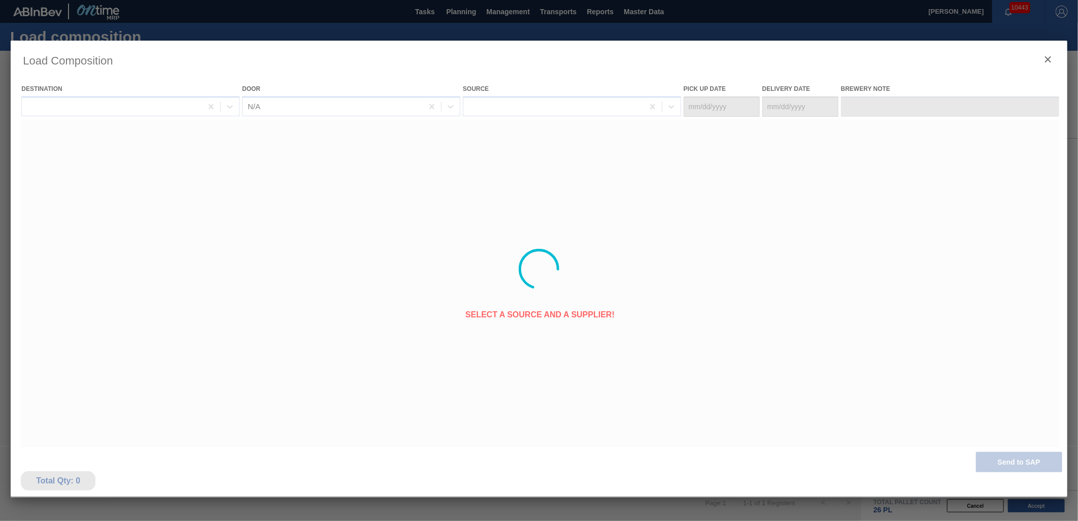
type Date "[DATE]"
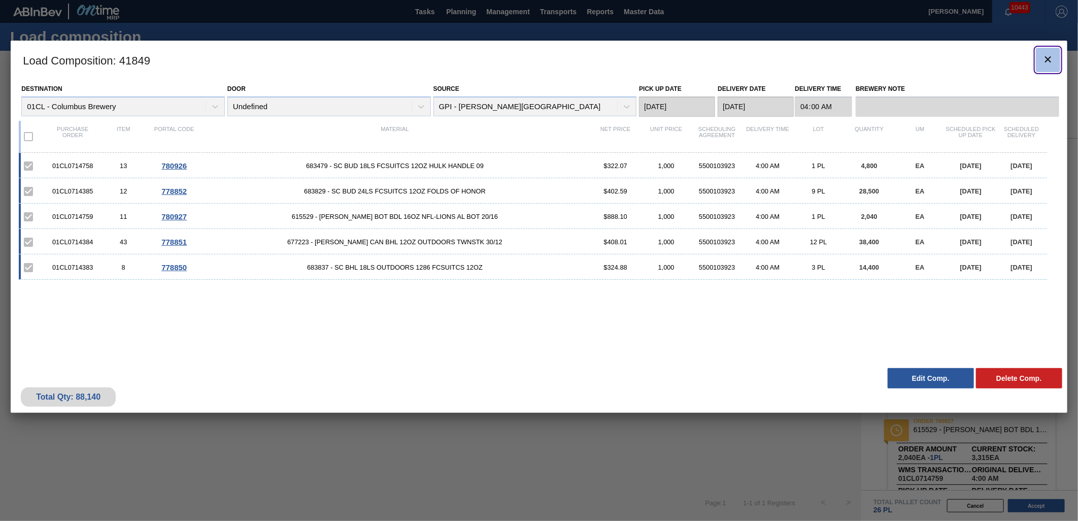
click at [1049, 57] on icon "botão de ícone" at bounding box center [1048, 59] width 12 height 12
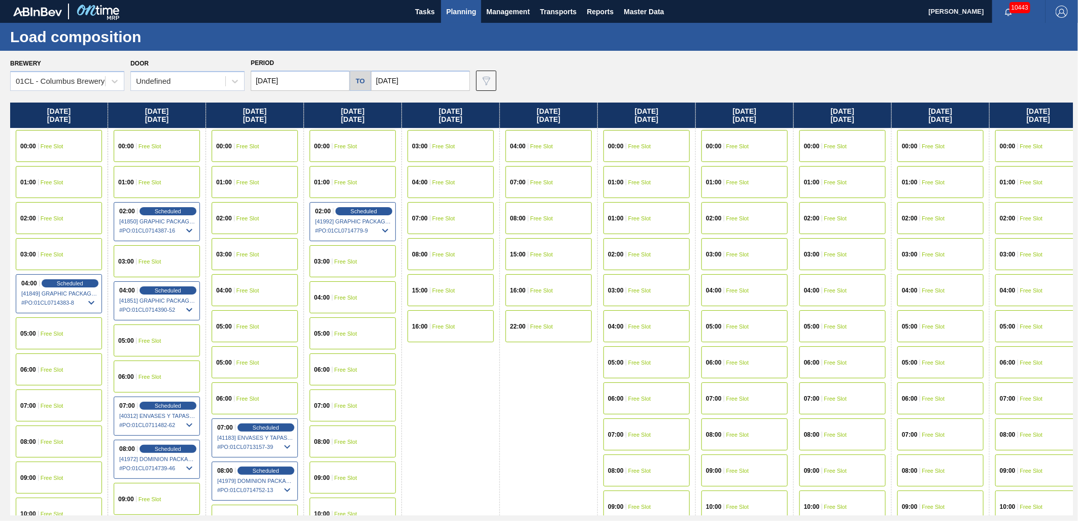
click at [465, 14] on span "Planning" at bounding box center [461, 12] width 30 height 12
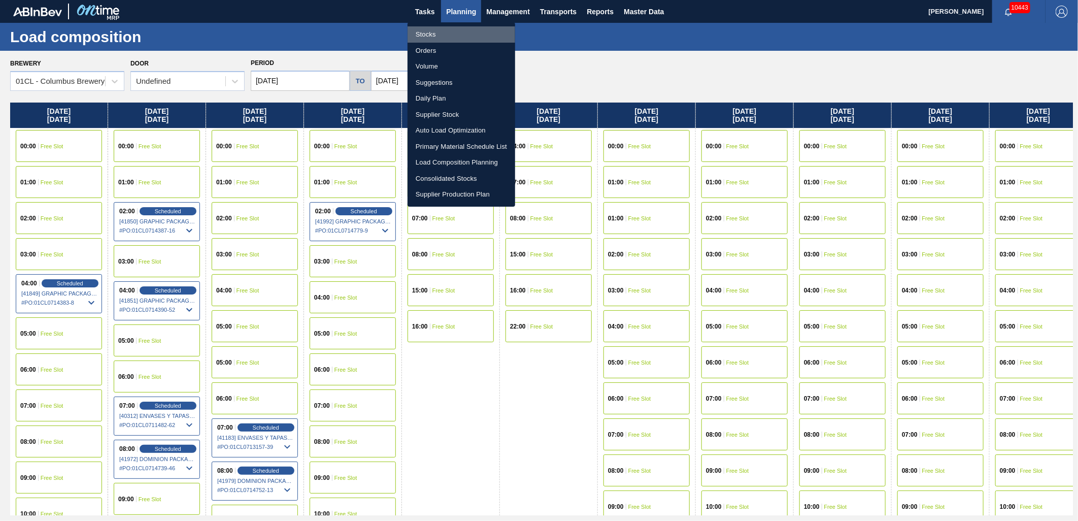
click at [444, 33] on li "Stocks" at bounding box center [462, 34] width 108 height 16
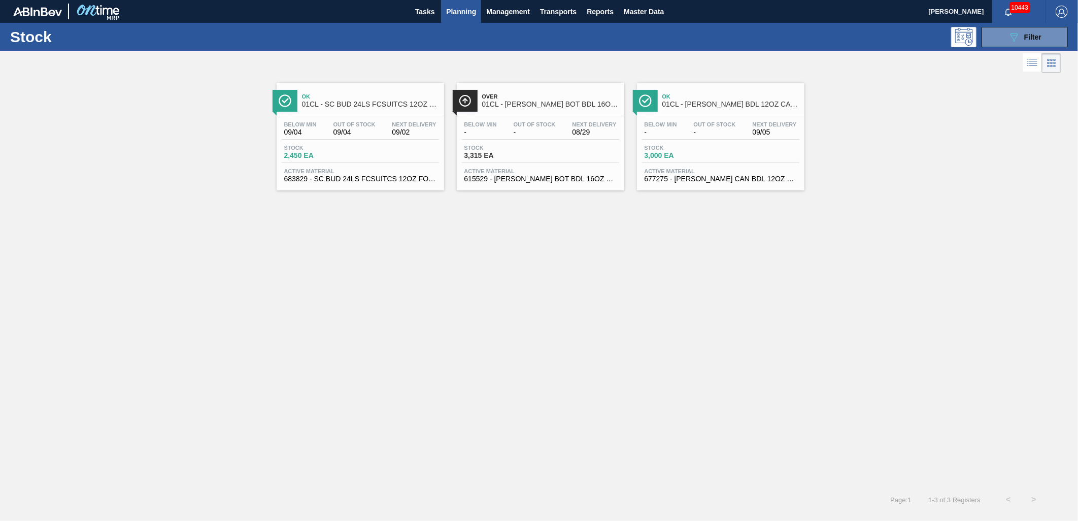
click at [702, 159] on span "3,000 EA" at bounding box center [680, 156] width 71 height 8
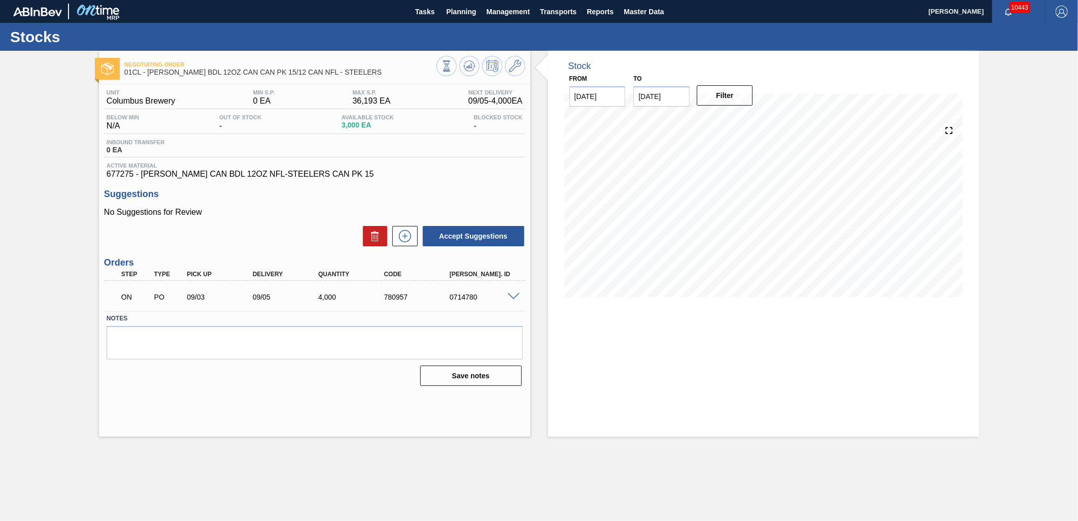
click at [511, 300] on span at bounding box center [514, 297] width 12 height 8
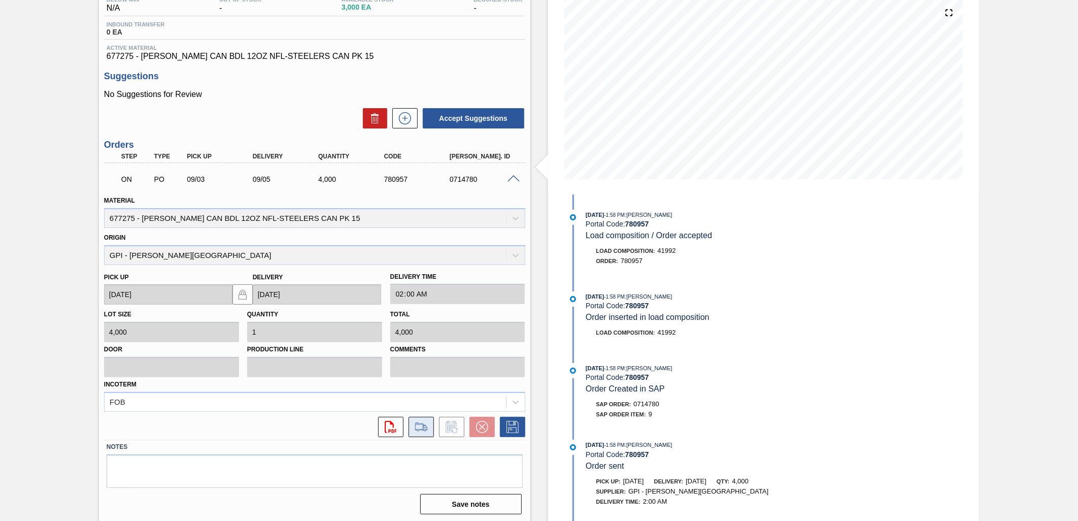
click at [427, 427] on icon at bounding box center [421, 427] width 16 height 12
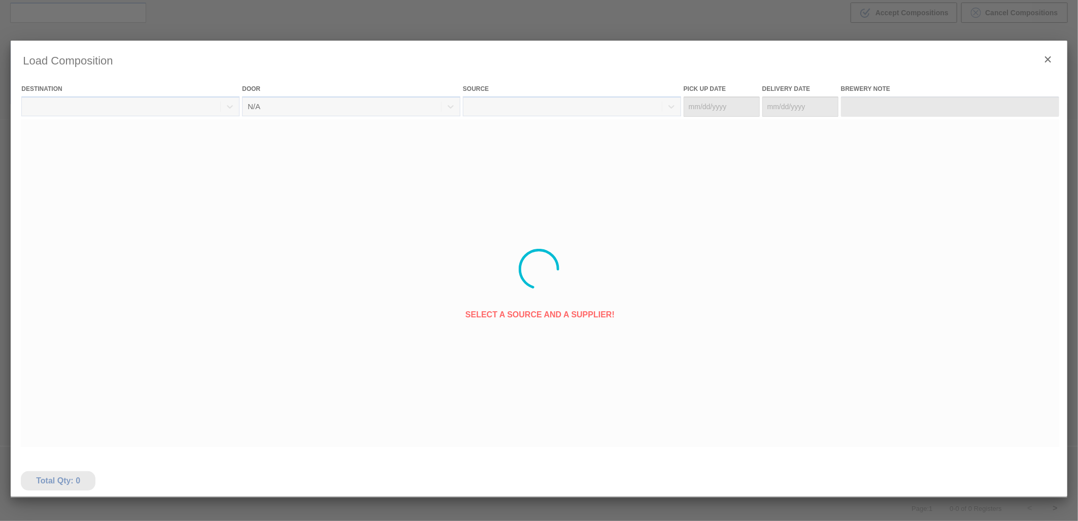
type Date "[DATE]"
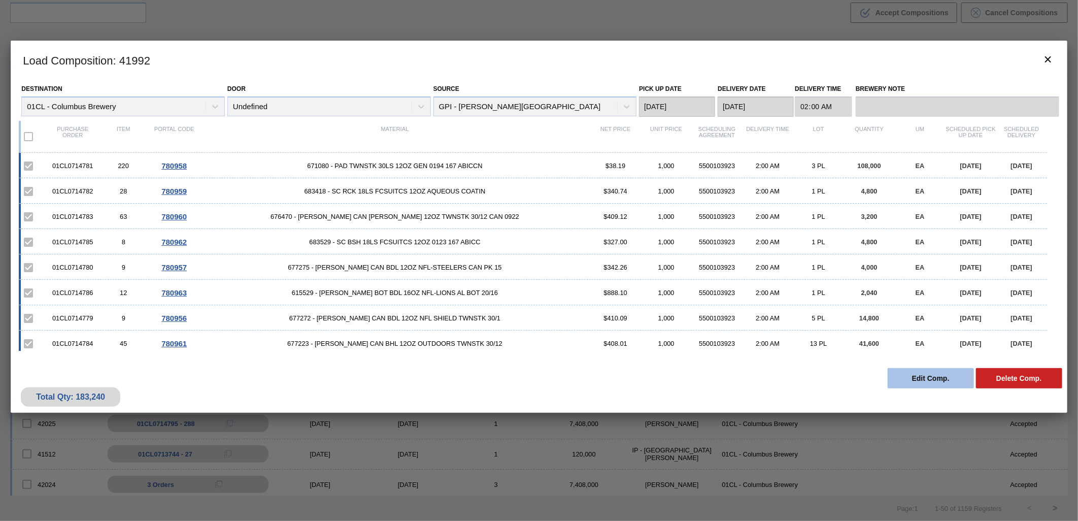
click at [920, 381] on button "Edit Comp." at bounding box center [931, 378] width 86 height 20
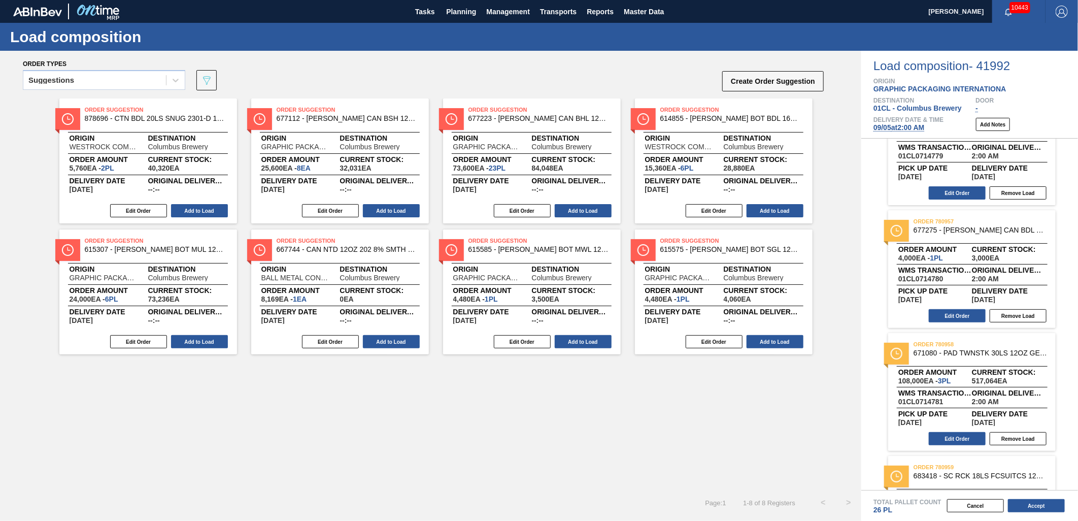
scroll to position [113, 0]
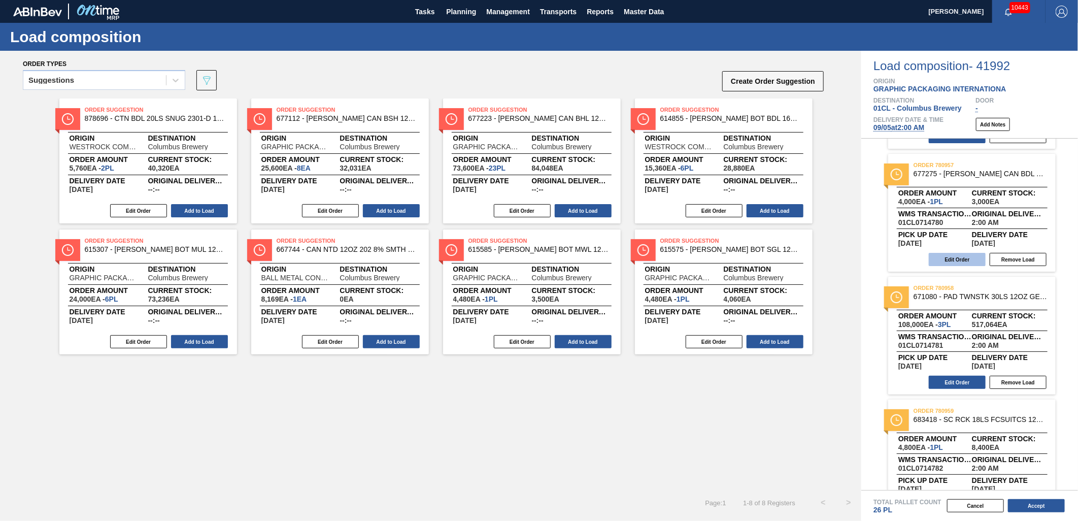
click at [947, 257] on button "Edit Order" at bounding box center [957, 259] width 57 height 13
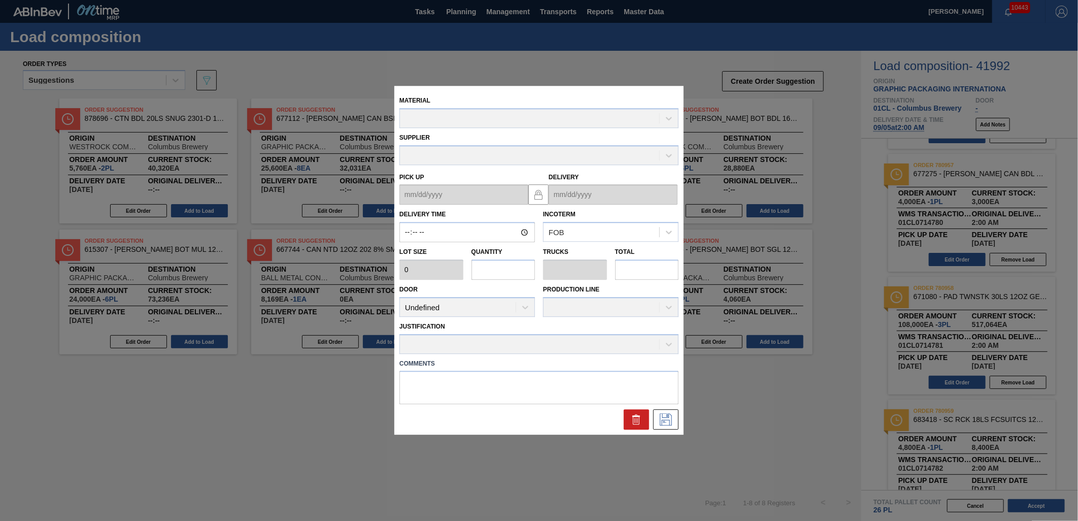
type input "02:00:00"
type input "4,000"
type input "1"
type input "0.038"
type input "4,000"
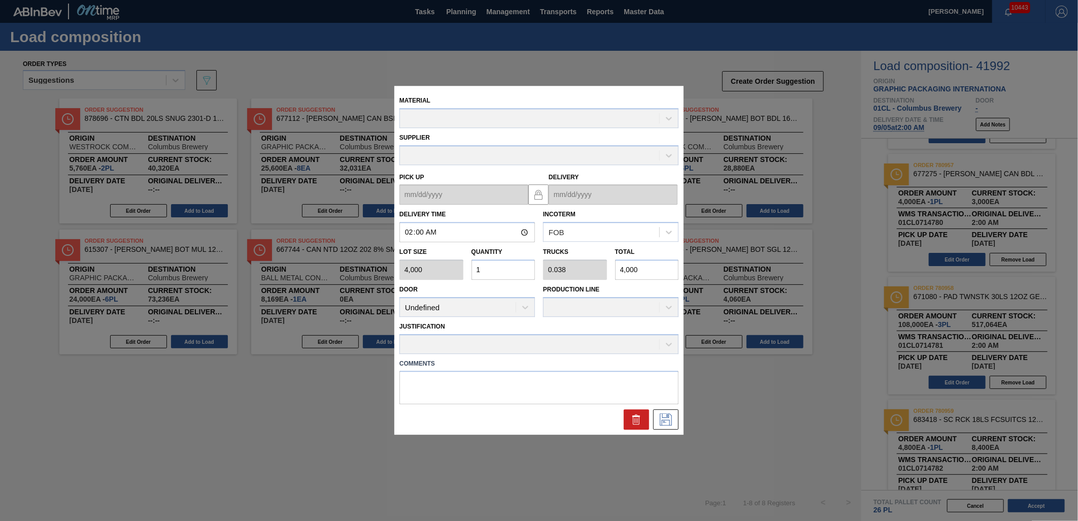
type up "[DATE]"
type input "[DATE]"
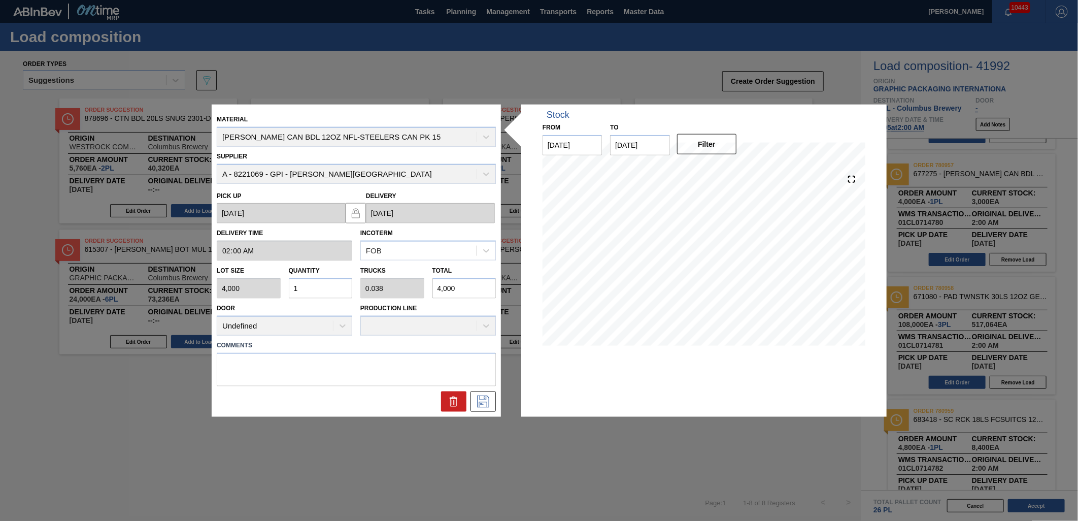
click at [465, 285] on input "4,000" at bounding box center [465, 288] width 64 height 20
type input "0.1"
type input "0.004"
type input "400"
type input "0.01"
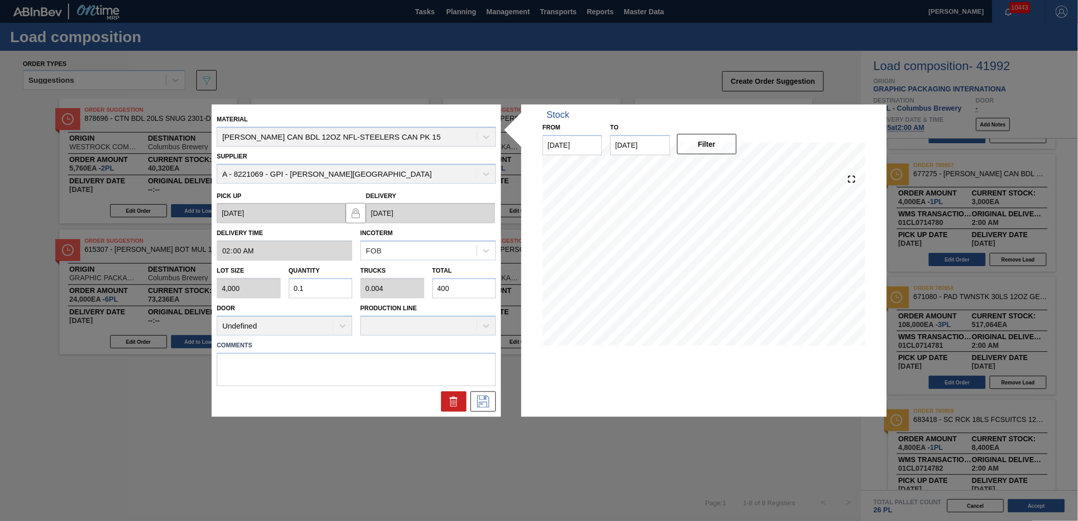
type input "0"
type input "40"
type input "0.001"
type input "4"
type input "0"
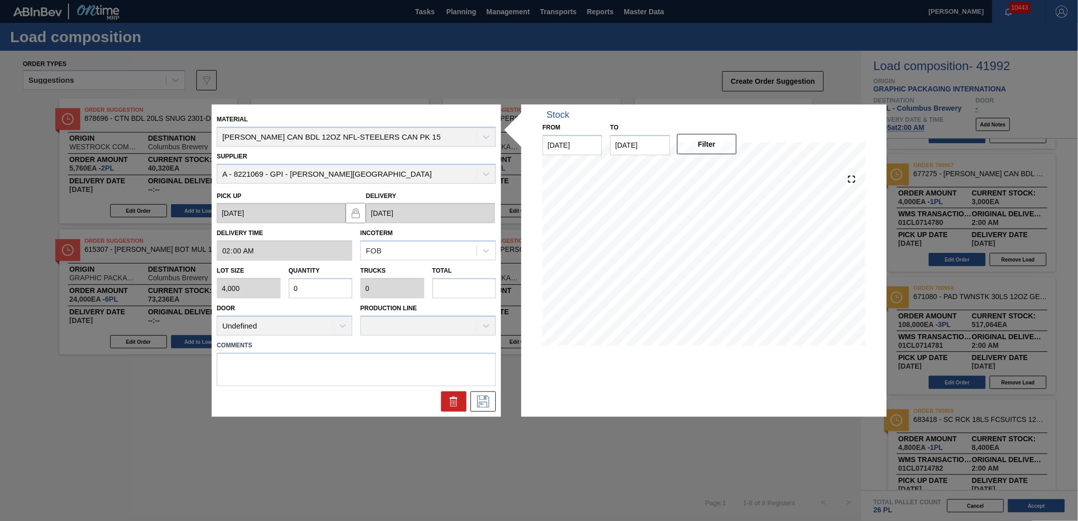
type input "0.001"
type input "3"
type input "0.008"
type input "32"
type input "0.08"
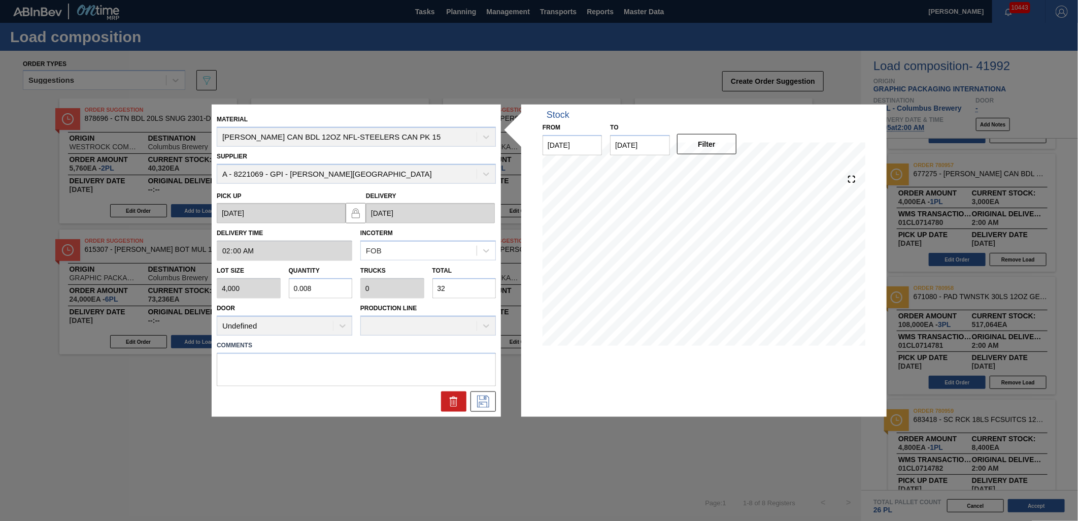
type input "0.003"
type input "320"
type input "0.8"
type input "0.031"
type input "3,200"
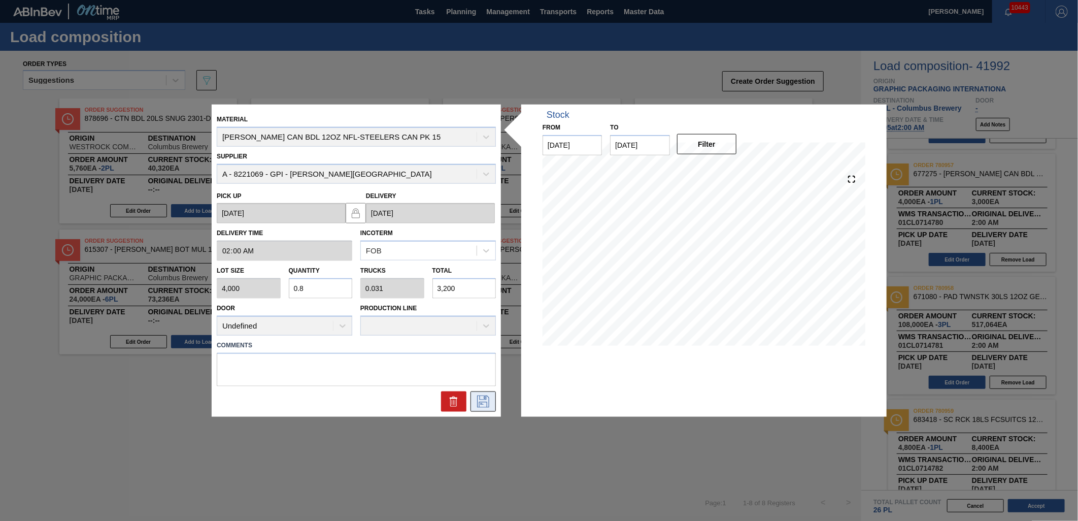
click at [493, 400] on button at bounding box center [483, 401] width 25 height 20
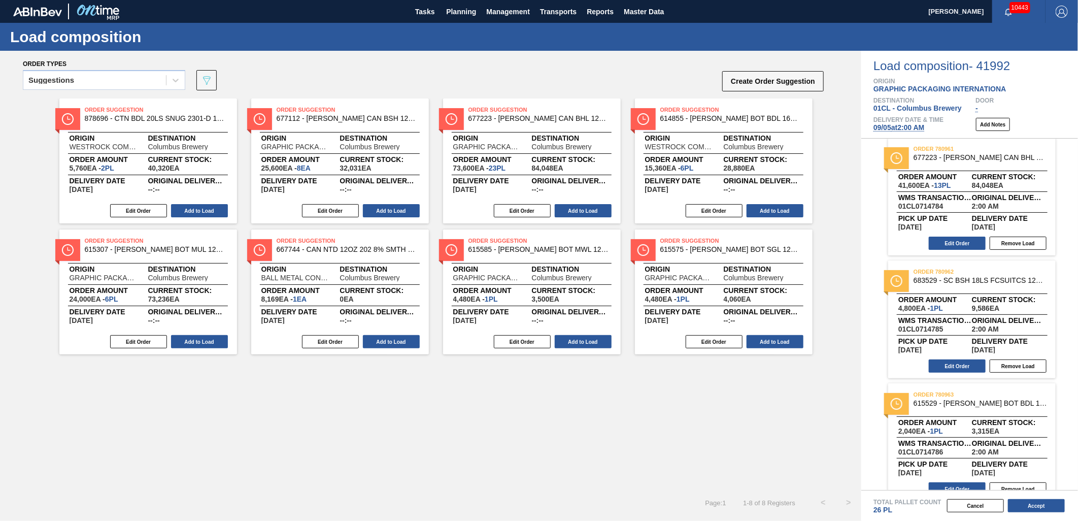
scroll to position [636, 0]
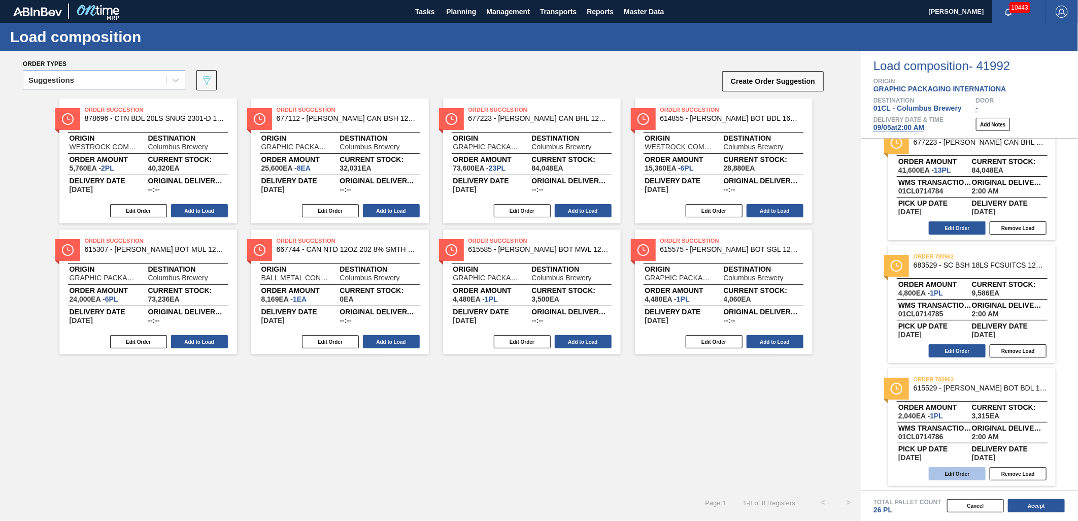
click at [953, 474] on button "Edit Order" at bounding box center [957, 473] width 57 height 13
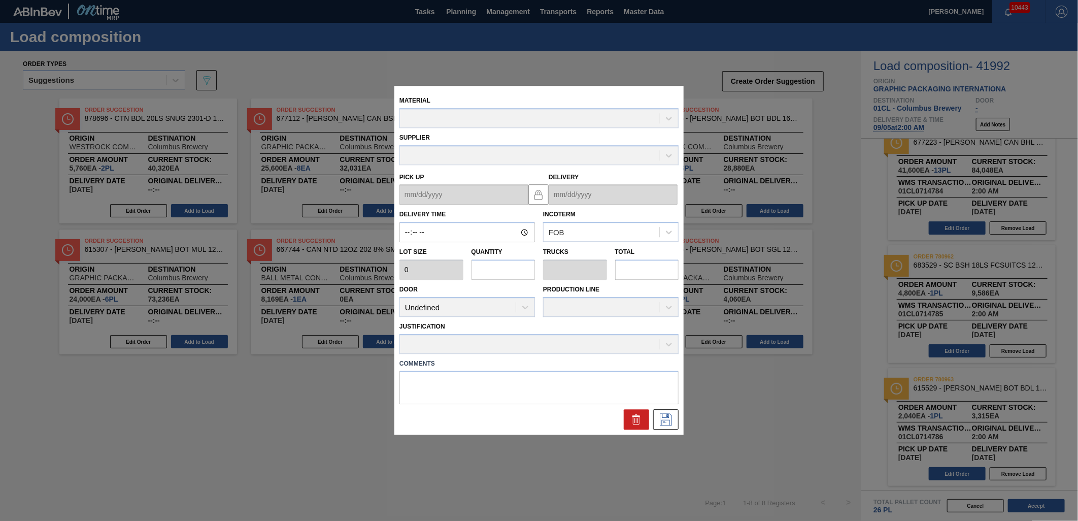
type input "02:00:00"
type input "2,040"
type input "1"
type input "0.038"
type input "2,040"
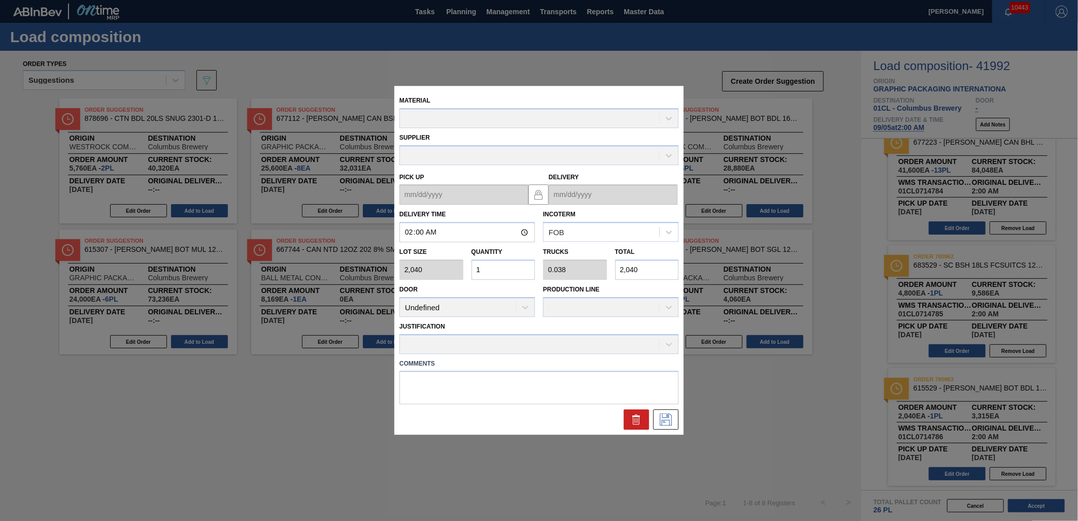
type up "[DATE]"
type input "[DATE]"
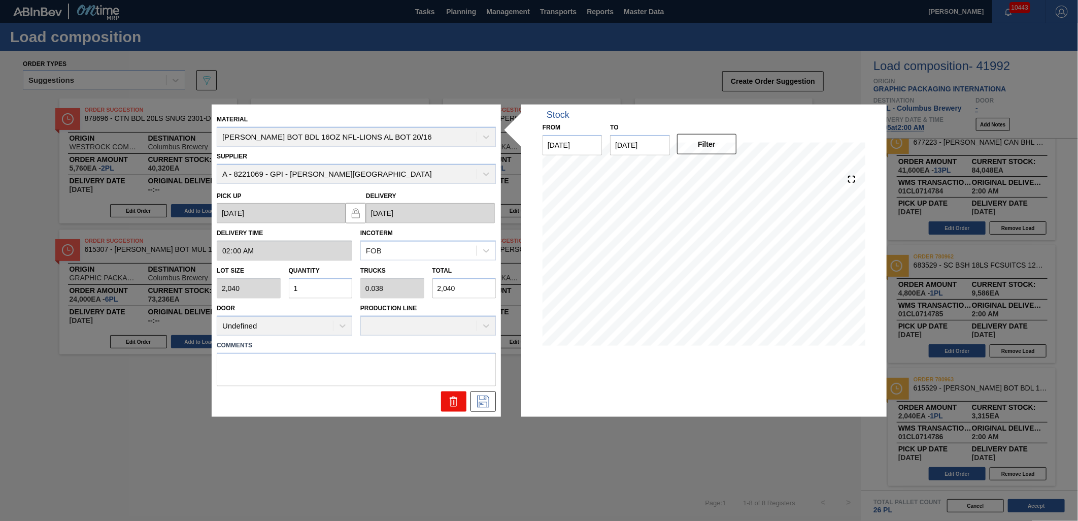
click at [453, 401] on icon at bounding box center [453, 402] width 1 height 5
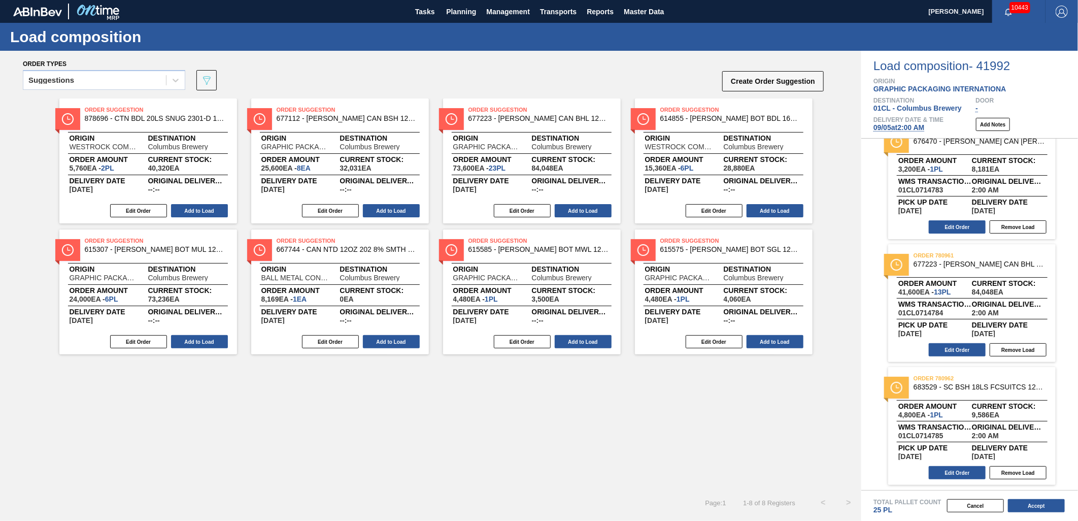
scroll to position [513, 0]
click at [784, 81] on button "Create Order Suggestion" at bounding box center [774, 81] width 102 height 20
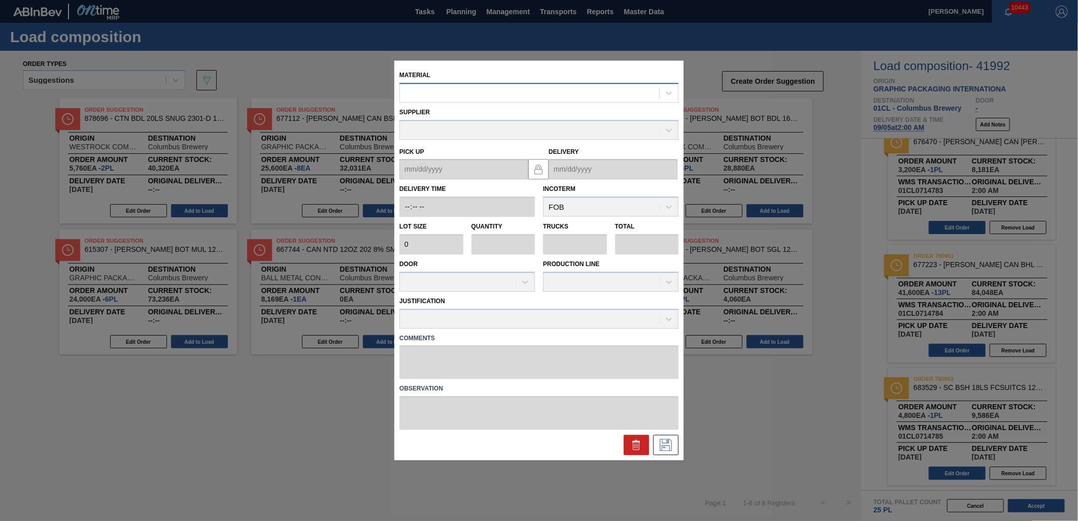
click at [460, 94] on div at bounding box center [529, 93] width 259 height 15
type input "615475"
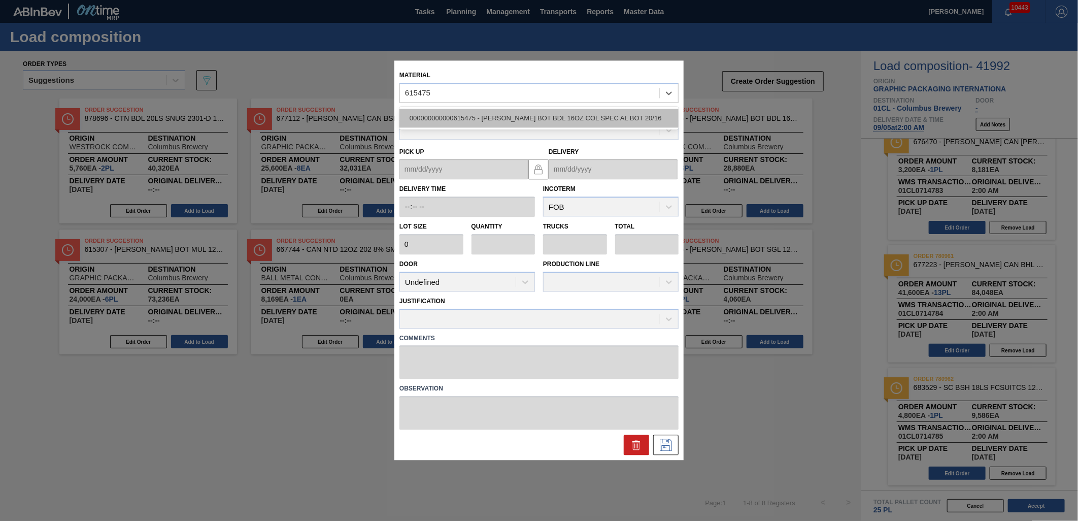
click at [551, 115] on div "000000000000615475 - [PERSON_NAME] BOT BDL 16OZ COL SPEC AL BOT 20/16" at bounding box center [539, 118] width 279 height 19
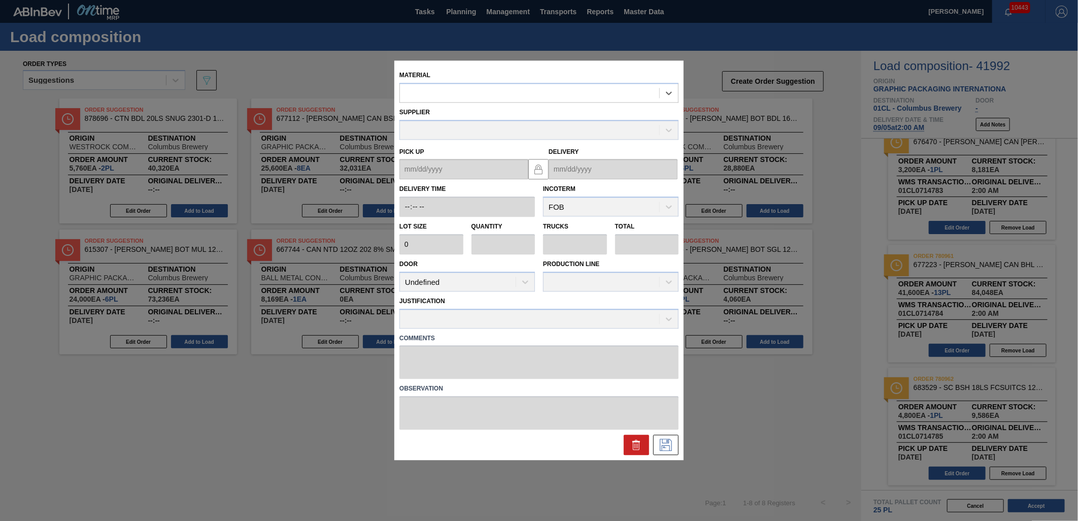
type input "2,040"
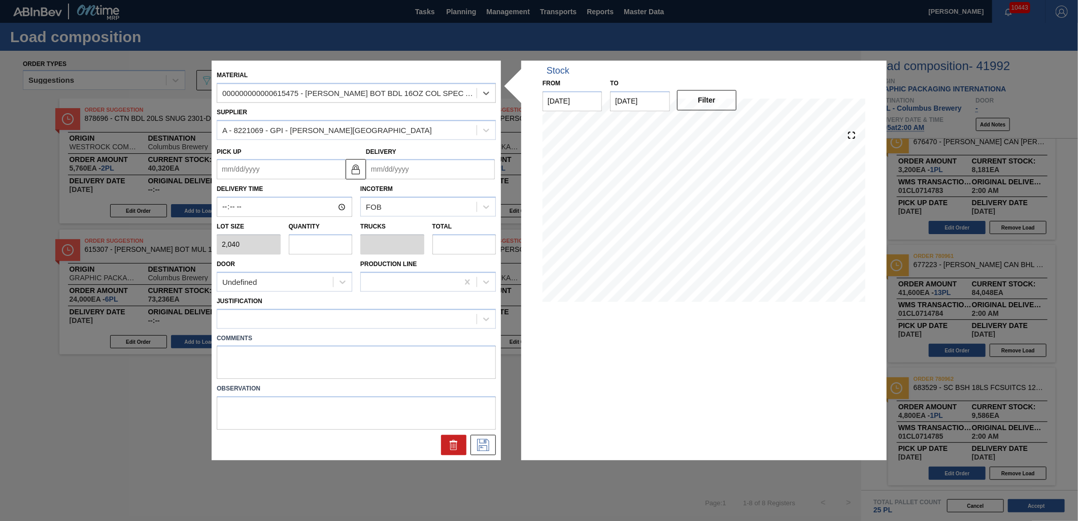
click at [454, 171] on input "Delivery" at bounding box center [430, 169] width 129 height 20
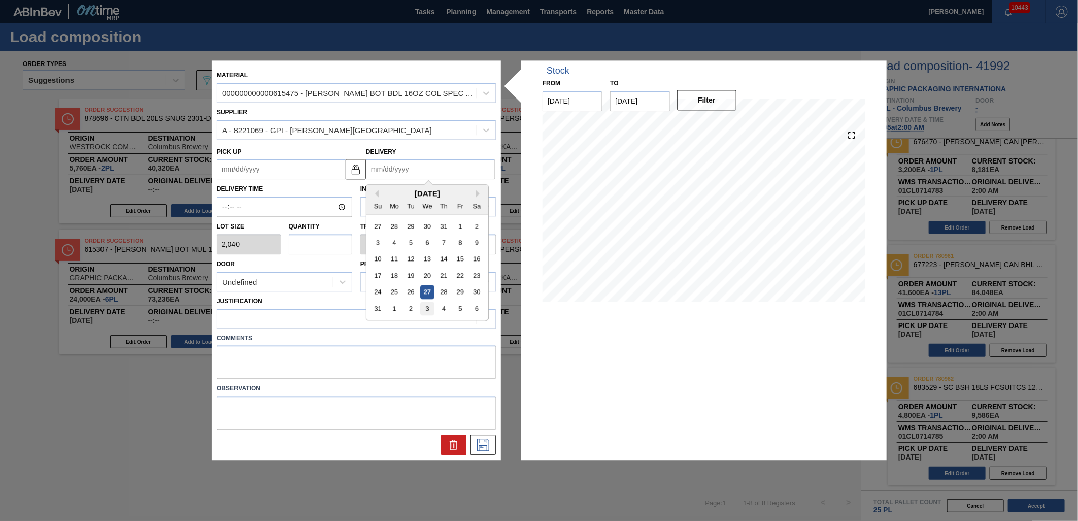
click at [429, 308] on div "3" at bounding box center [427, 309] width 14 height 14
type up "[DATE]"
type input "[DATE]"
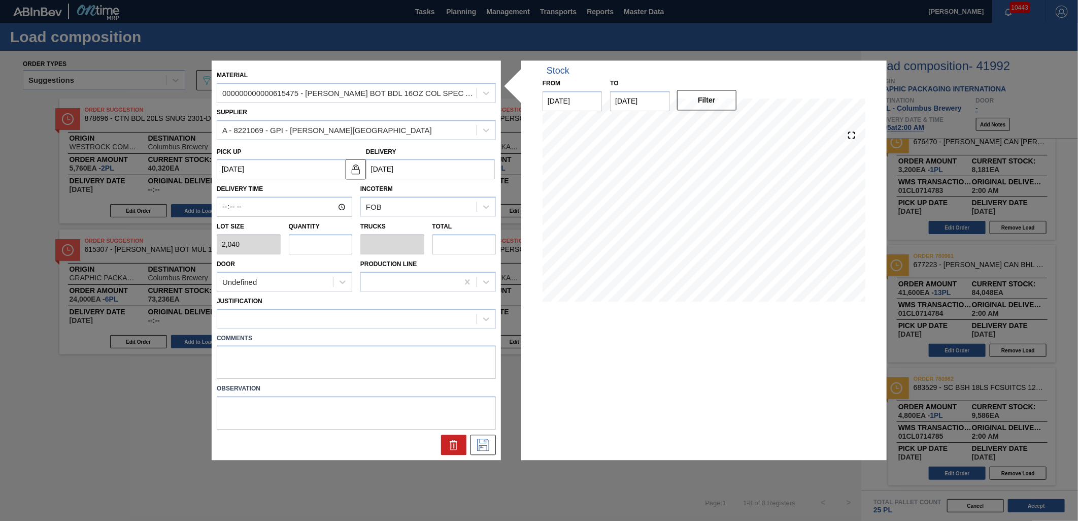
click at [336, 251] on input "text" at bounding box center [321, 244] width 64 height 20
type input "1"
type input "0.038"
type input "2,040"
type input "1"
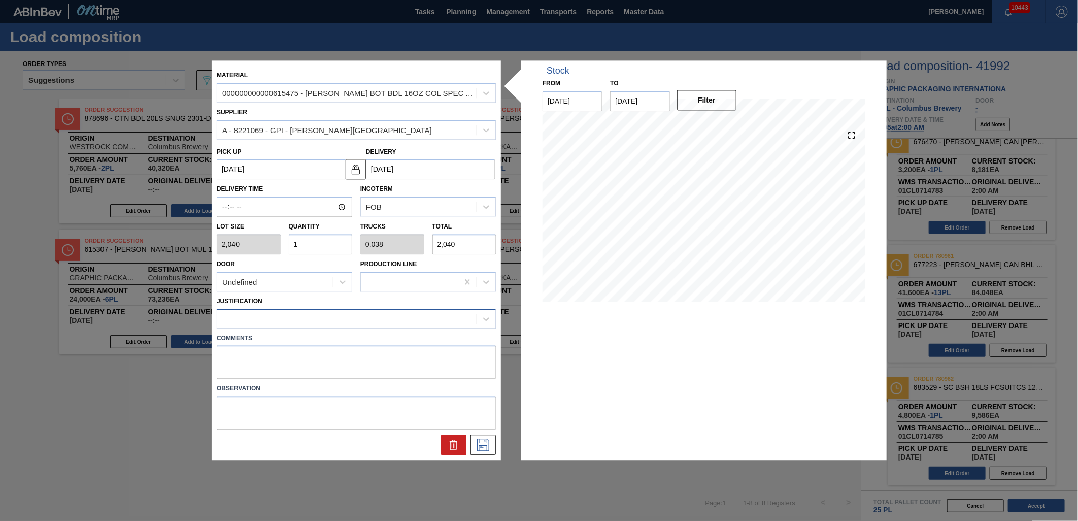
click at [378, 314] on div at bounding box center [346, 318] width 259 height 15
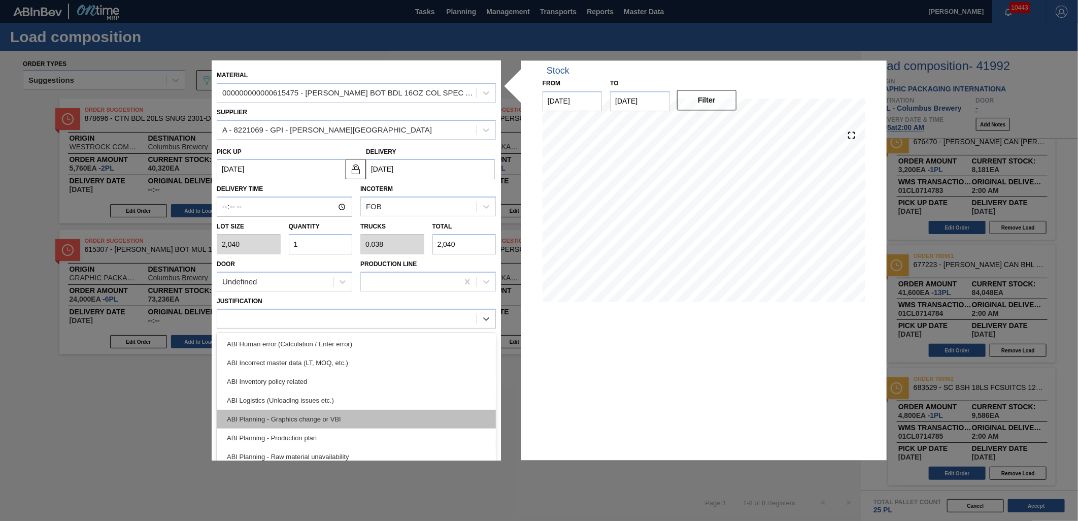
click at [364, 415] on div "ABI Planning - Graphics change or VBI" at bounding box center [356, 419] width 279 height 19
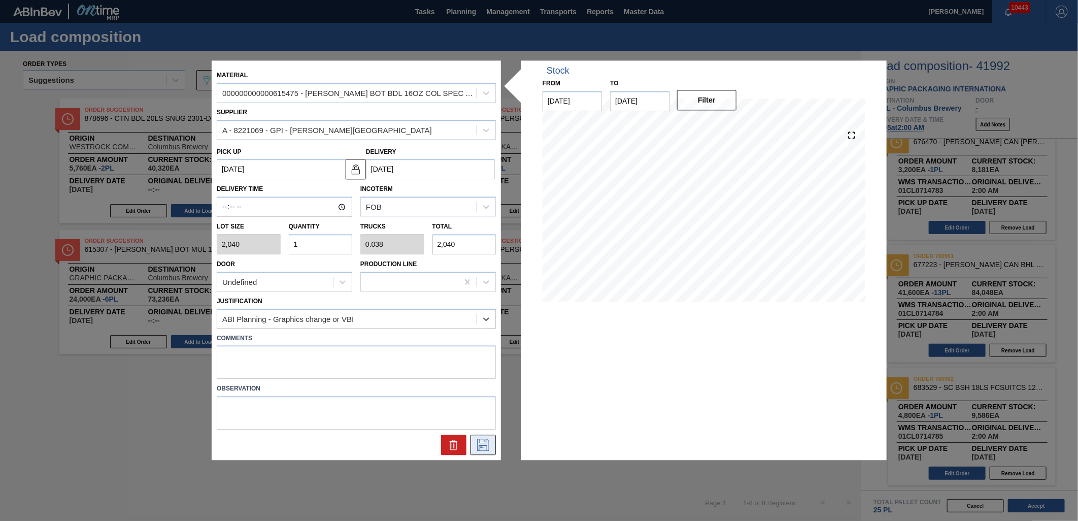
click at [488, 441] on icon at bounding box center [483, 445] width 16 height 12
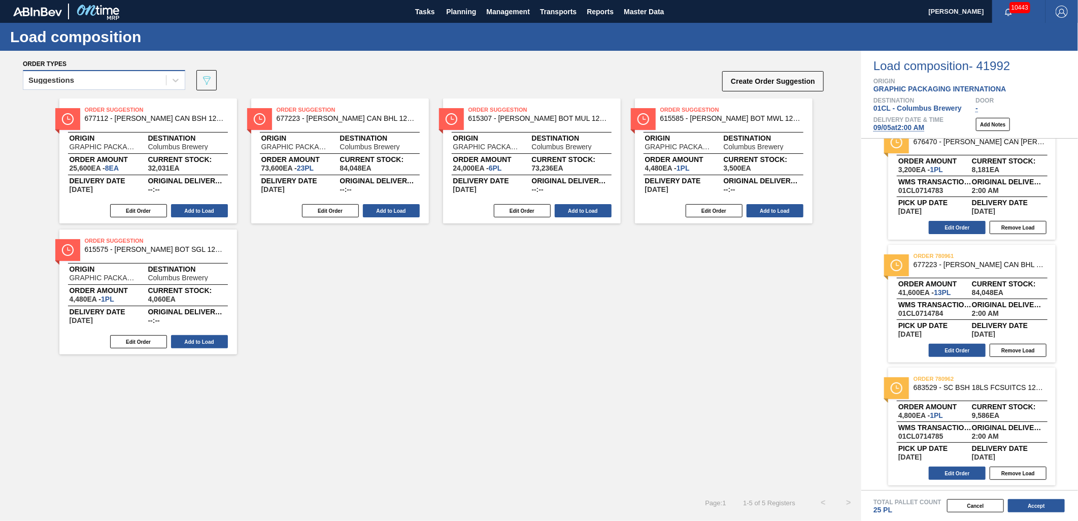
click at [152, 77] on div "Suggestions" at bounding box center [94, 80] width 143 height 15
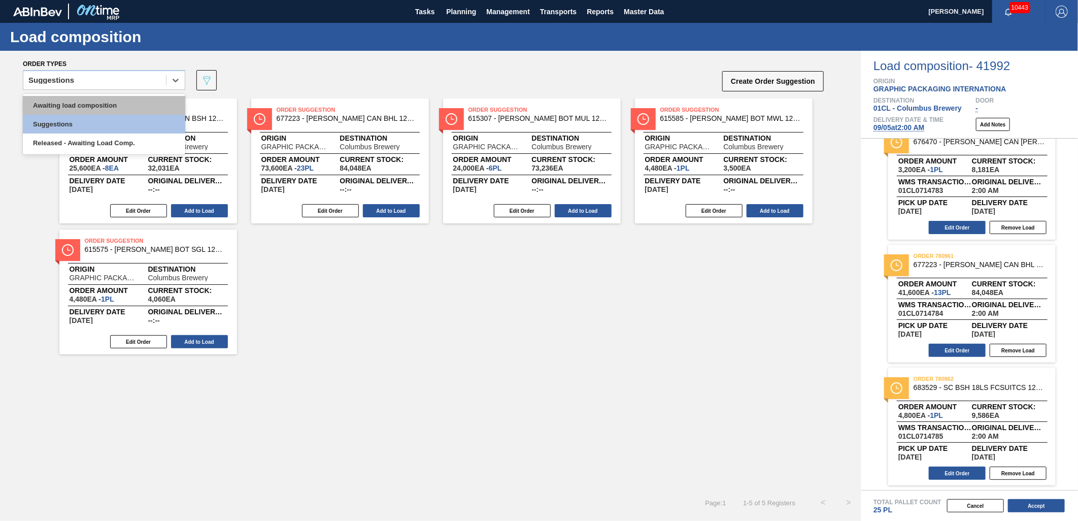
click at [122, 97] on div "Awaiting load composition" at bounding box center [104, 105] width 162 height 19
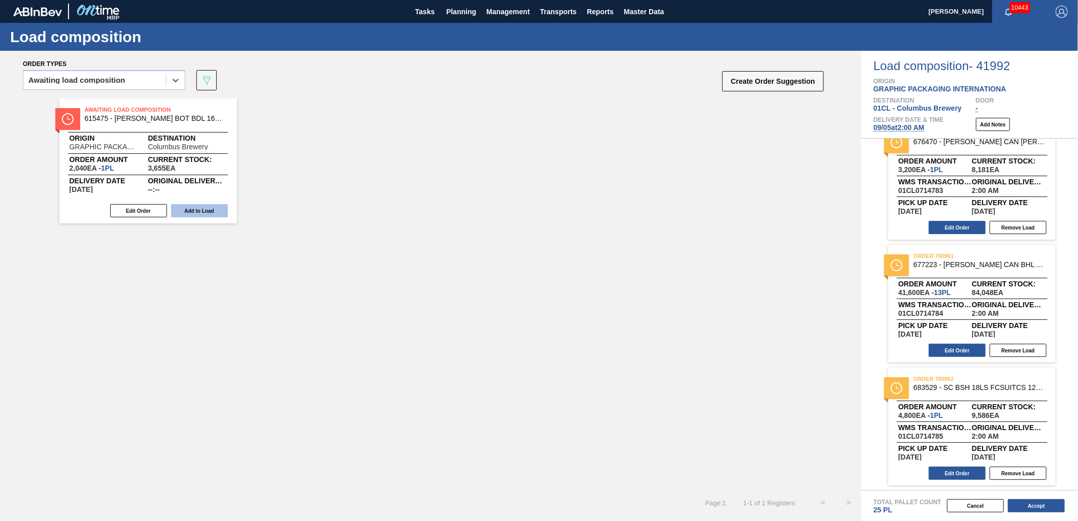
click at [191, 214] on button "Add to Load" at bounding box center [199, 210] width 57 height 13
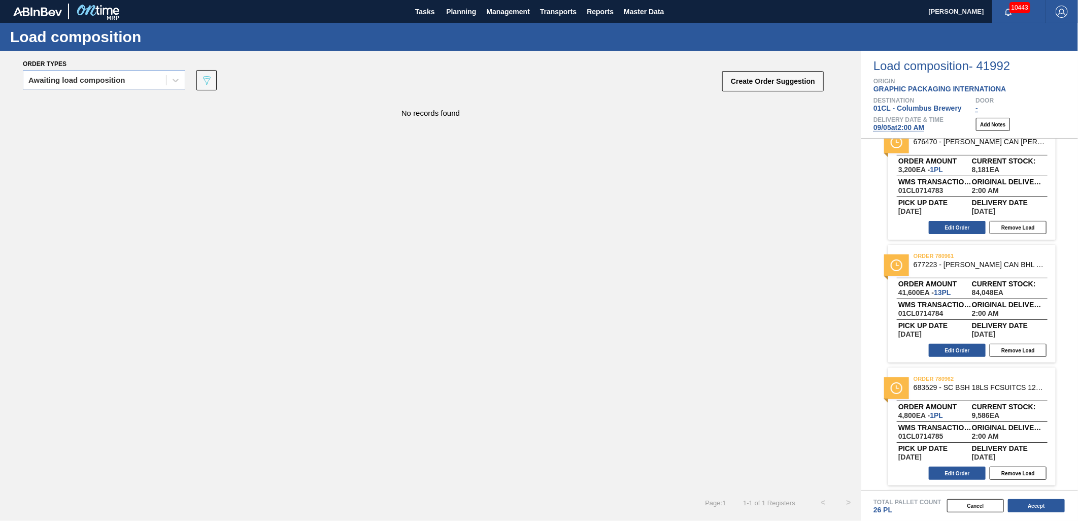
scroll to position [636, 0]
click at [1031, 509] on button "Accept" at bounding box center [1036, 505] width 57 height 13
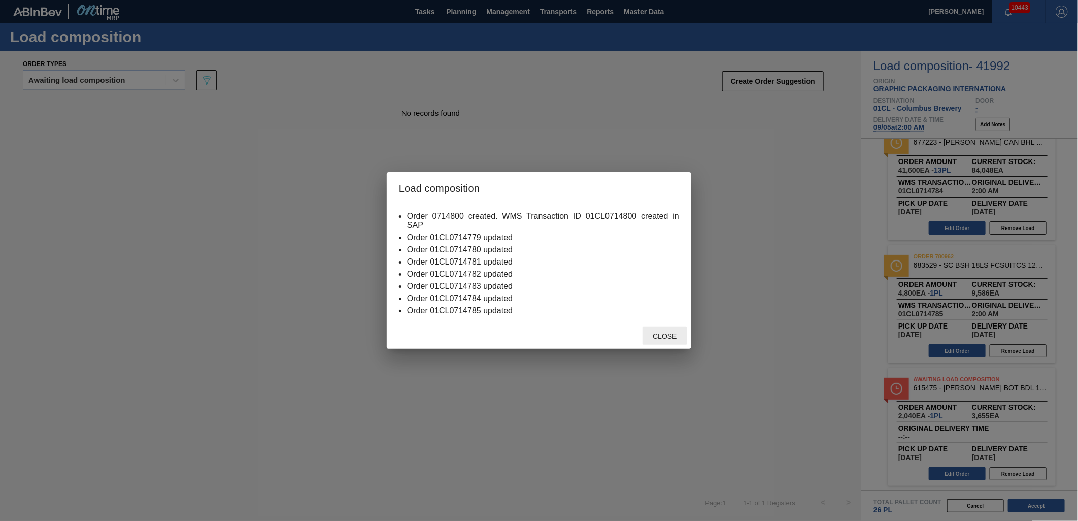
click at [678, 338] on span "Close" at bounding box center [665, 336] width 40 height 8
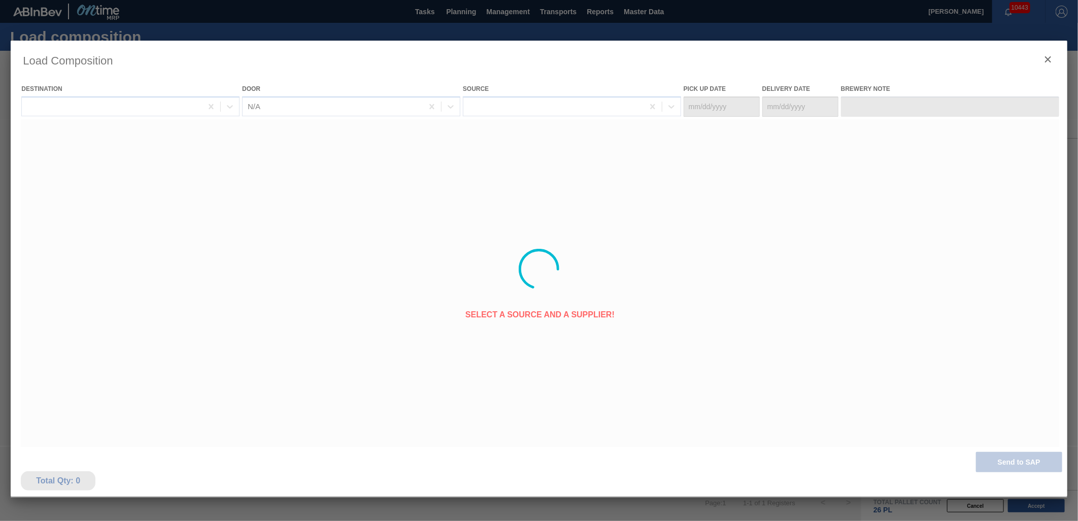
type Date "[DATE]"
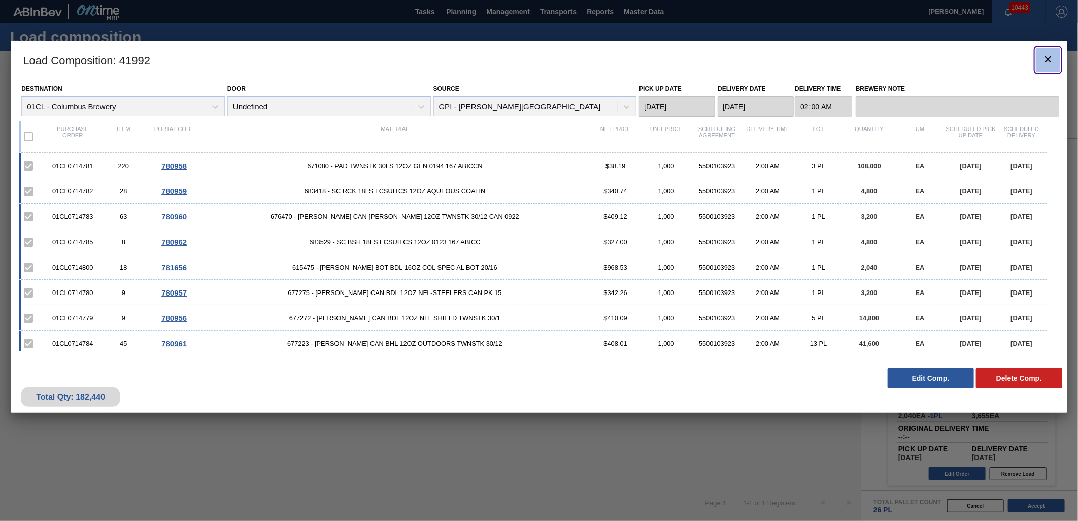
click at [1048, 60] on icon "botão de ícone" at bounding box center [1048, 59] width 6 height 6
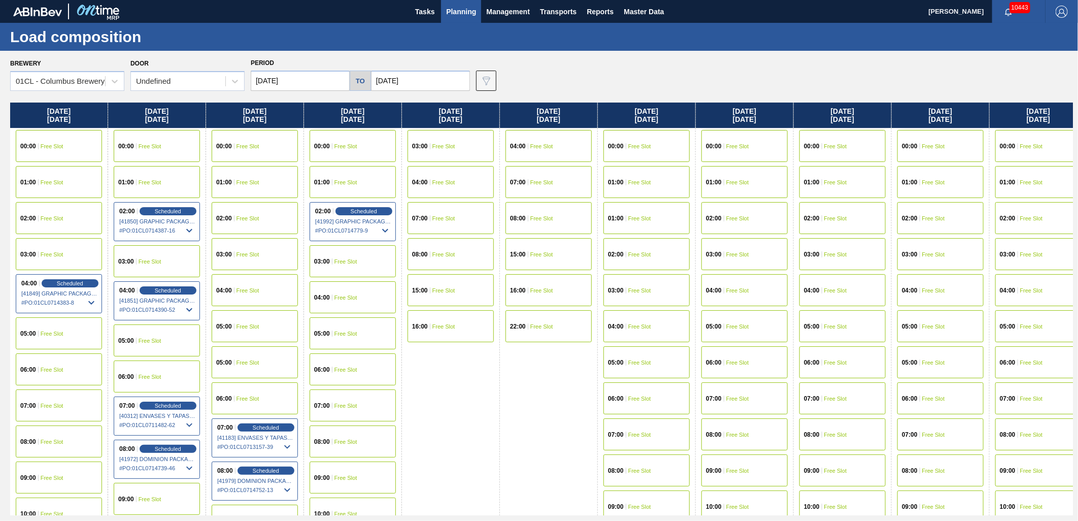
click at [456, 13] on span "Planning" at bounding box center [461, 12] width 30 height 12
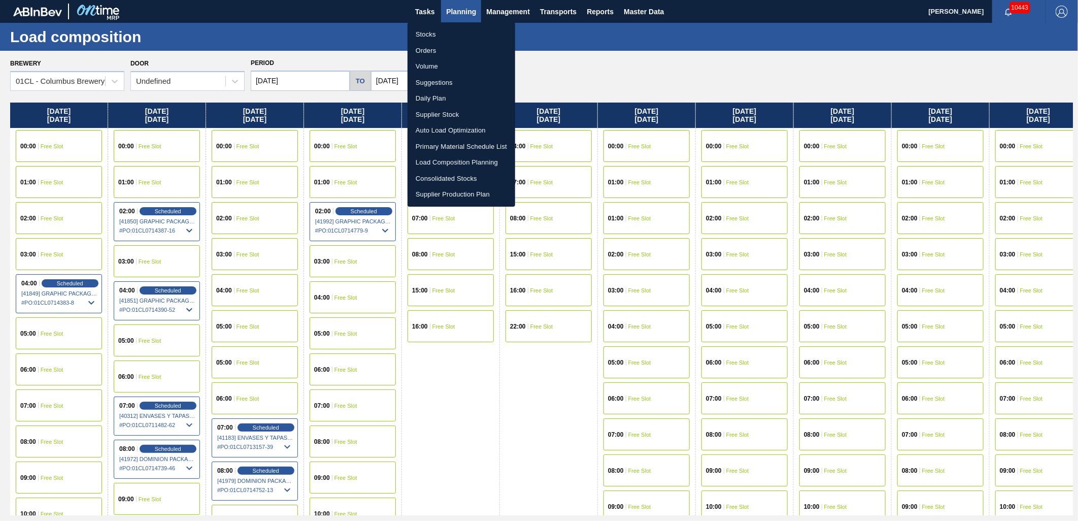
click at [448, 37] on li "Stocks" at bounding box center [462, 34] width 108 height 16
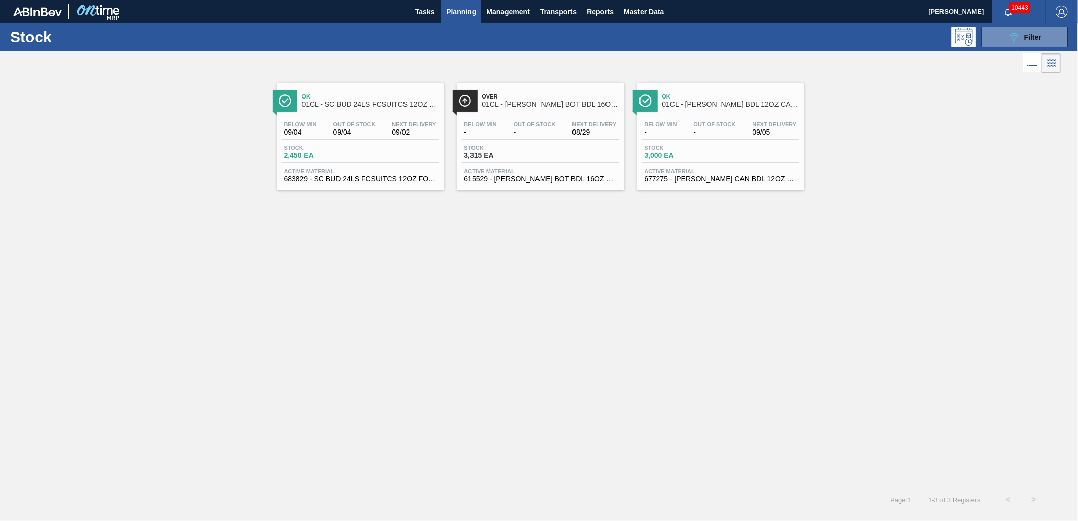
click at [574, 161] on div "Stock 3,315 EA" at bounding box center [540, 154] width 157 height 18
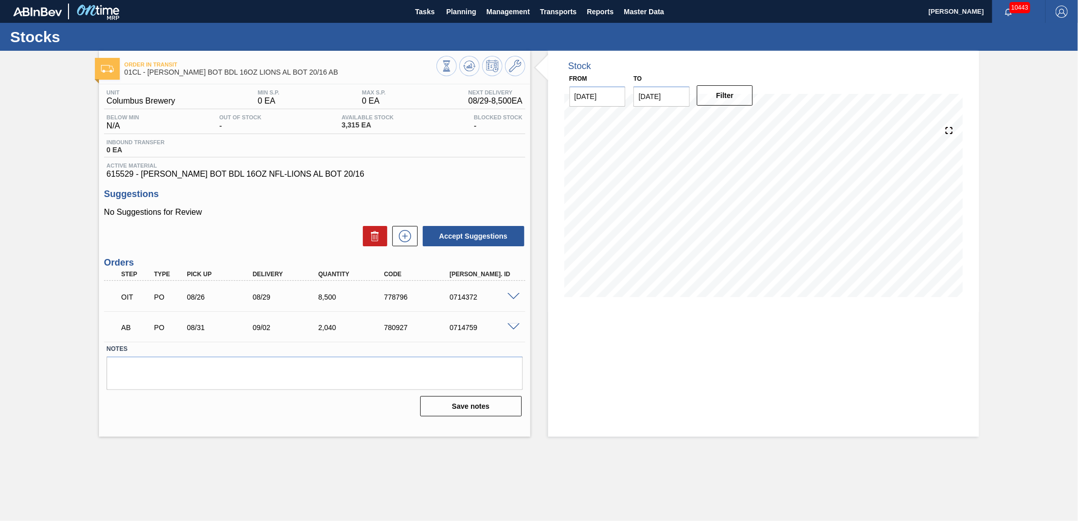
click at [508, 330] on span at bounding box center [514, 327] width 12 height 8
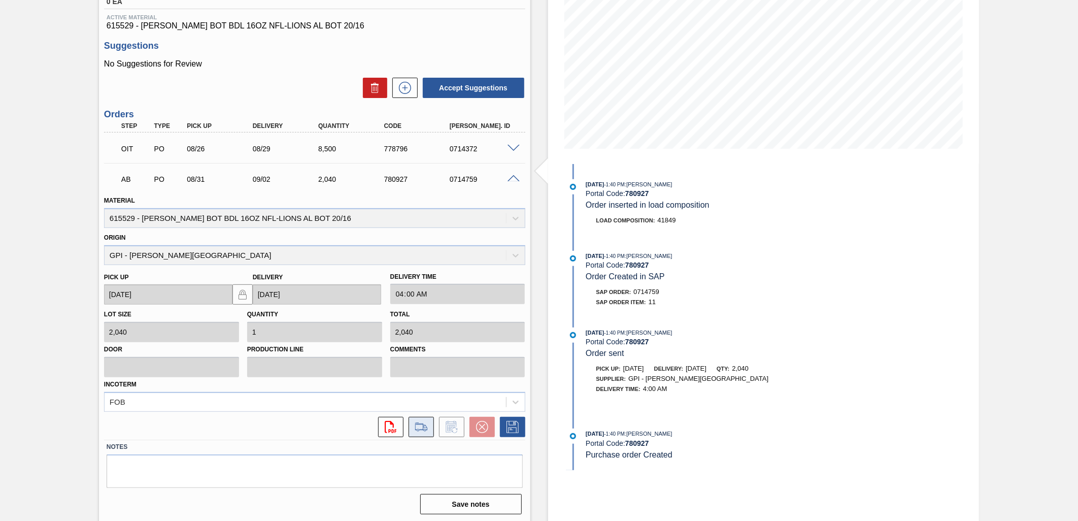
click at [420, 430] on icon at bounding box center [421, 427] width 16 height 12
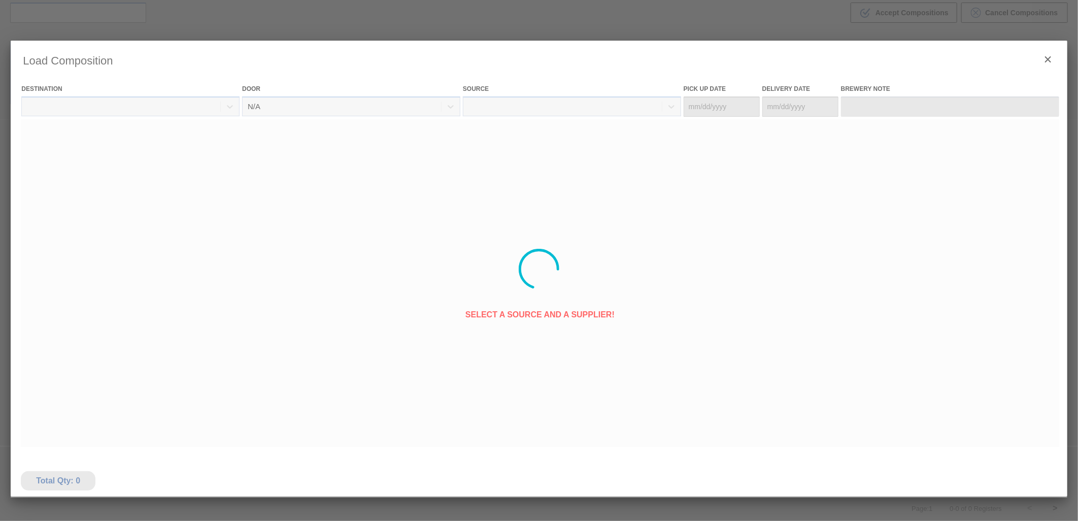
type Date "[DATE]"
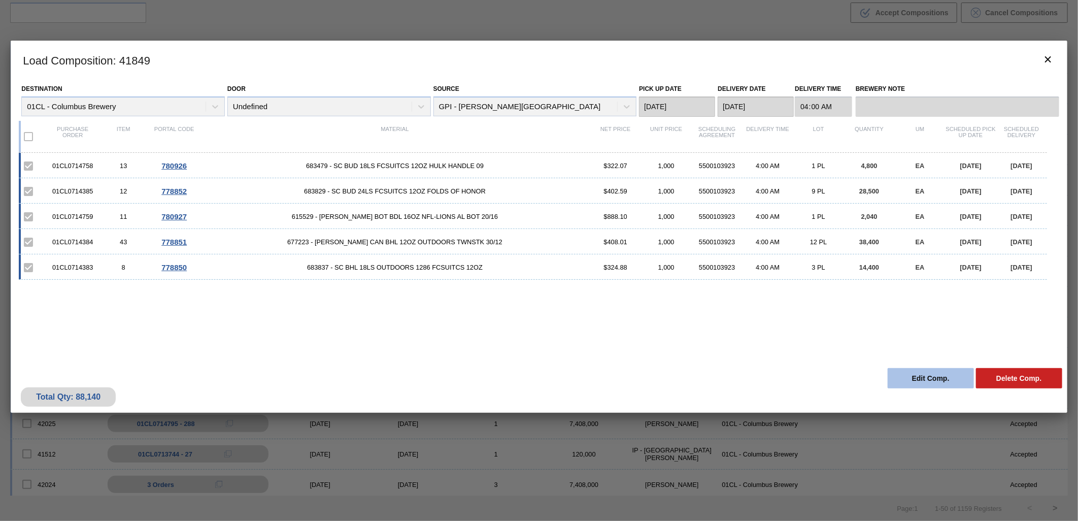
click at [907, 379] on button "Edit Comp." at bounding box center [931, 378] width 86 height 20
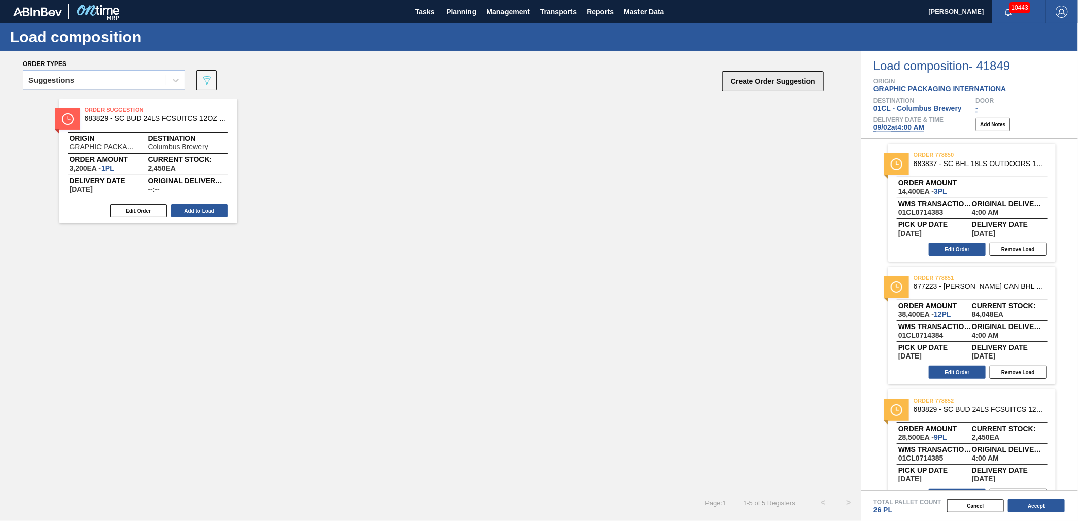
click at [745, 87] on button "Create Order Suggestion" at bounding box center [774, 81] width 102 height 20
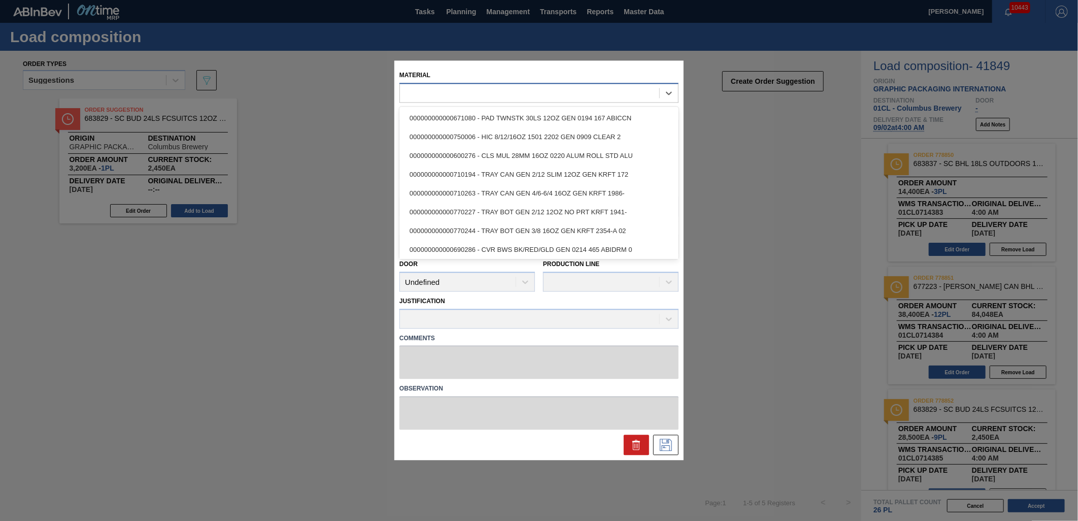
click at [457, 95] on div at bounding box center [529, 93] width 259 height 15
type input "615475"
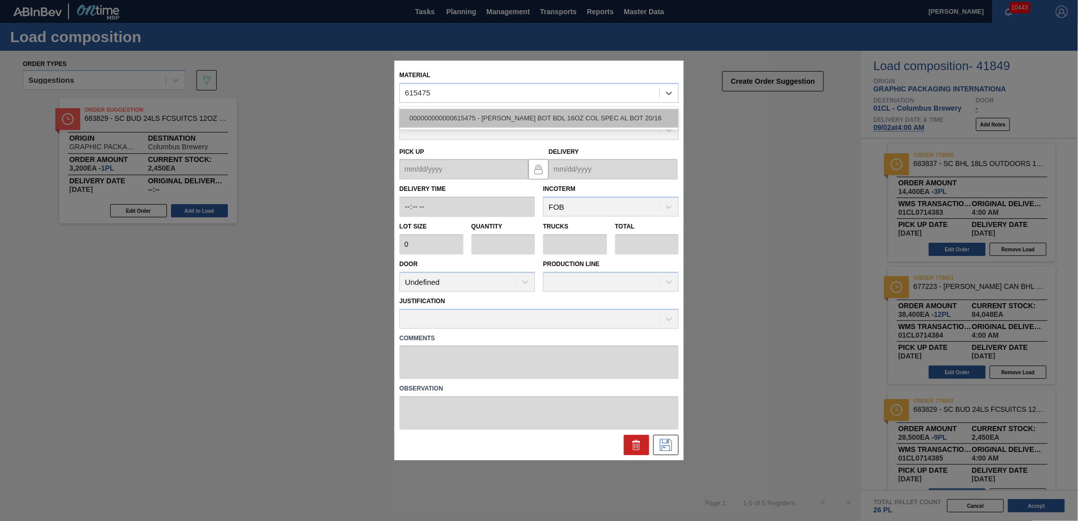
click at [479, 119] on div "000000000000615475 - [PERSON_NAME] BOT BDL 16OZ COL SPEC AL BOT 20/16" at bounding box center [539, 118] width 279 height 19
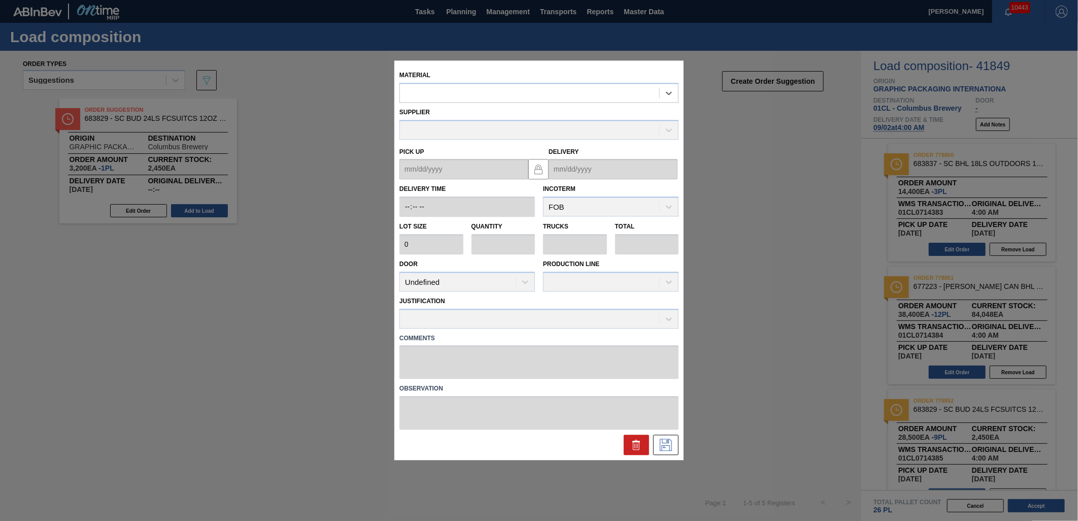
type input "2,040"
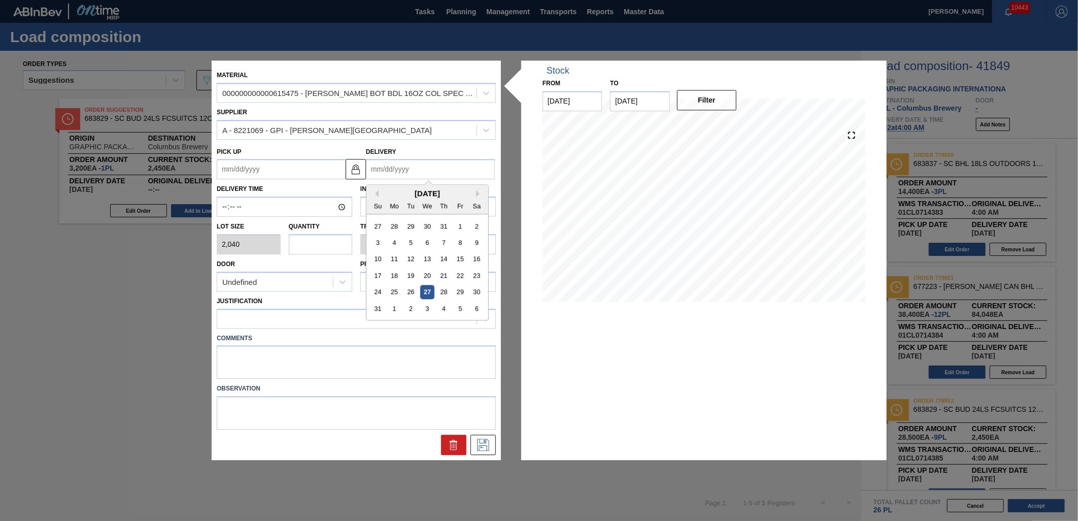
click at [424, 172] on input "Delivery" at bounding box center [430, 169] width 129 height 20
drag, startPoint x: 424, startPoint y: 305, endPoint x: 366, endPoint y: 272, distance: 67.1
click at [424, 305] on div "3" at bounding box center [427, 309] width 14 height 14
type up "[DATE]"
type input "[DATE]"
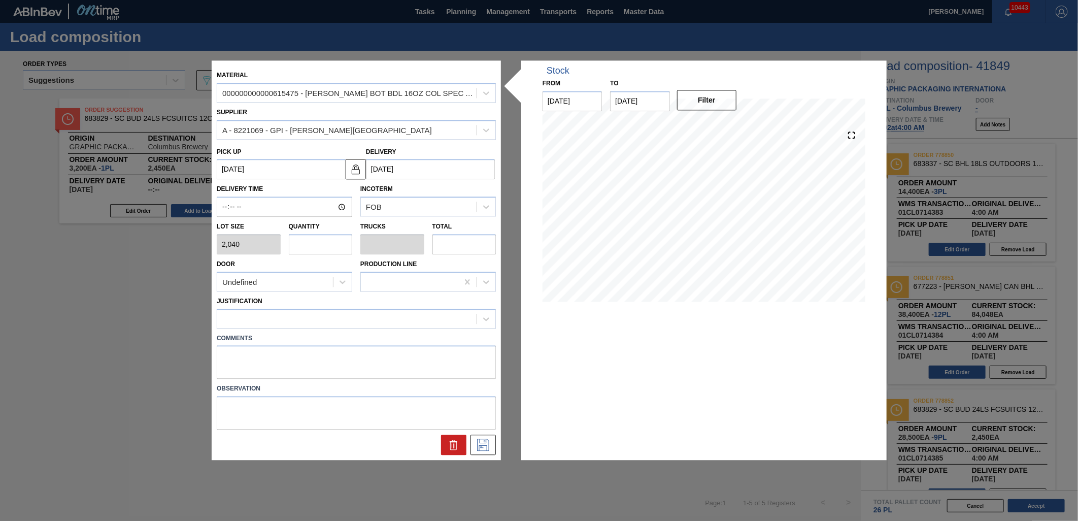
click at [300, 241] on input "text" at bounding box center [321, 244] width 64 height 20
type input "1"
type input "0.038"
type input "2,040"
type input "1"
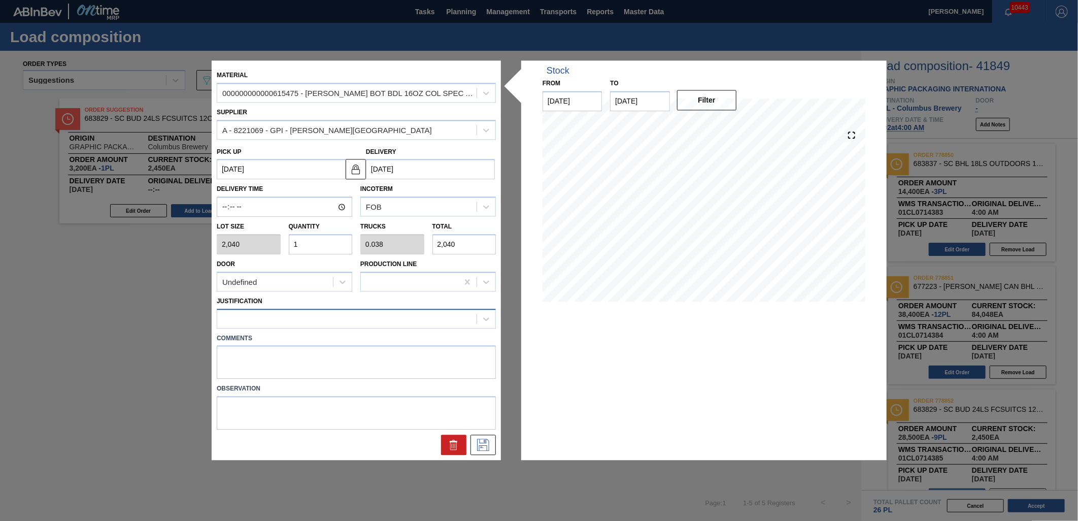
click at [349, 320] on div at bounding box center [346, 318] width 259 height 15
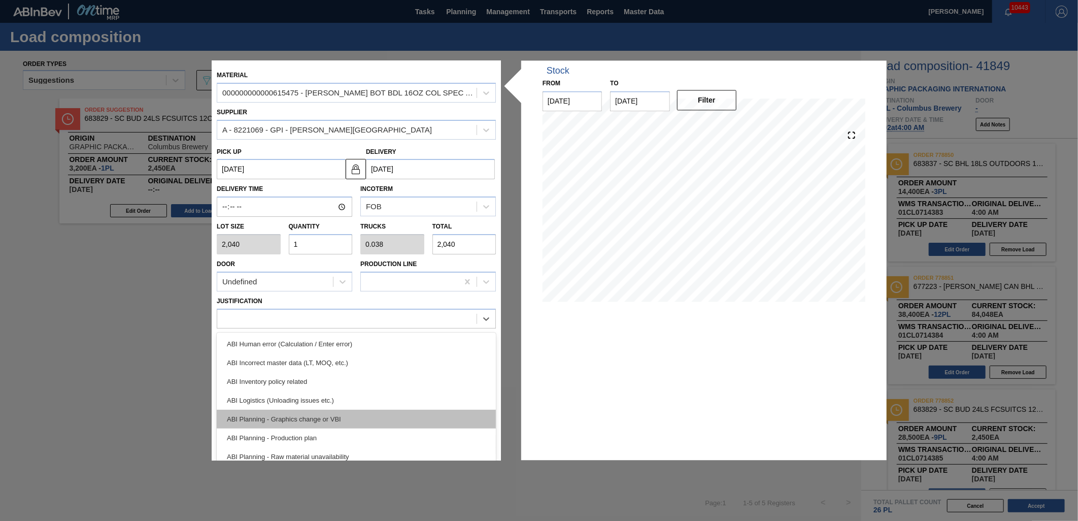
click at [352, 417] on div "ABI Planning - Graphics change or VBI" at bounding box center [356, 419] width 279 height 19
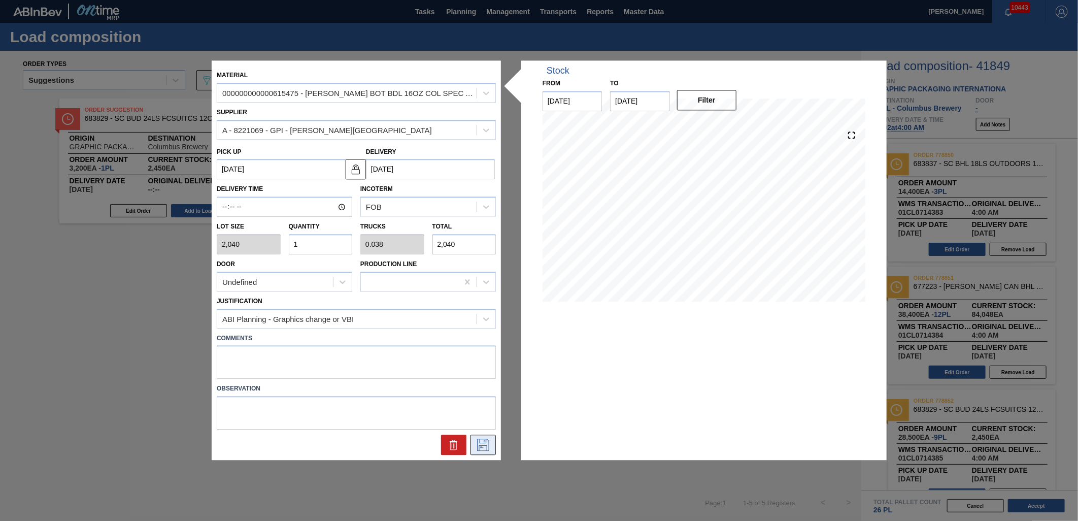
click at [481, 444] on icon at bounding box center [483, 445] width 16 height 12
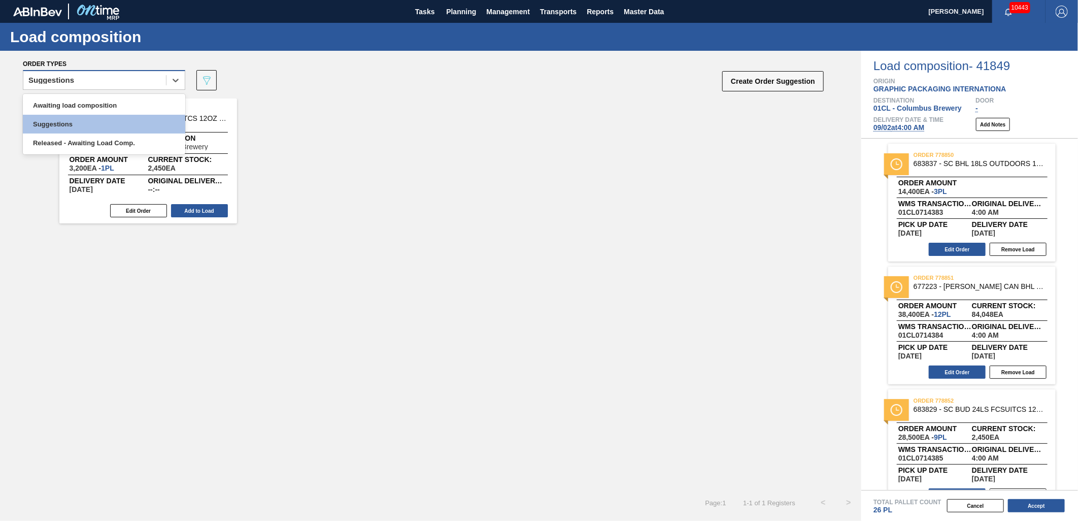
click at [162, 79] on div "Suggestions" at bounding box center [94, 80] width 143 height 15
click at [128, 99] on div "Awaiting load composition" at bounding box center [104, 105] width 162 height 19
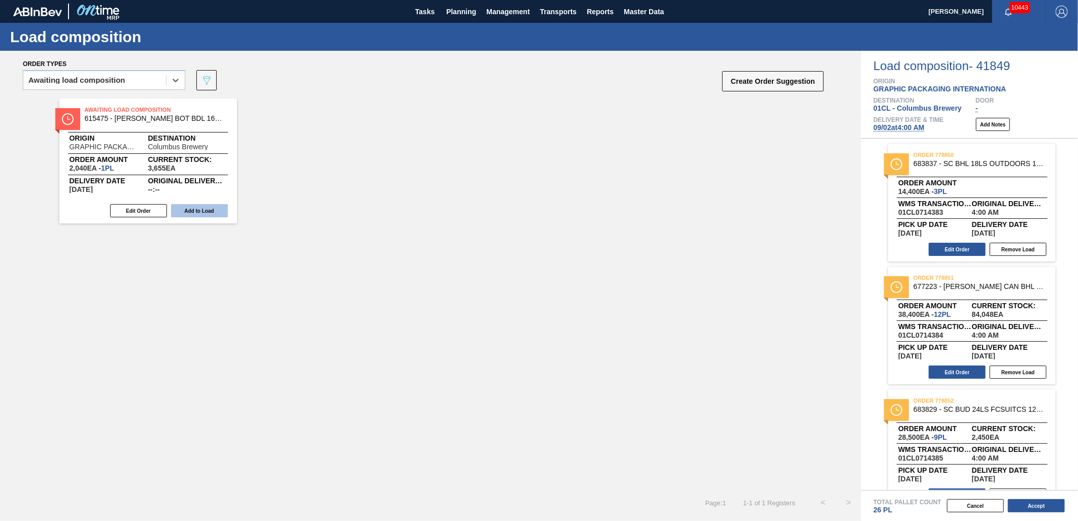
click at [217, 211] on button "Add to Load" at bounding box center [199, 210] width 57 height 13
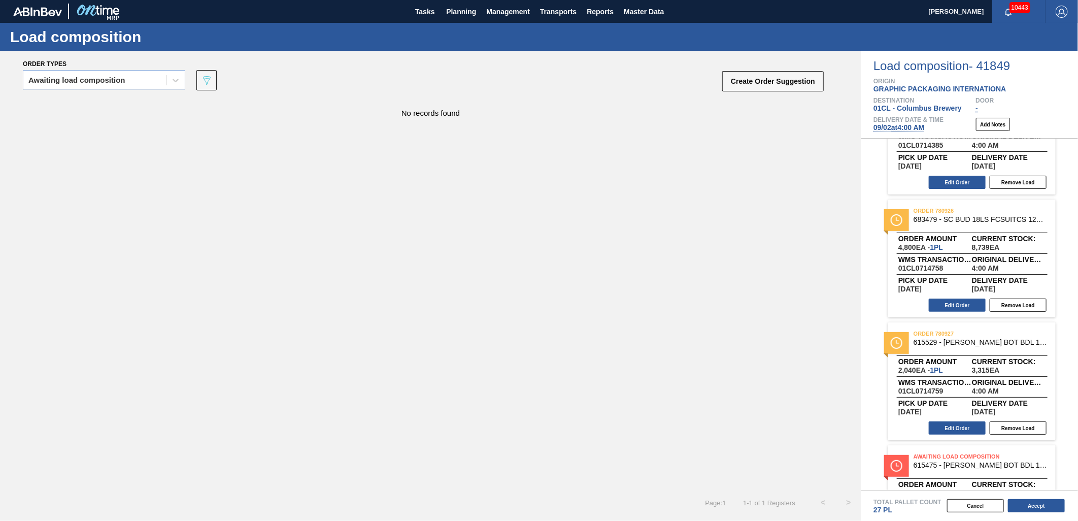
scroll to position [390, 0]
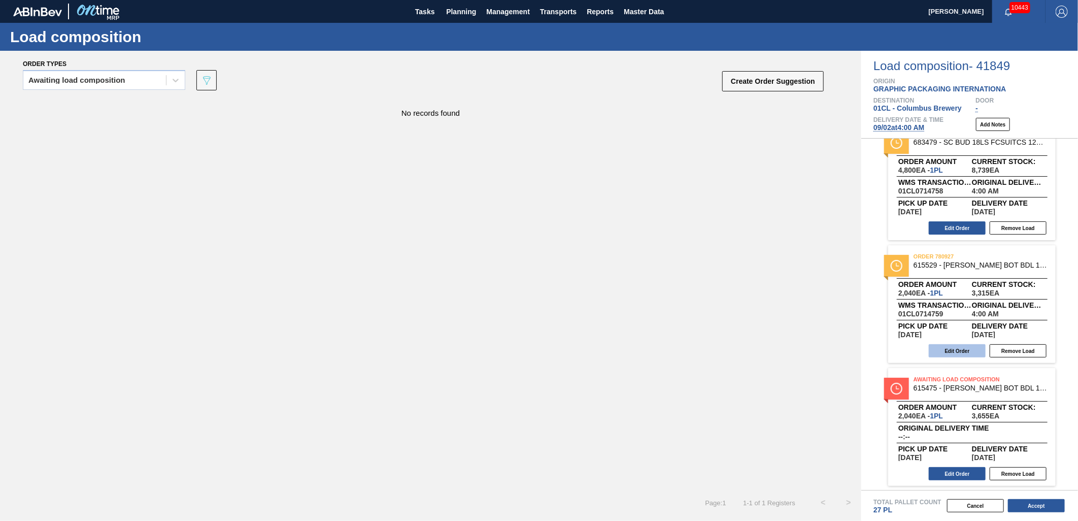
click at [957, 348] on button "Edit Order" at bounding box center [957, 350] width 57 height 13
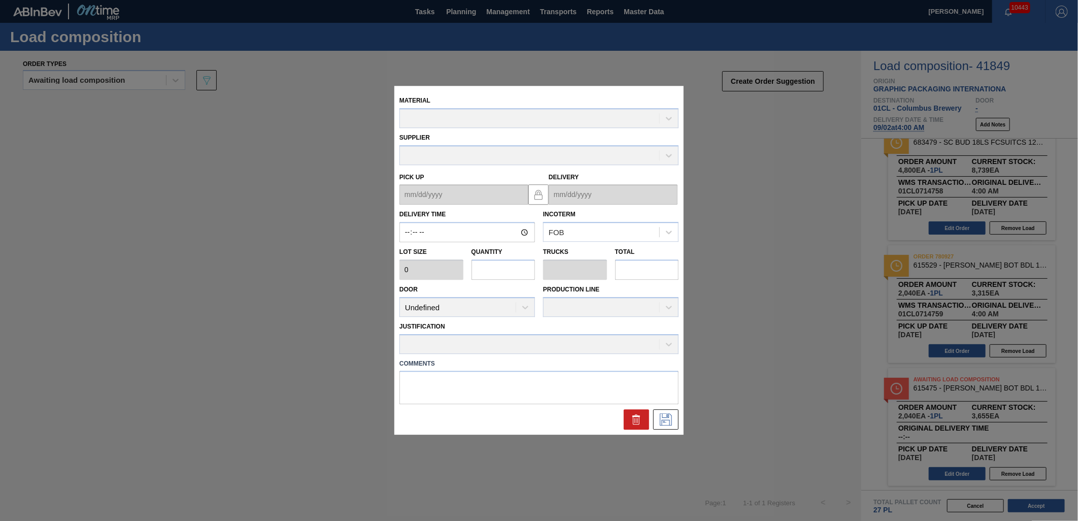
type input "04:00:00"
type input "2,040"
type input "1"
type input "0.038"
type input "2,040"
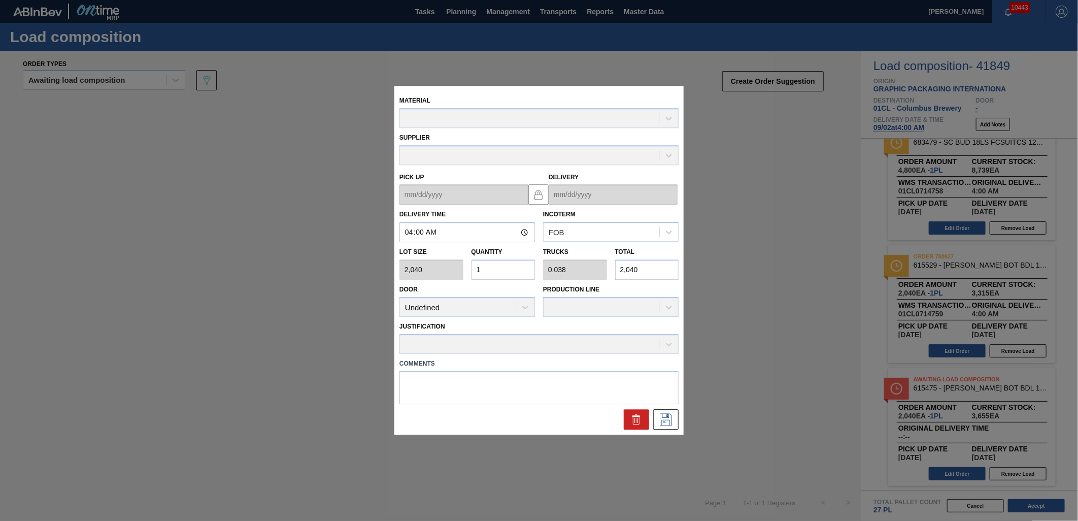
type up "[DATE]"
type input "[DATE]"
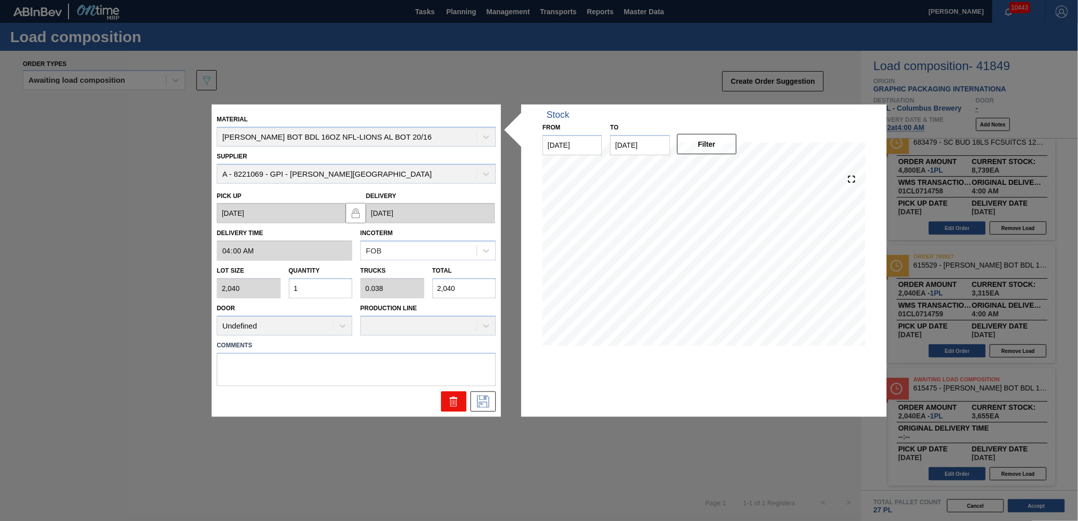
click at [457, 404] on icon at bounding box center [454, 401] width 12 height 12
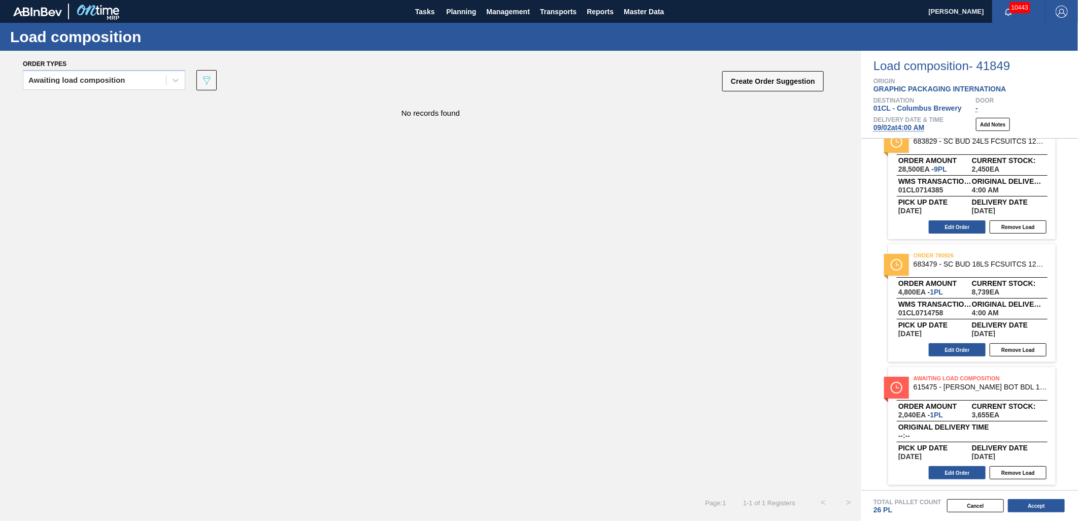
scroll to position [267, 0]
click at [1016, 508] on button "Accept" at bounding box center [1036, 505] width 57 height 13
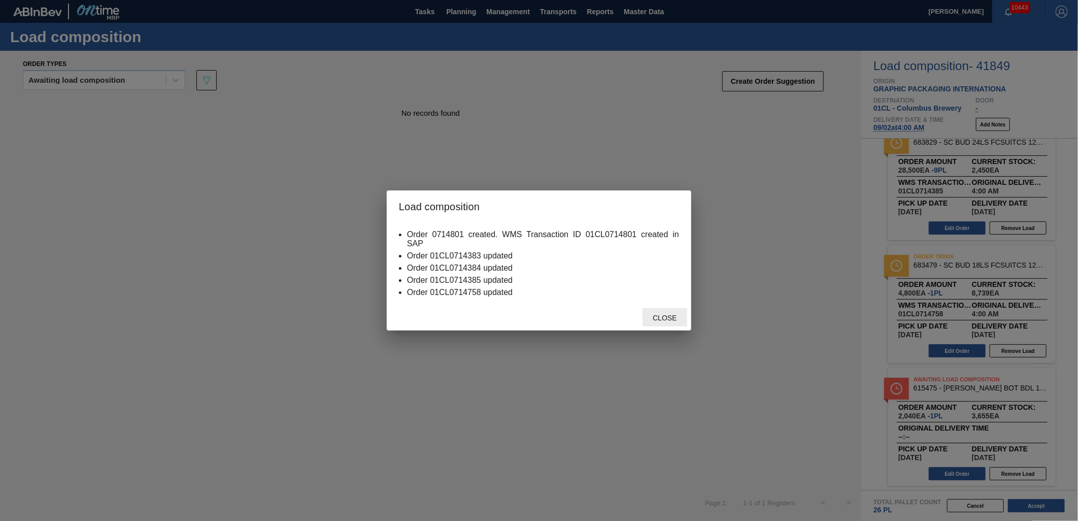
click at [662, 317] on span "Close" at bounding box center [665, 318] width 40 height 8
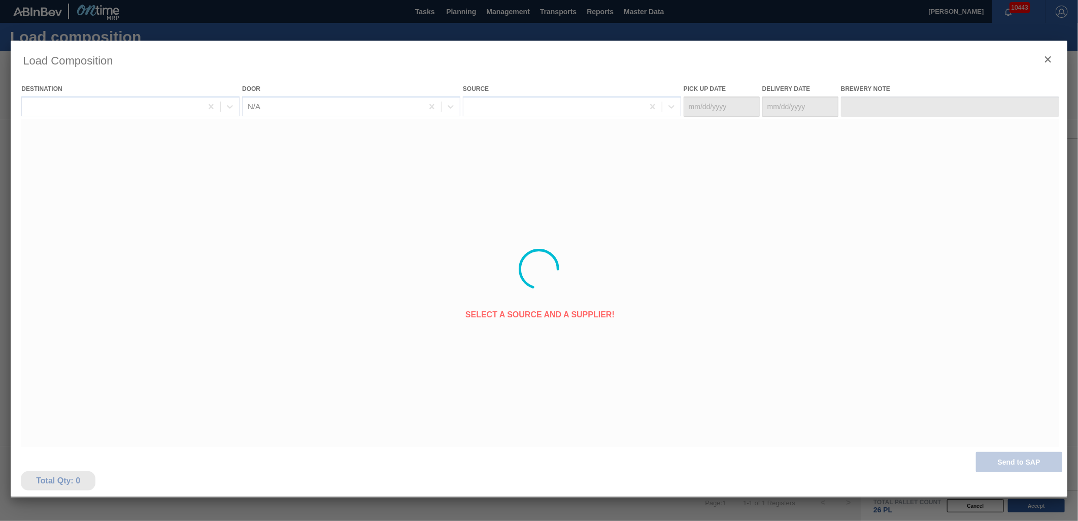
type Date "[DATE]"
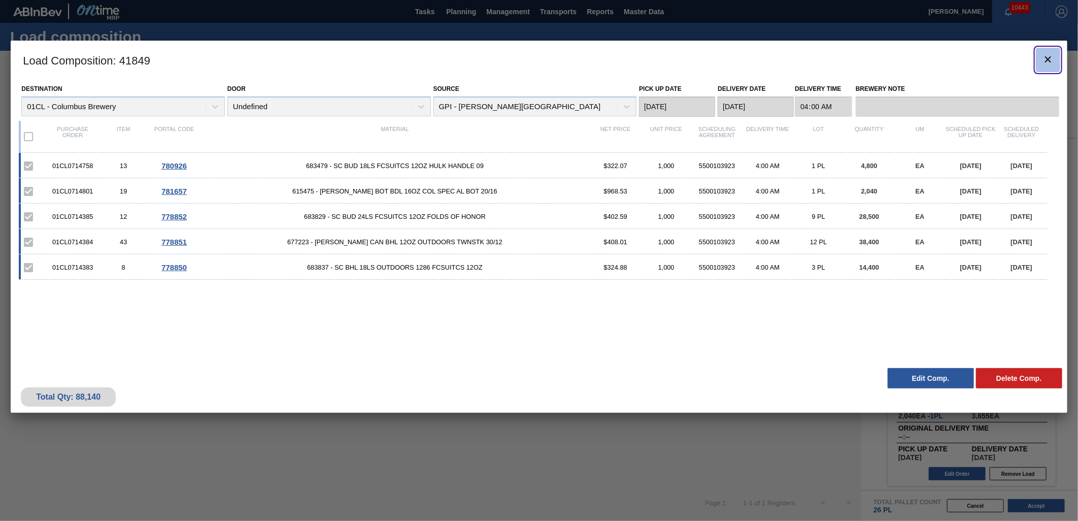
click at [1049, 55] on icon "botão de ícone" at bounding box center [1048, 59] width 12 height 12
